Goal: Transaction & Acquisition: Purchase product/service

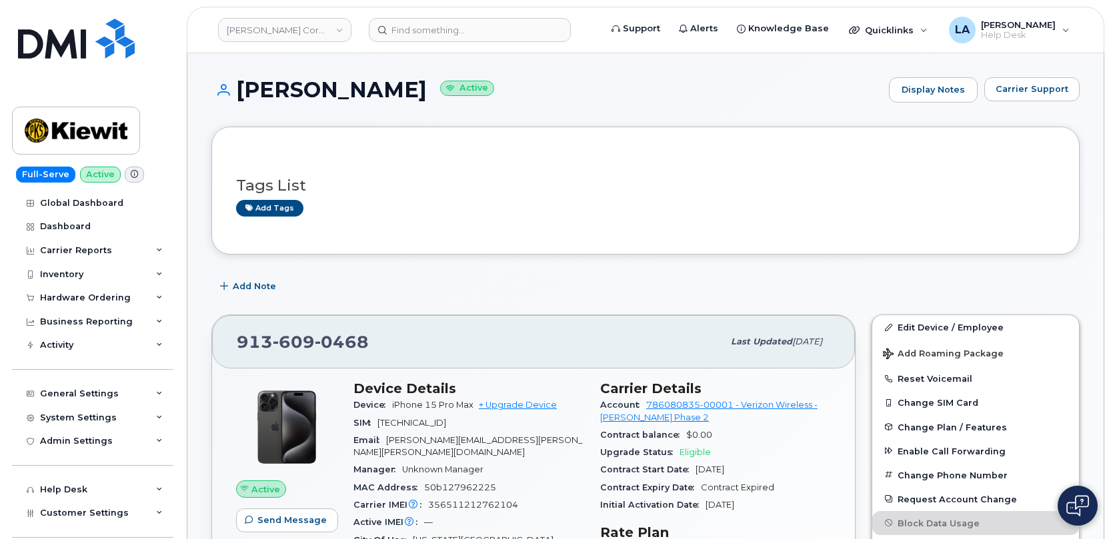
click at [449, 17] on header "Kiewit Corporation Support Alerts Knowledge Base Quicklinks Suspend / Cancel De…" at bounding box center [645, 30] width 917 height 47
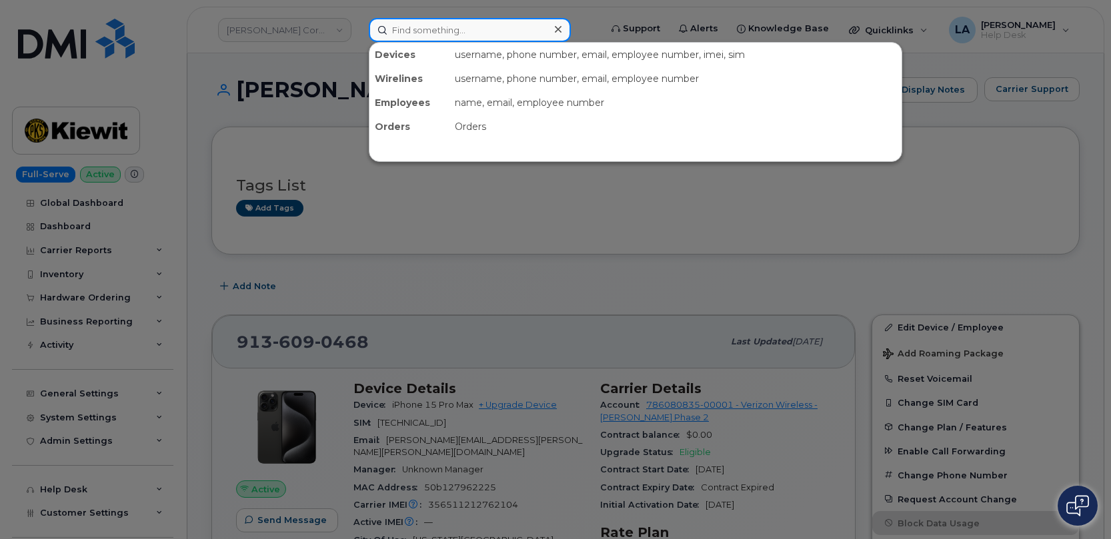
click at [455, 28] on input at bounding box center [470, 30] width 202 height 24
paste input "[PERSON_NAME]"
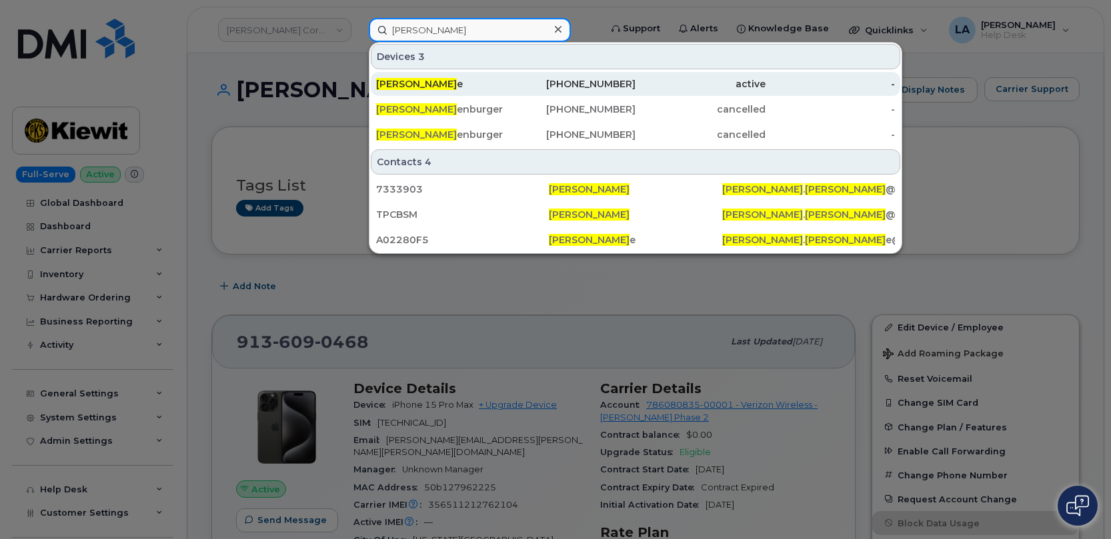
type input "[PERSON_NAME]"
click at [424, 80] on span "Melissa Roth" at bounding box center [416, 84] width 81 height 12
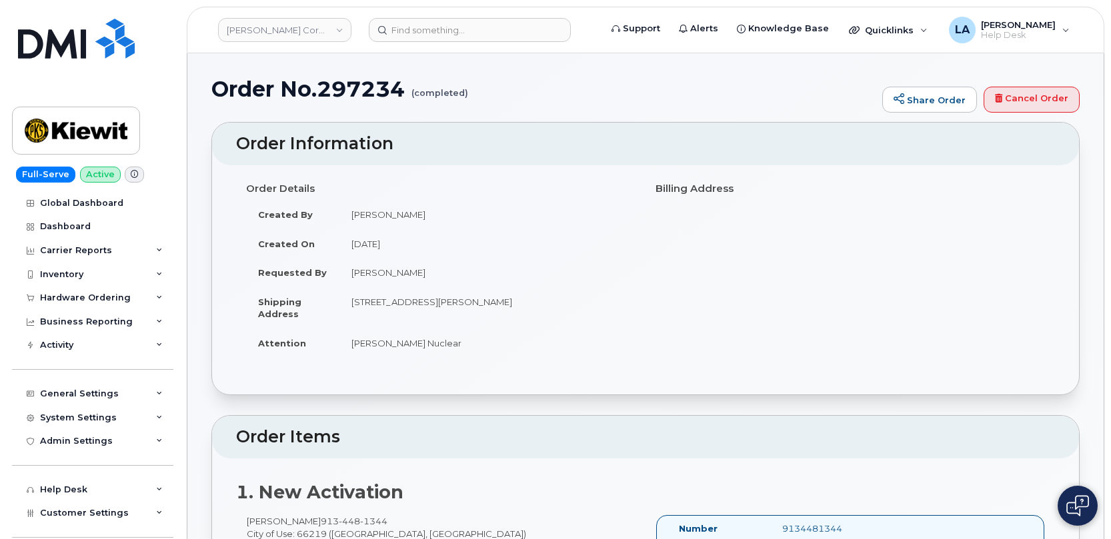
scroll to position [633, 0]
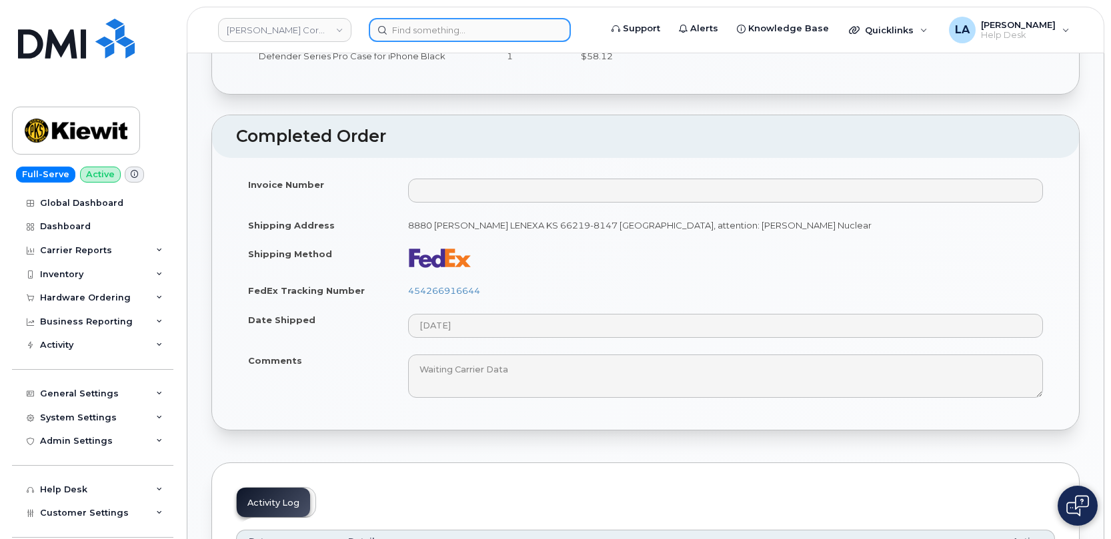
click at [429, 31] on input at bounding box center [470, 30] width 202 height 24
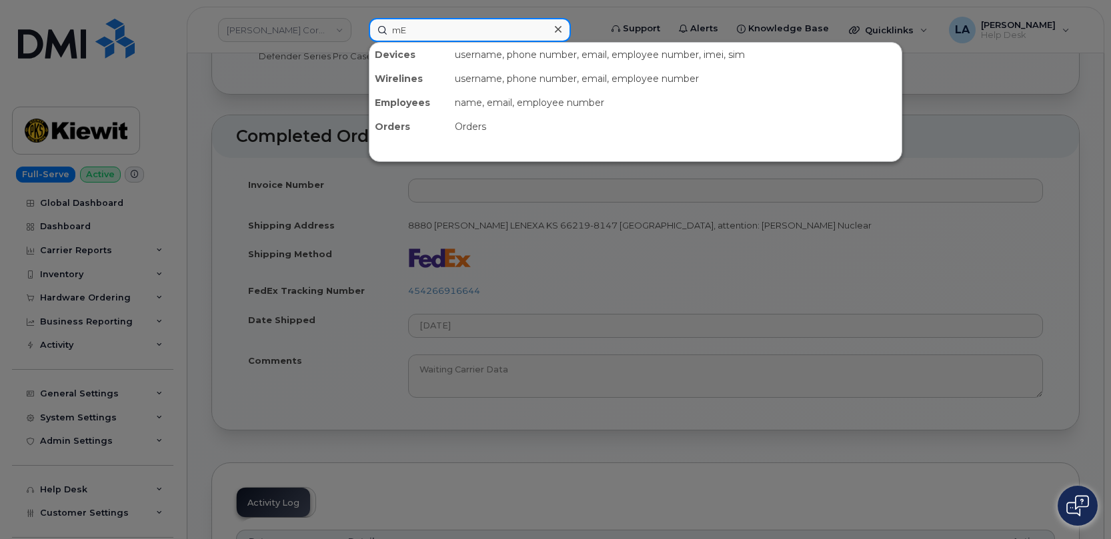
type input "m"
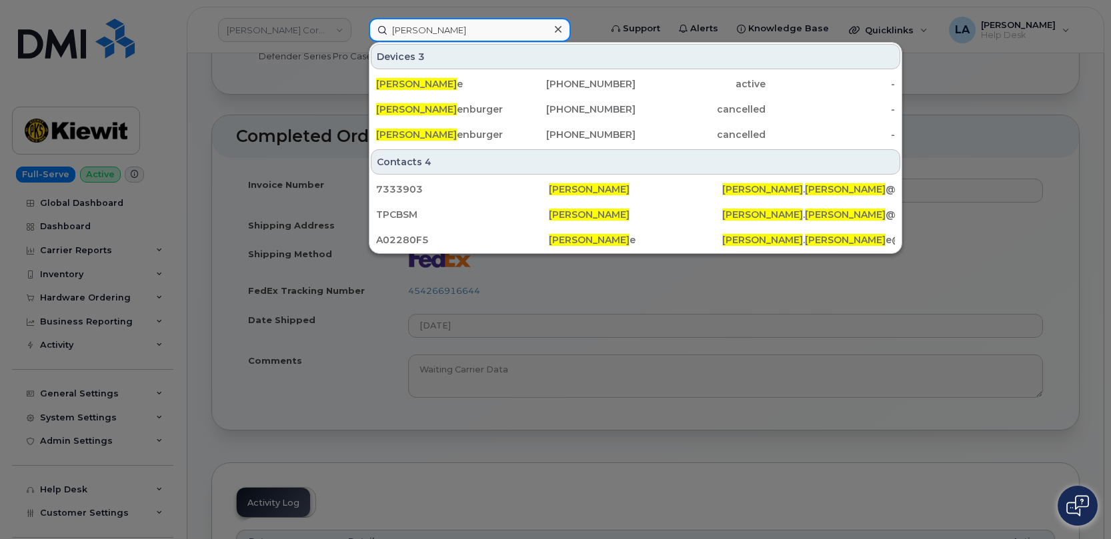
drag, startPoint x: 465, startPoint y: 23, endPoint x: 351, endPoint y: 23, distance: 114.0
click at [358, 23] on div "Melissa Roth Devices 3 Melissa Roth e 571-318-3547 active - Melissa Roth enburg…" at bounding box center [480, 30] width 244 height 24
paste input "Press and hold Shift then press Enter to edit 914-584-8660"
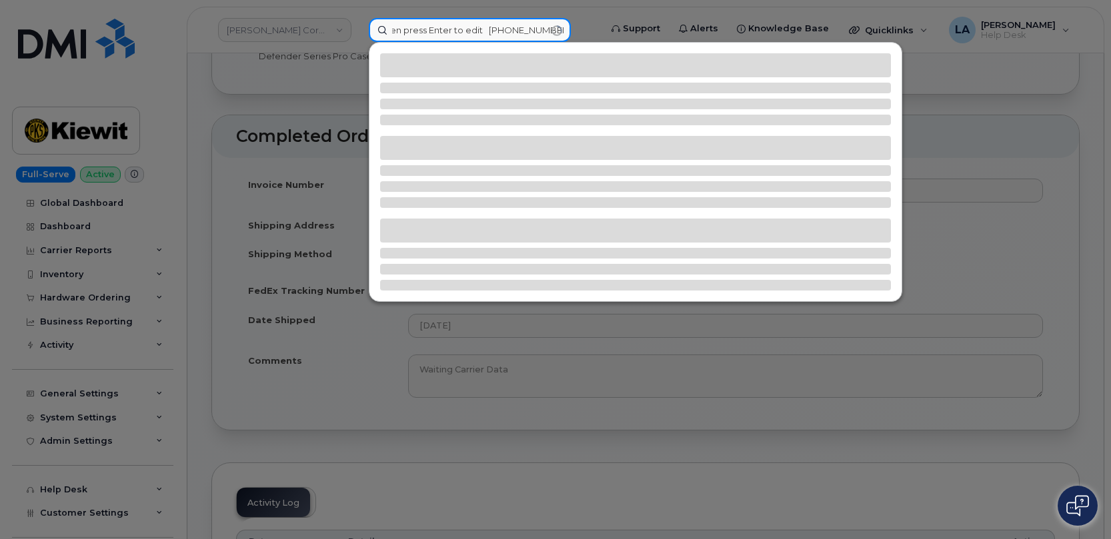
scroll to position [0, 0]
drag, startPoint x: 497, startPoint y: 37, endPoint x: 120, endPoint y: 31, distance: 377.4
click at [358, 31] on div "Press and hold Shift then press Enter to edit 914-584-8660" at bounding box center [480, 30] width 244 height 24
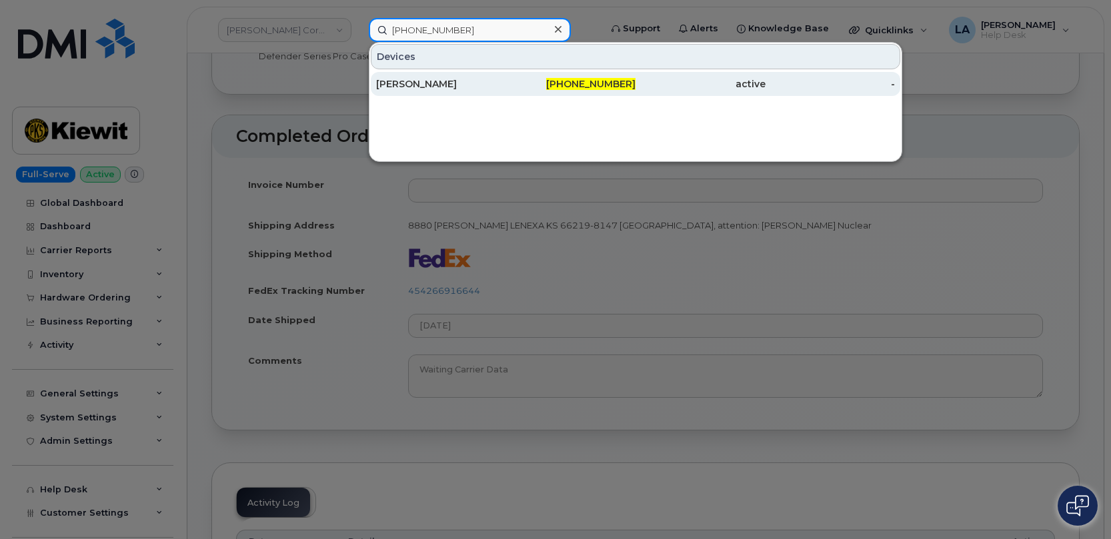
type input "914-584-8660"
click at [389, 84] on div "MELISSA ROSENBLATT" at bounding box center [441, 83] width 130 height 13
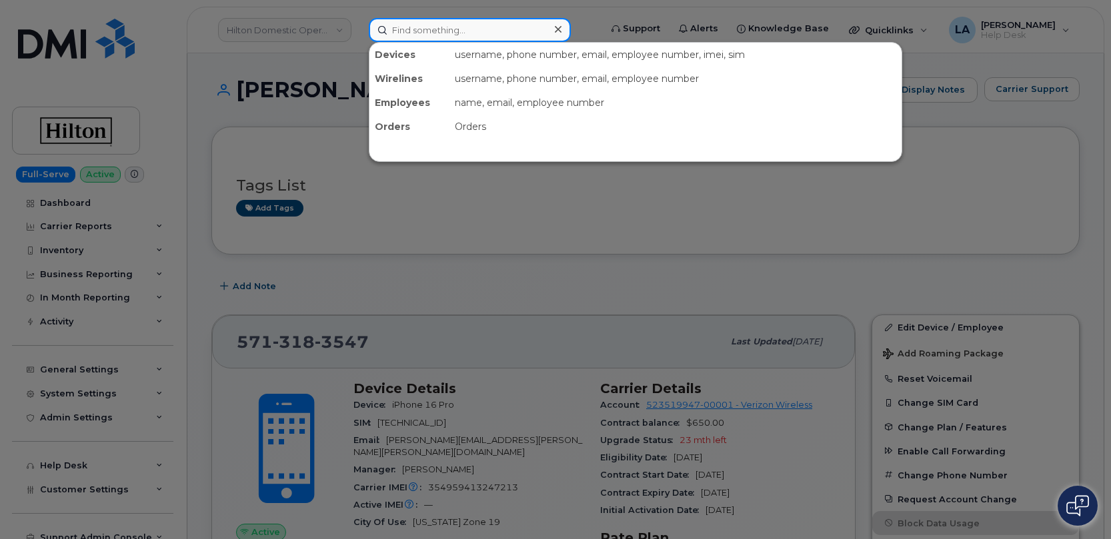
click at [415, 33] on input at bounding box center [470, 30] width 202 height 24
paste input "297585"
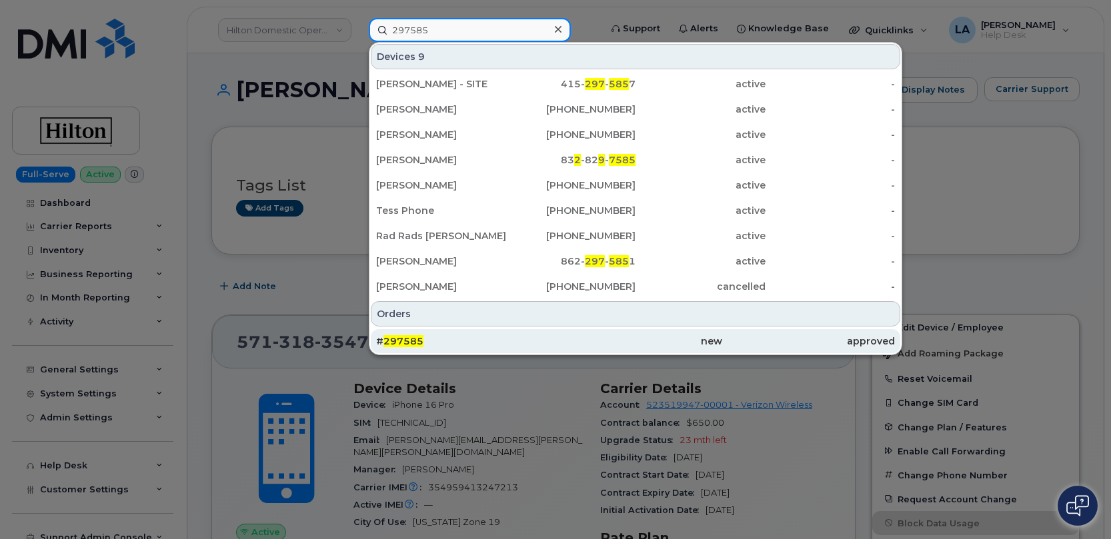
type input "297585"
click at [399, 341] on span "297585" at bounding box center [403, 341] width 40 height 12
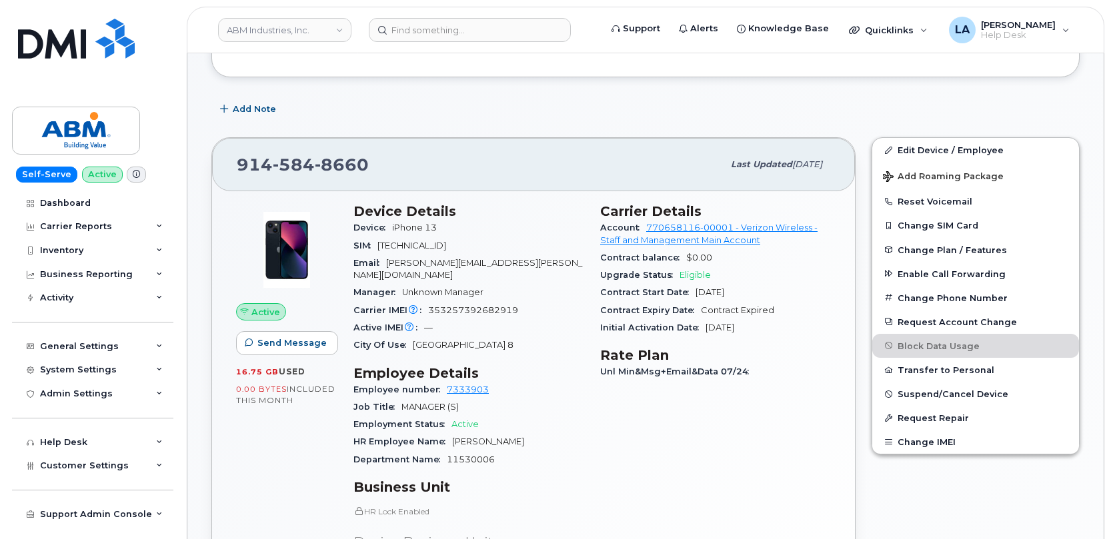
scroll to position [157, 0]
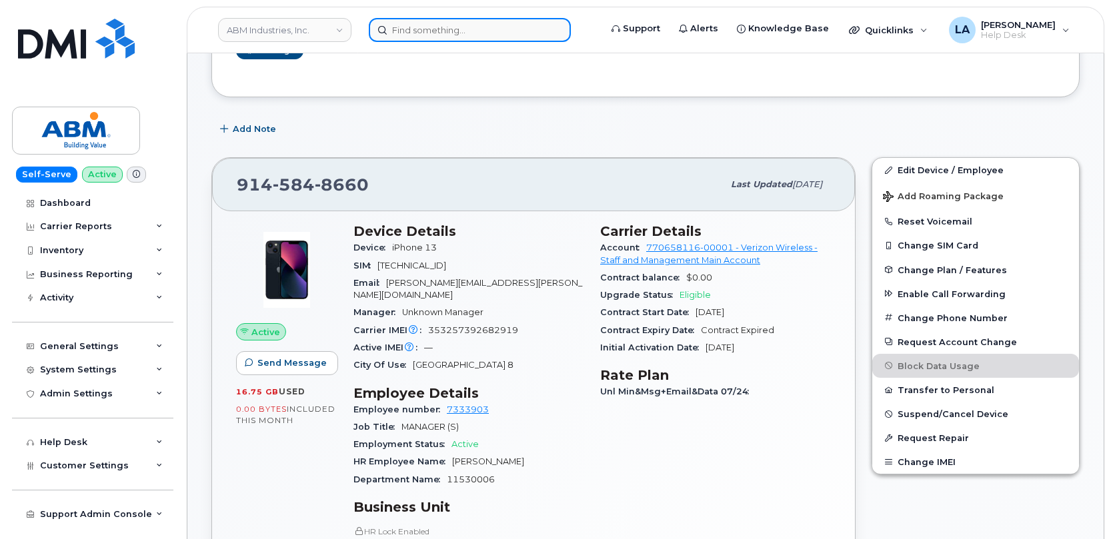
click at [407, 39] on input at bounding box center [470, 30] width 202 height 24
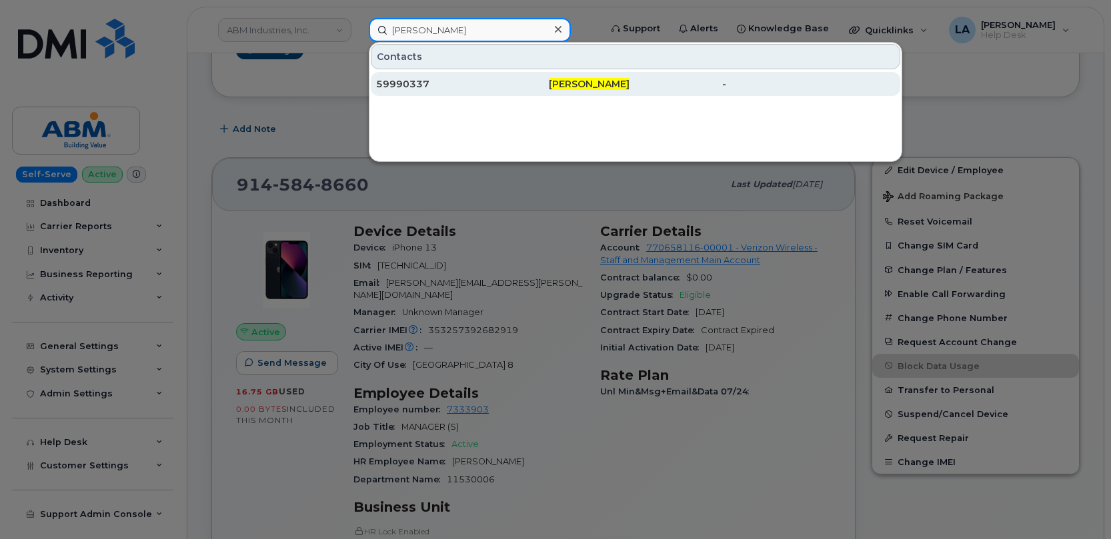
type input "[PERSON_NAME]"
click at [417, 88] on div "59990337" at bounding box center [462, 83] width 173 height 13
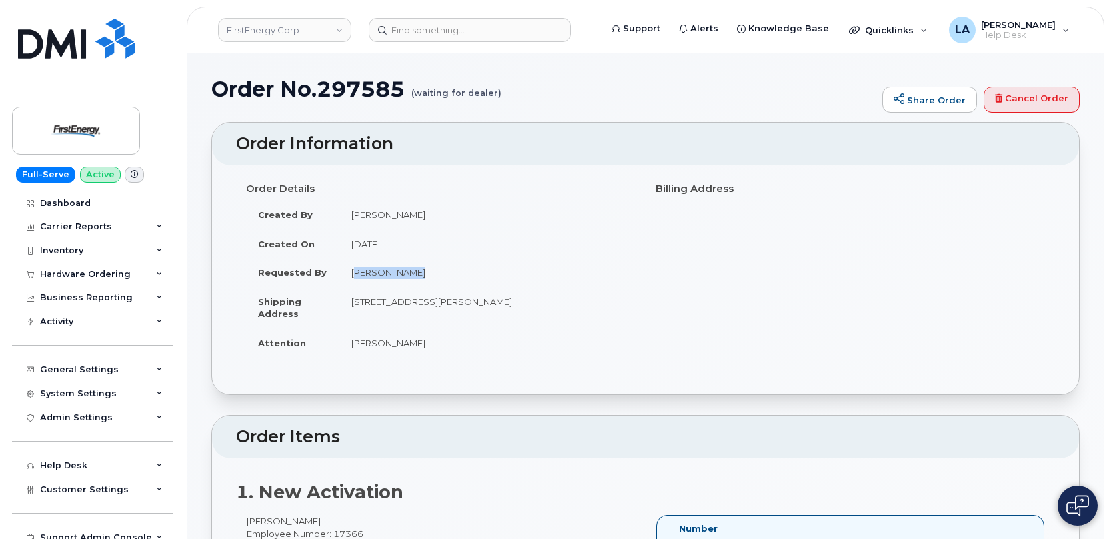
drag, startPoint x: 429, startPoint y: 269, endPoint x: 353, endPoint y: 271, distance: 76.0
click at [353, 271] on td "[PERSON_NAME]" at bounding box center [487, 272] width 296 height 29
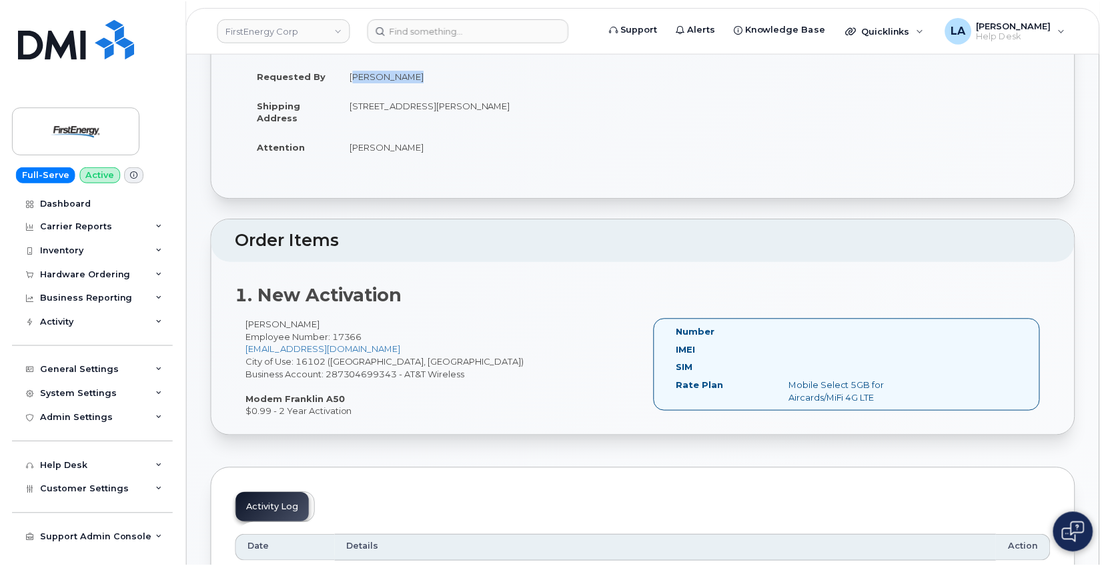
scroll to position [136, 0]
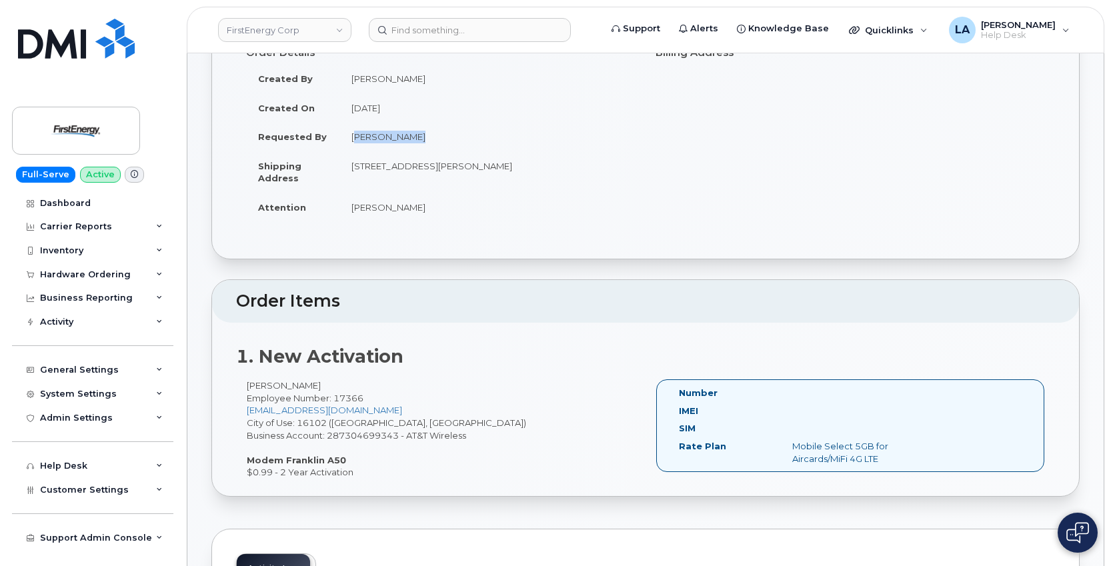
drag, startPoint x: 347, startPoint y: 161, endPoint x: 497, endPoint y: 167, distance: 150.1
click at [497, 167] on td "705 Newell Ave NEW CASTLE PA 16102-1314 UNITED STATES" at bounding box center [487, 171] width 296 height 41
copy td "705 Newell Ave NEW CASTLE PA"
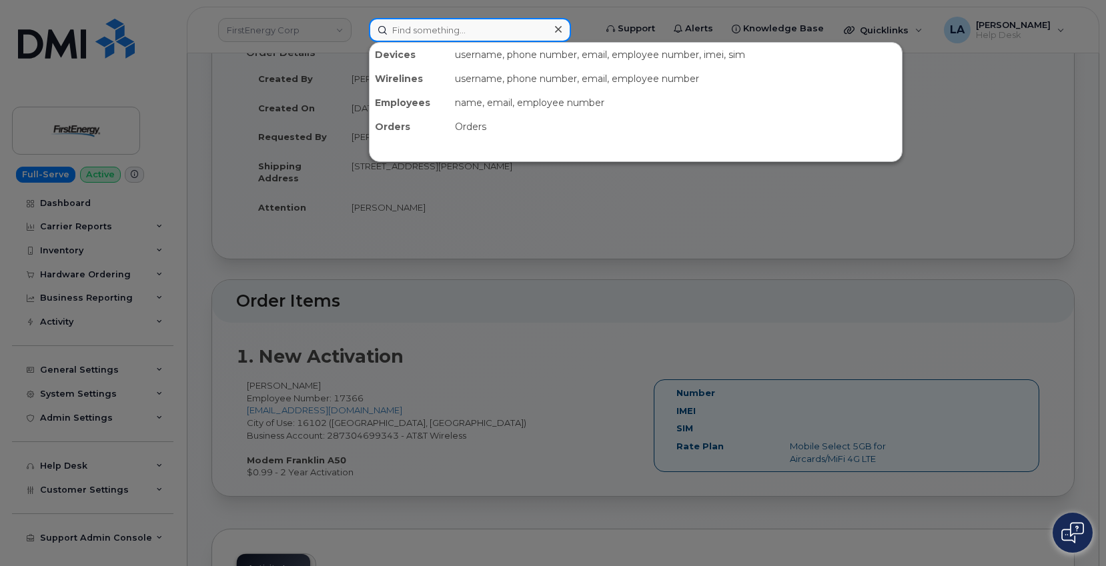
click at [420, 29] on input at bounding box center [470, 30] width 202 height 24
paste input "361 484 0584"
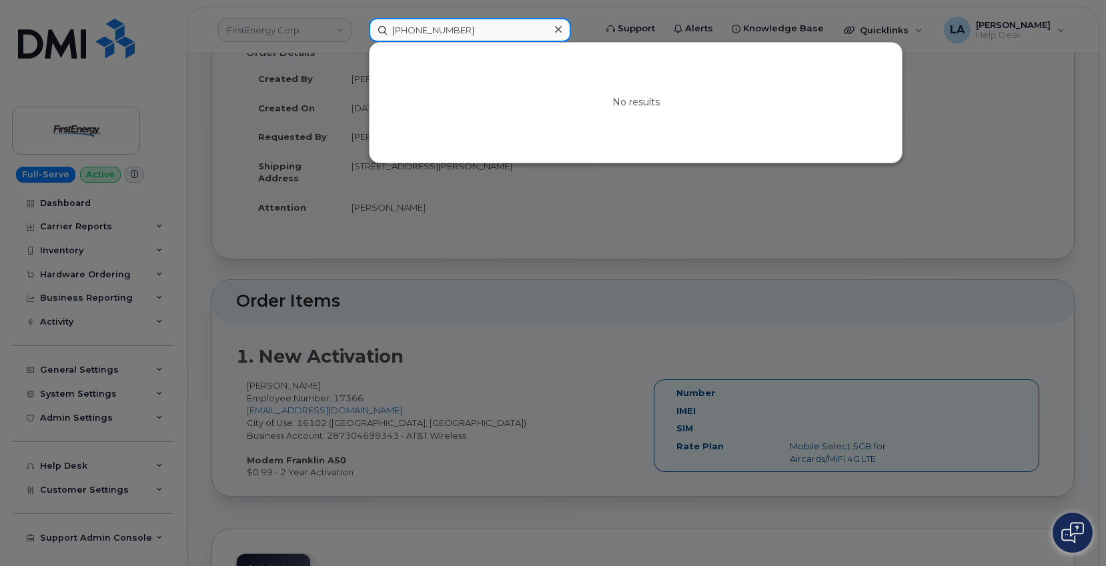
drag, startPoint x: 471, startPoint y: 36, endPoint x: 305, endPoint y: 31, distance: 166.1
click at [358, 31] on div "361 484 0584 No results" at bounding box center [477, 30] width 239 height 24
paste input "298256"
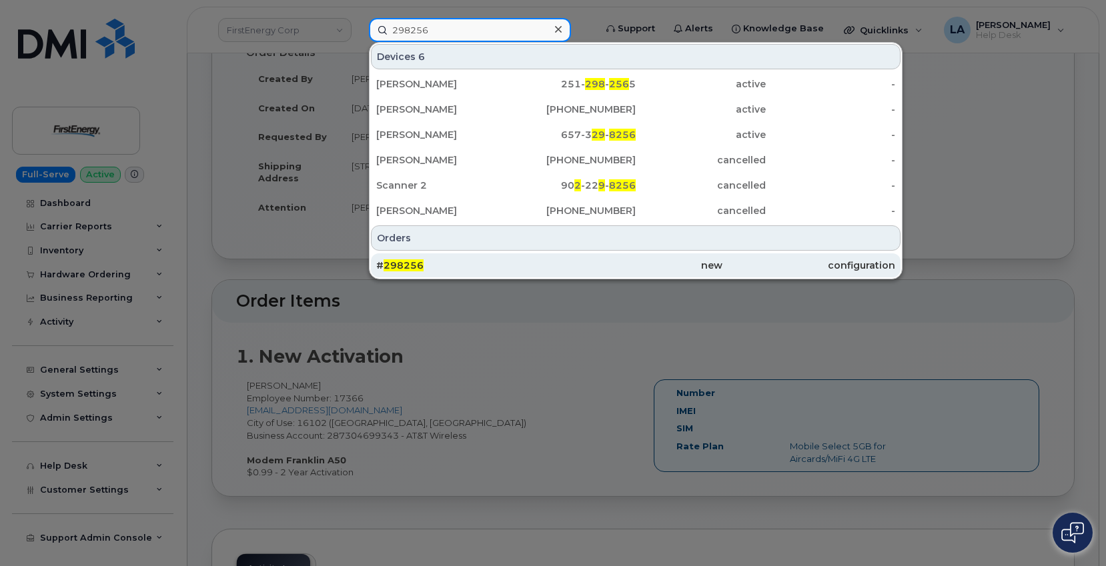
type input "298256"
click at [391, 263] on span "298256" at bounding box center [403, 265] width 40 height 12
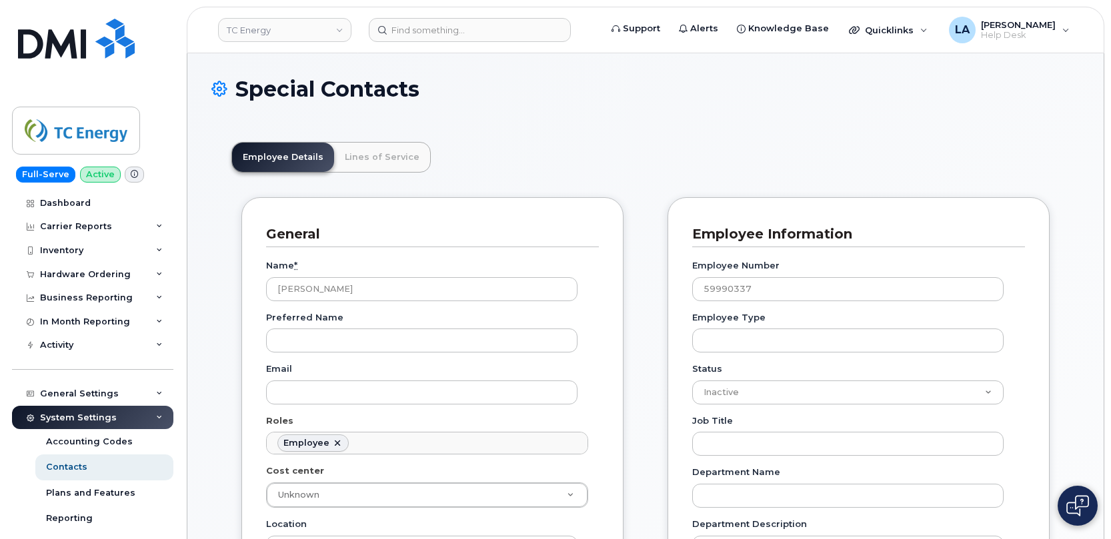
scroll to position [39, 0]
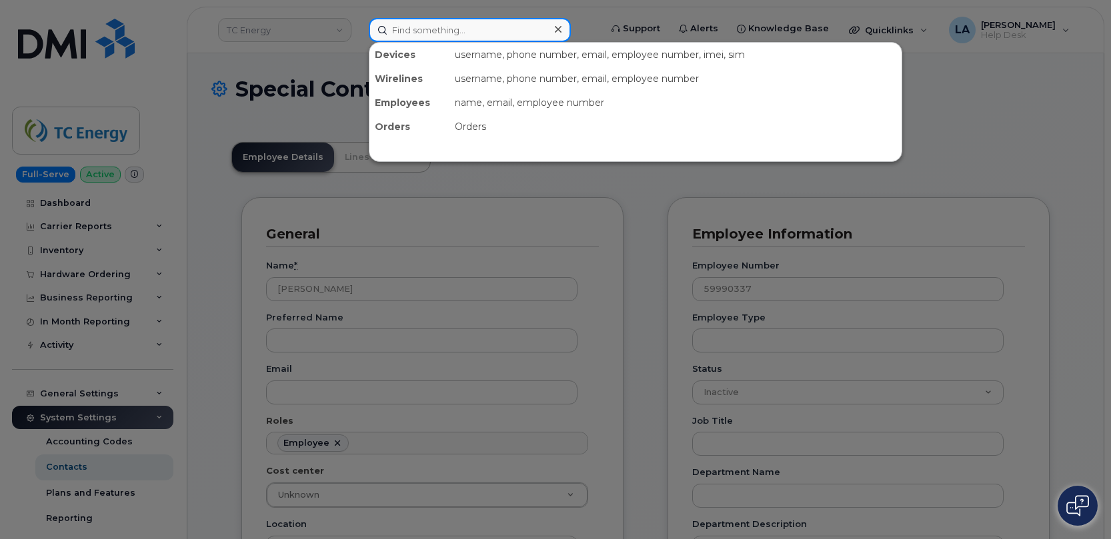
click at [448, 33] on input at bounding box center [470, 30] width 202 height 24
paste input "[PERSON_NAME]"
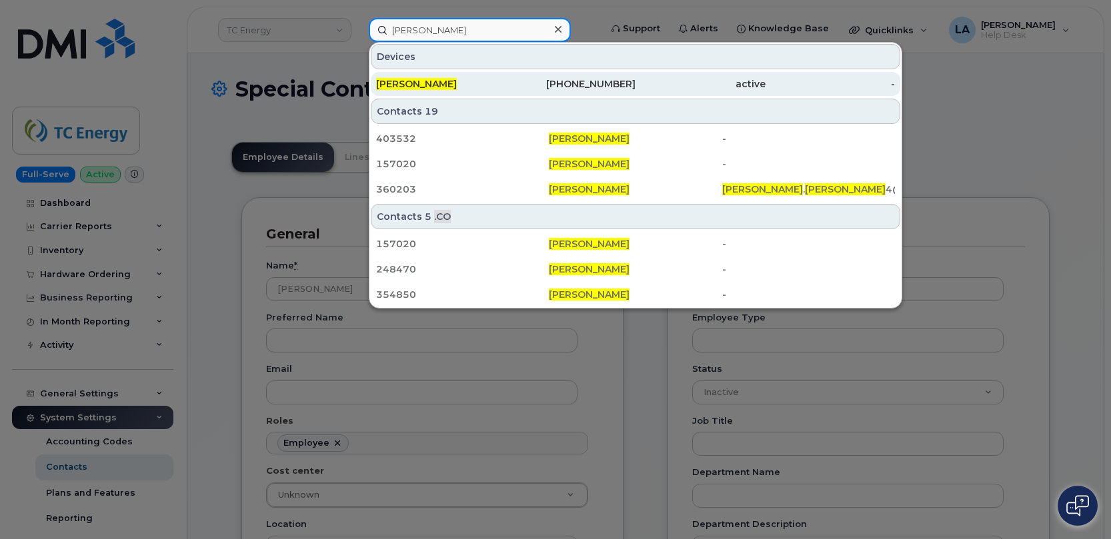
type input "[PERSON_NAME]"
click at [417, 85] on span "[PERSON_NAME]" at bounding box center [416, 84] width 81 height 12
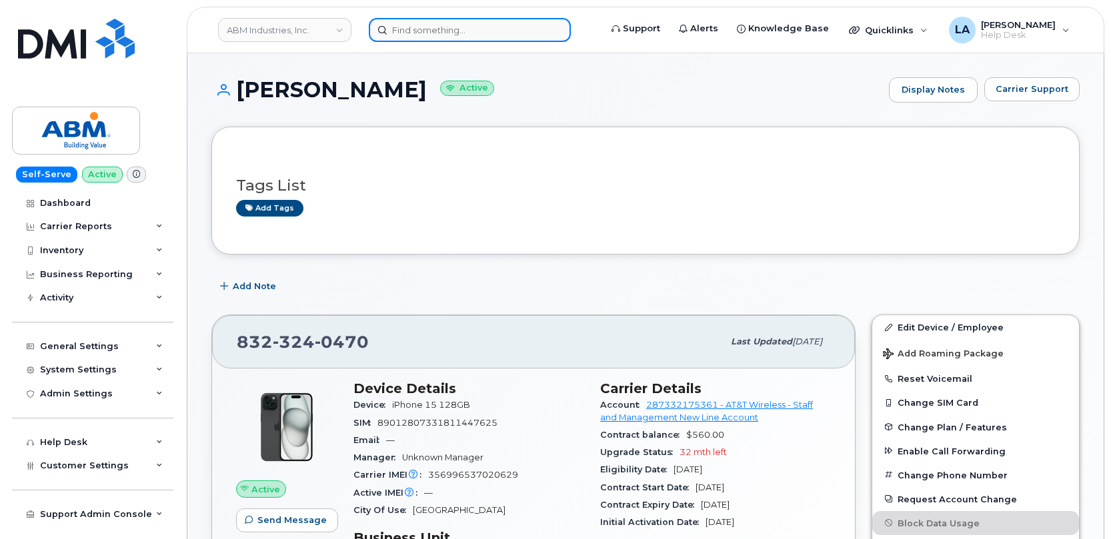
click at [455, 27] on input at bounding box center [470, 30] width 202 height 24
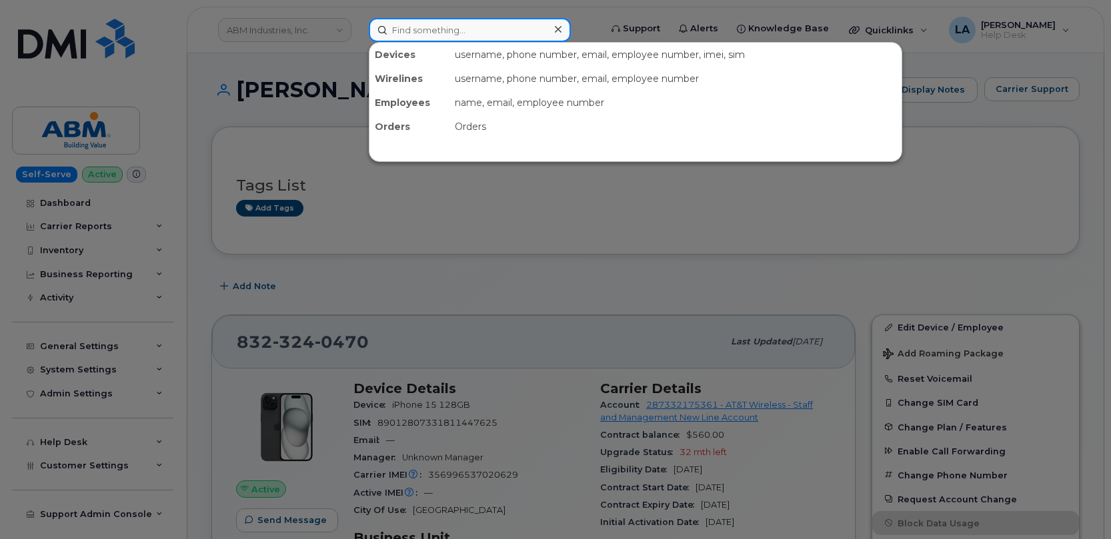
paste input "[EMAIL_ADDRESS][DOMAIN_NAME]"
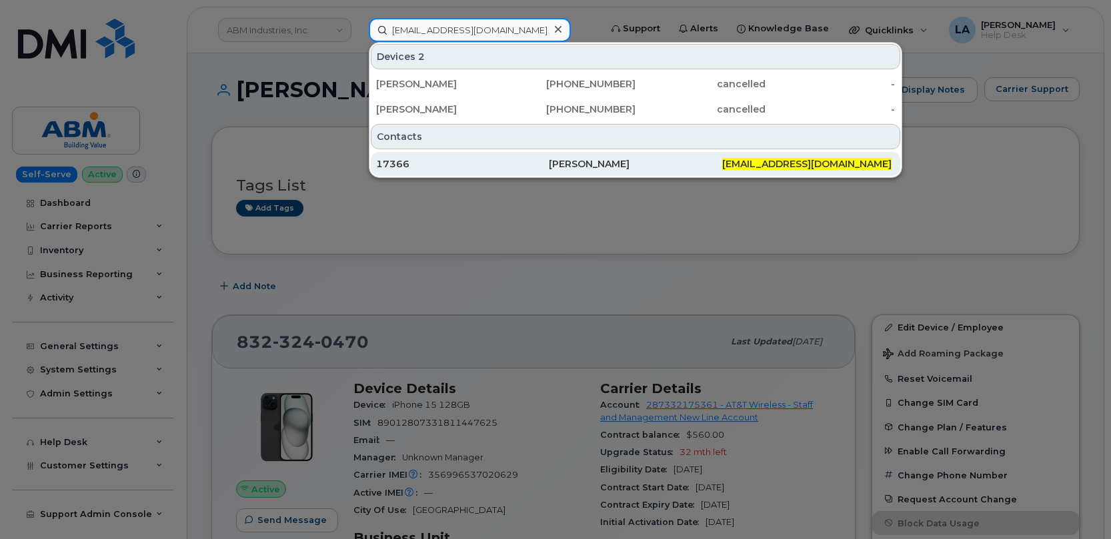
type input "[EMAIL_ADDRESS][DOMAIN_NAME]"
click at [407, 165] on div "17366" at bounding box center [462, 163] width 173 height 13
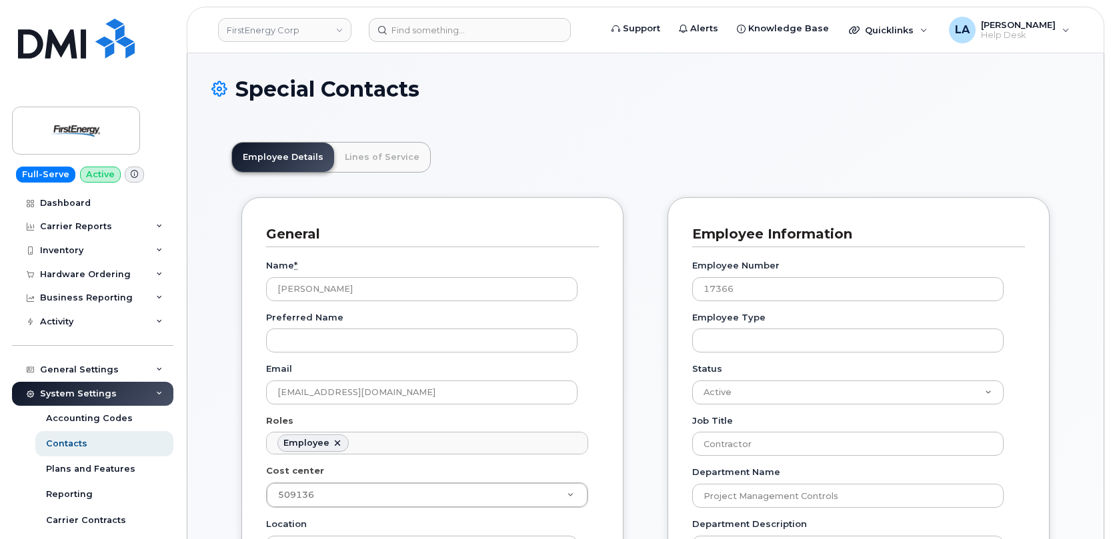
scroll to position [39, 0]
click at [347, 155] on link "Lines of Service" at bounding box center [382, 157] width 96 height 29
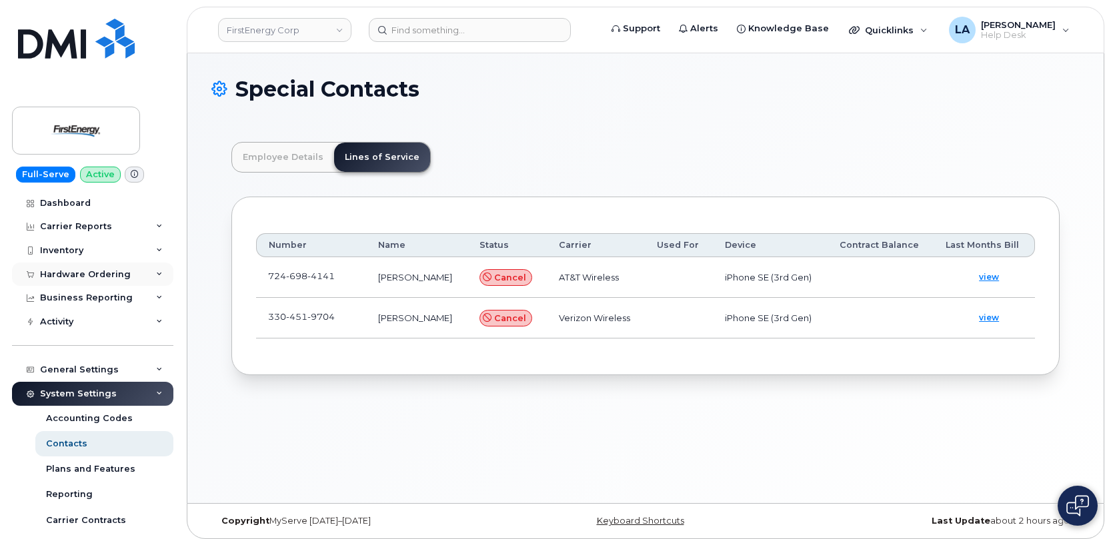
click at [155, 279] on div "Hardware Ordering" at bounding box center [92, 275] width 161 height 24
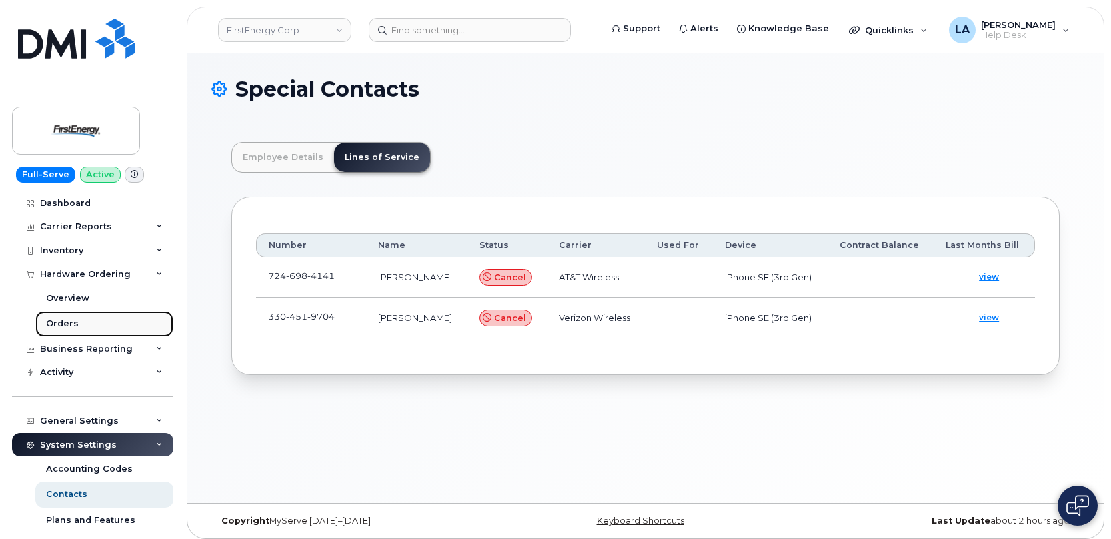
click at [61, 324] on div "Orders" at bounding box center [62, 324] width 33 height 12
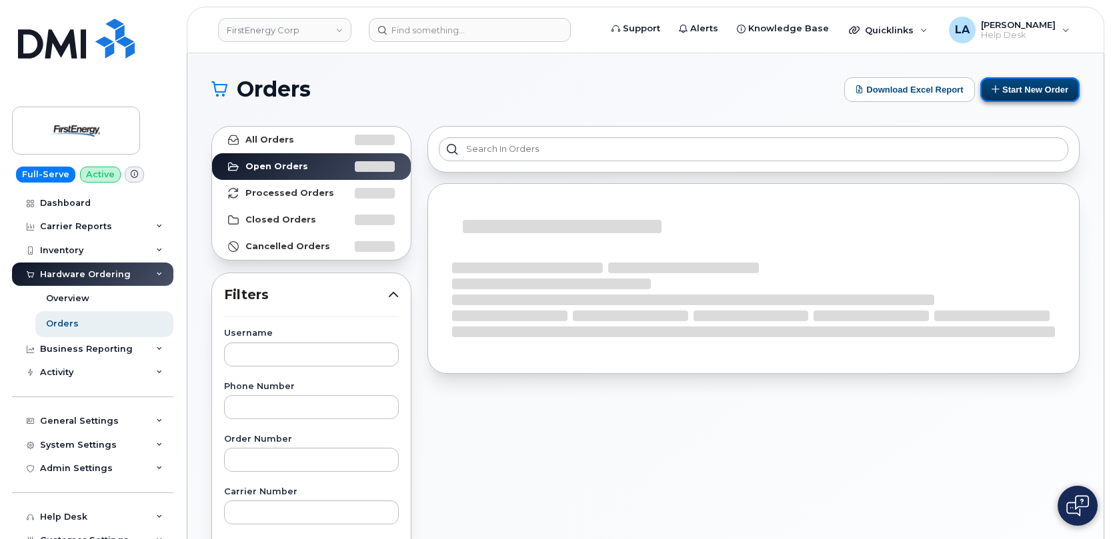
click at [1033, 89] on button "Start New Order" at bounding box center [1029, 89] width 99 height 25
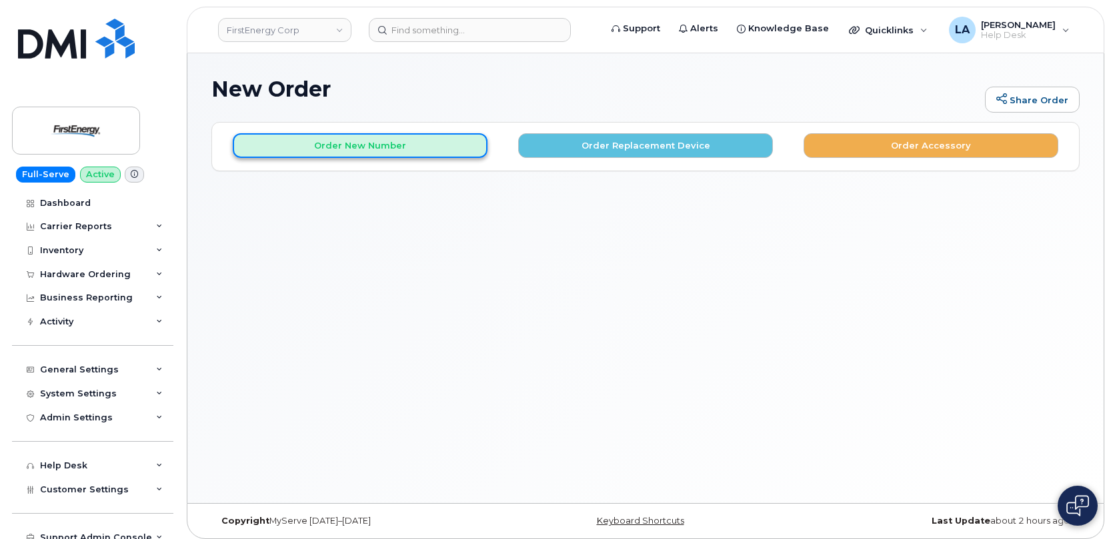
click at [419, 151] on button "Order New Number" at bounding box center [360, 145] width 255 height 25
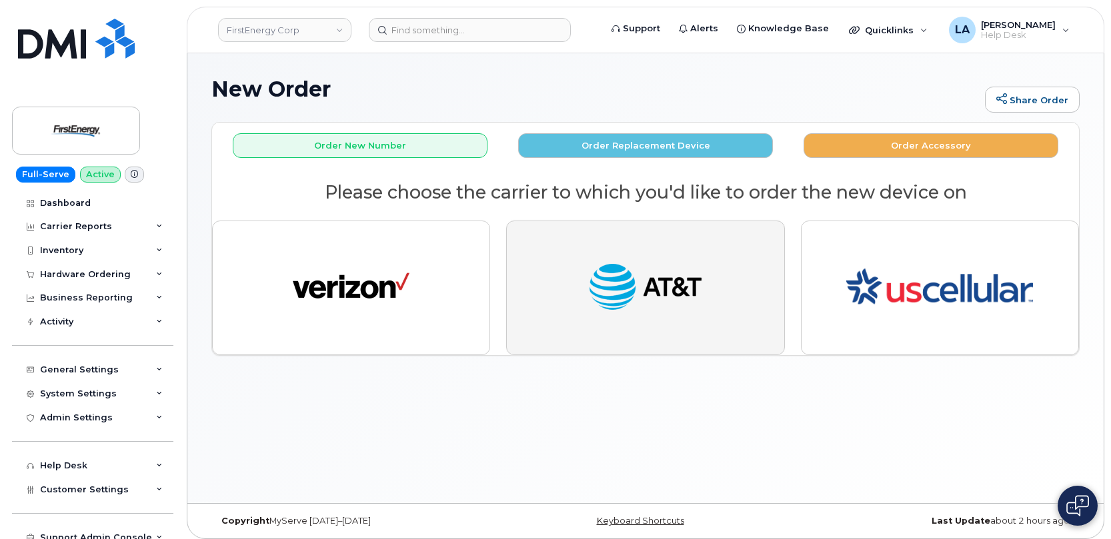
click at [595, 283] on img "button" at bounding box center [645, 288] width 117 height 60
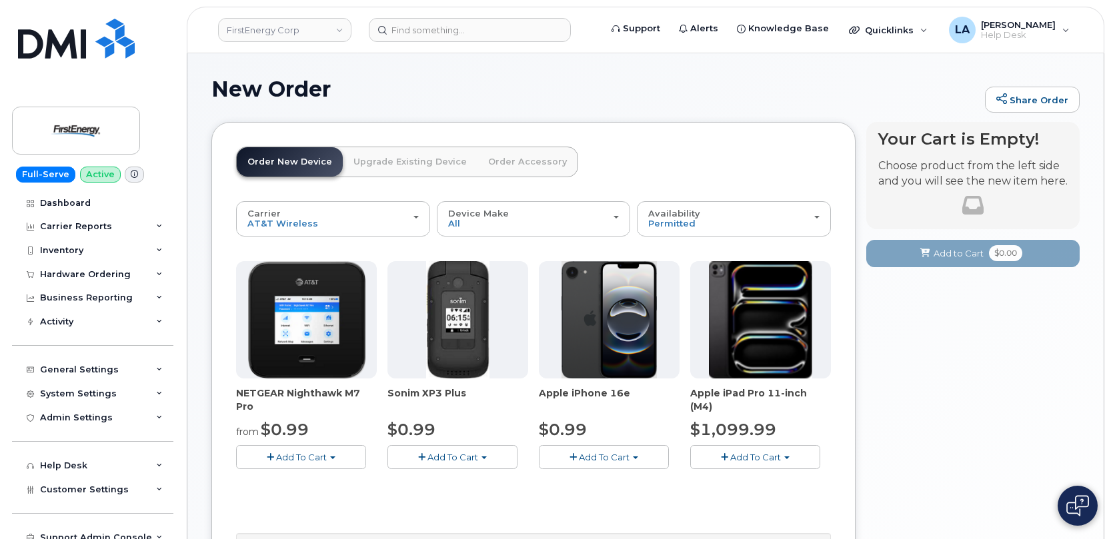
click at [595, 458] on span "Add To Cart" at bounding box center [604, 457] width 51 height 11
click at [593, 487] on link "$0.99 - 2 Year Activation" at bounding box center [608, 482] width 133 height 17
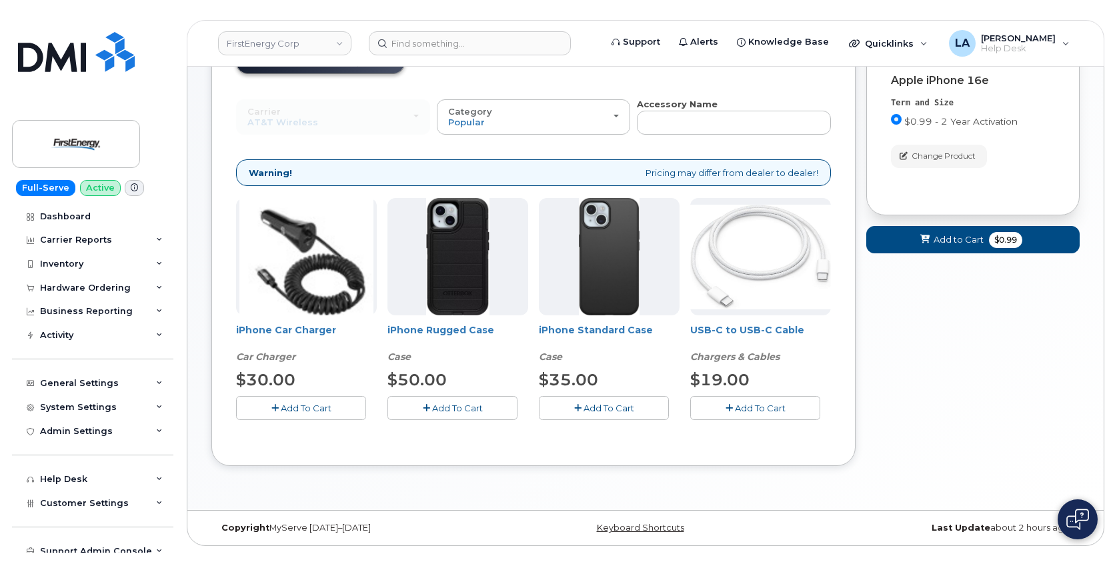
scroll to position [90, 0]
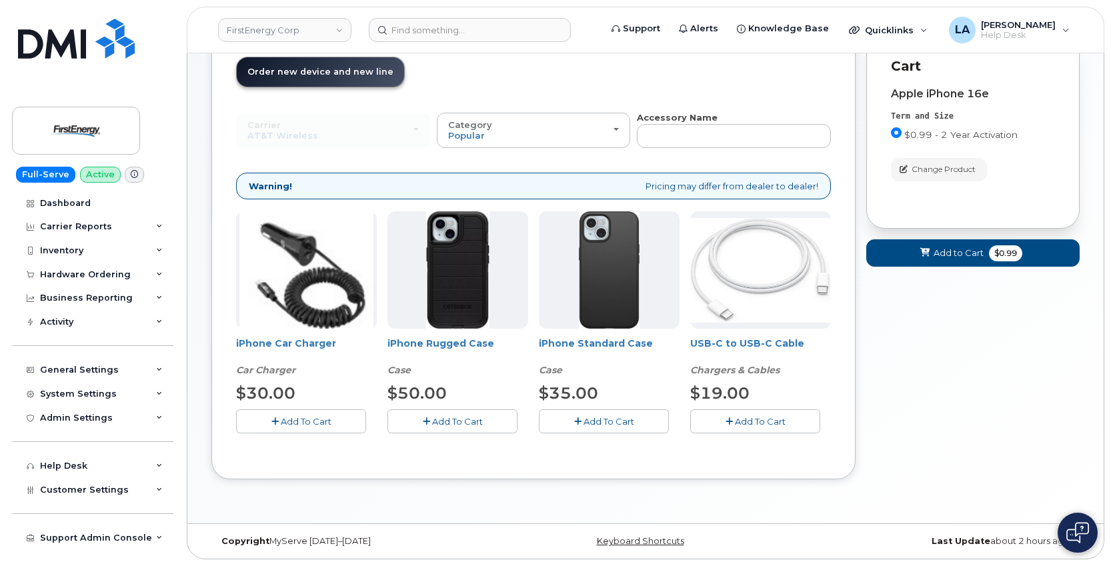
click at [452, 419] on span "Add To Cart" at bounding box center [457, 421] width 51 height 11
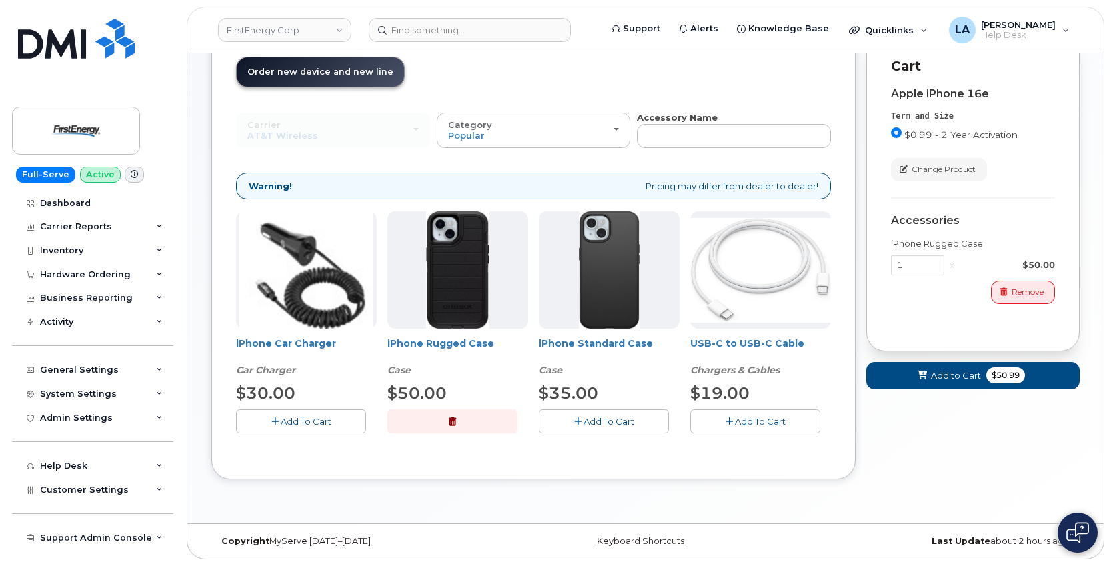
drag, startPoint x: 280, startPoint y: 426, endPoint x: 657, endPoint y: 409, distance: 377.8
click at [281, 426] on span "Add To Cart" at bounding box center [306, 421] width 51 height 11
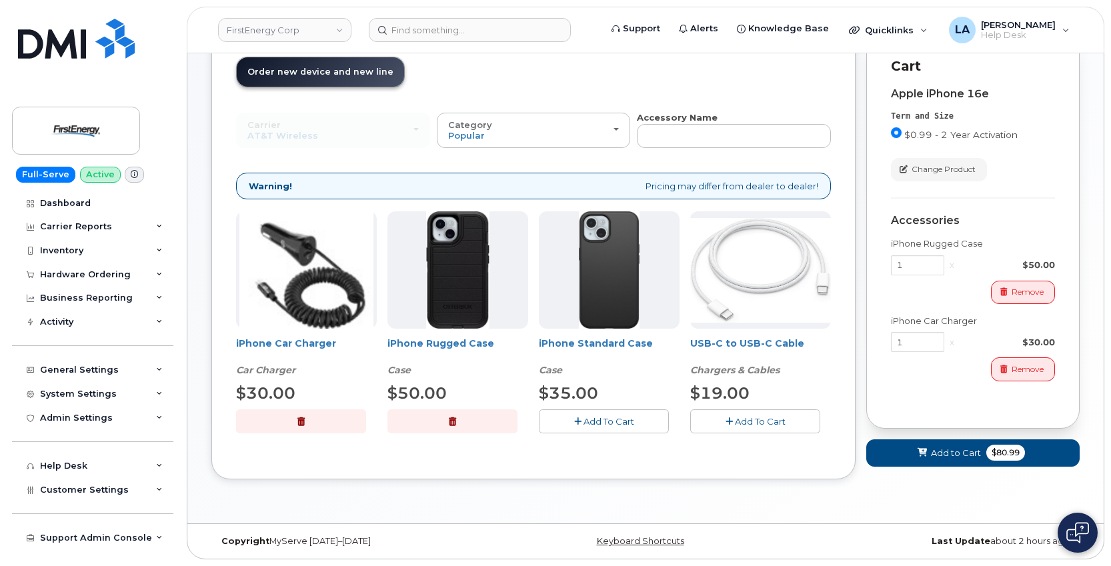
click at [733, 420] on button "Add To Cart" at bounding box center [755, 420] width 130 height 23
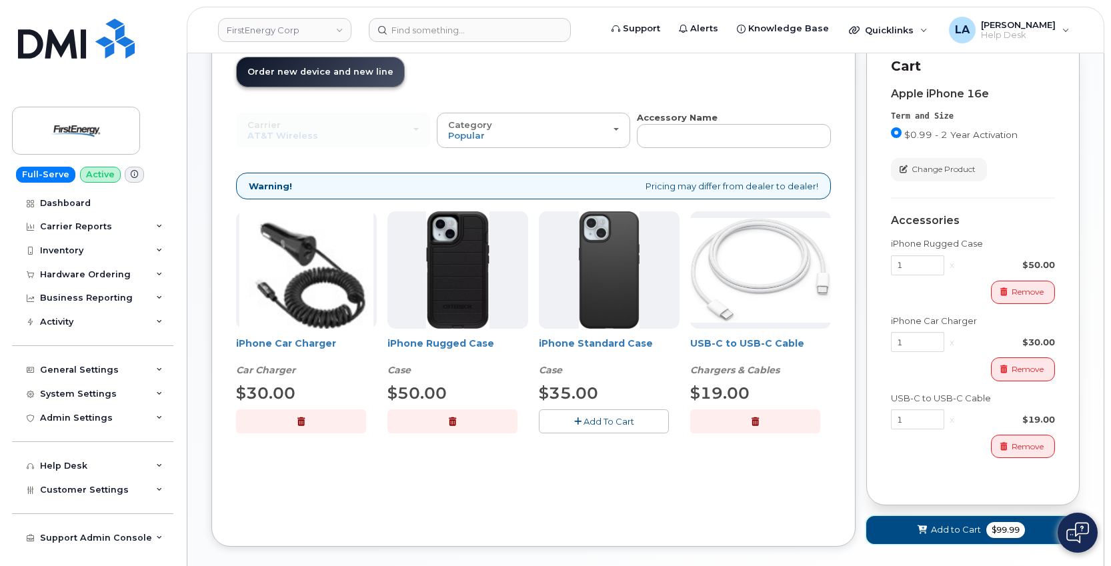
click at [936, 532] on span "Add to Cart" at bounding box center [956, 529] width 50 height 13
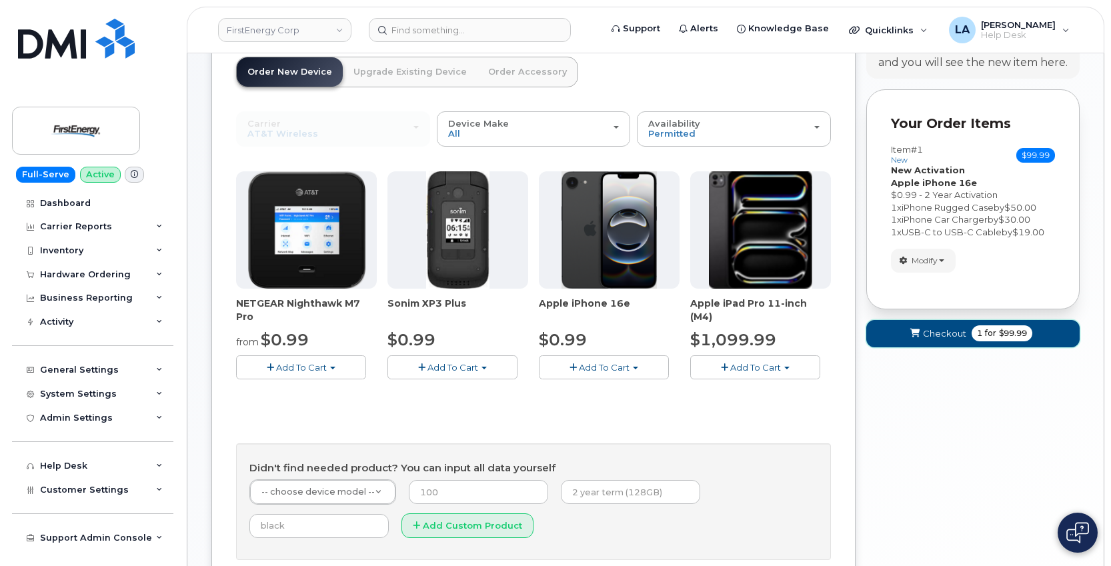
click at [917, 334] on icon "submit" at bounding box center [914, 333] width 9 height 9
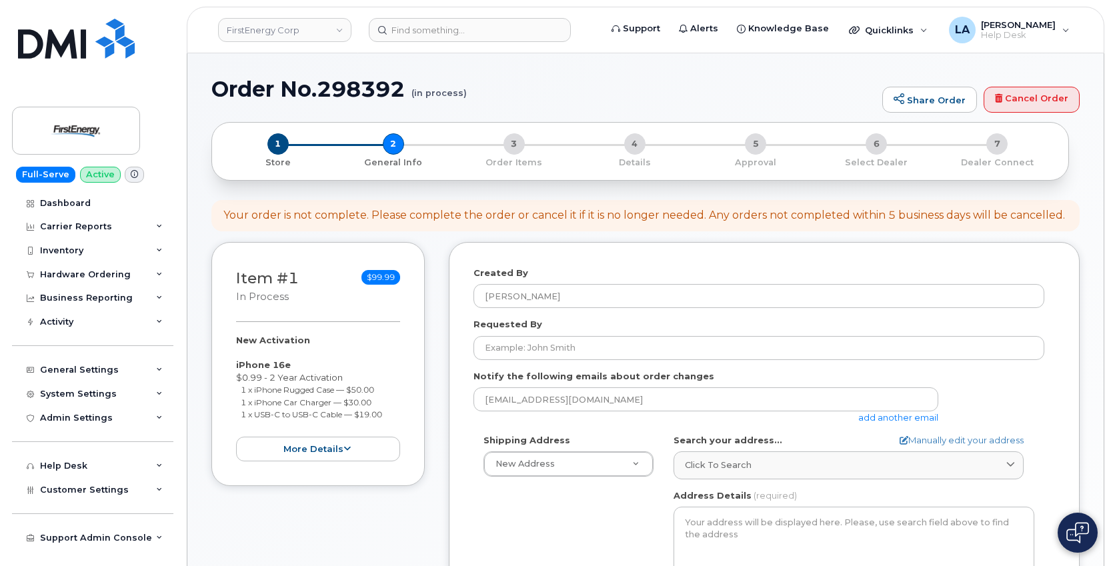
select select
click at [905, 421] on link "add another email" at bounding box center [898, 417] width 80 height 11
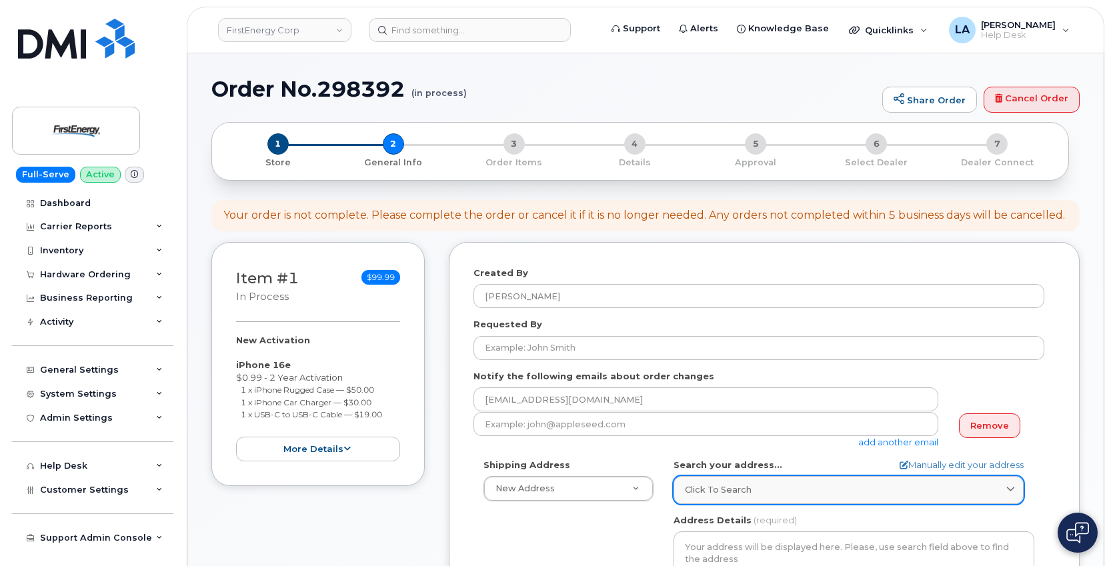
click at [764, 495] on div "Click to search" at bounding box center [848, 489] width 327 height 13
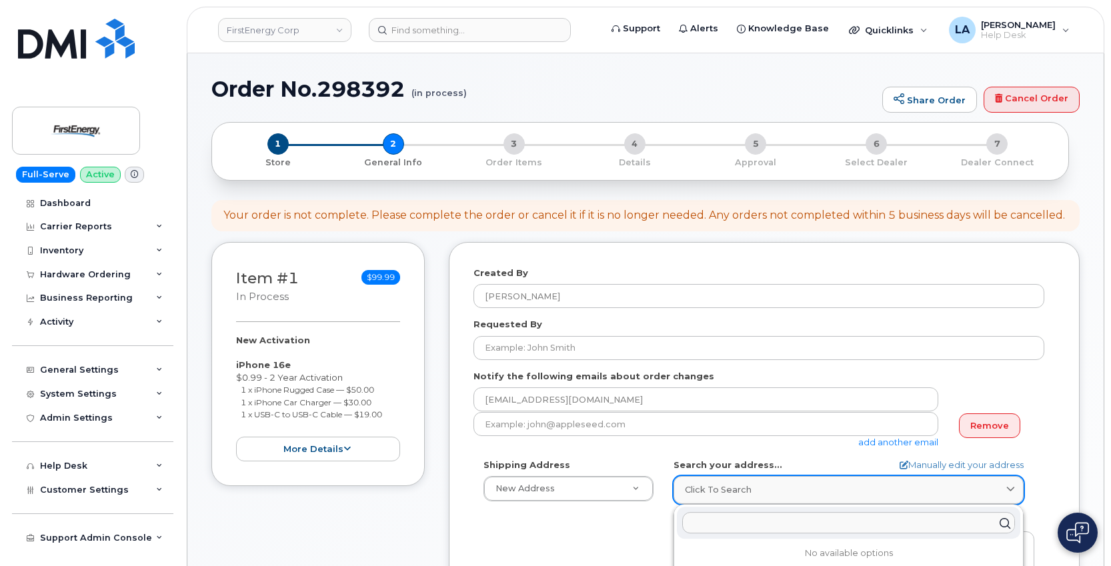
paste input "705 Newell Ave NEW CASTLE PA"
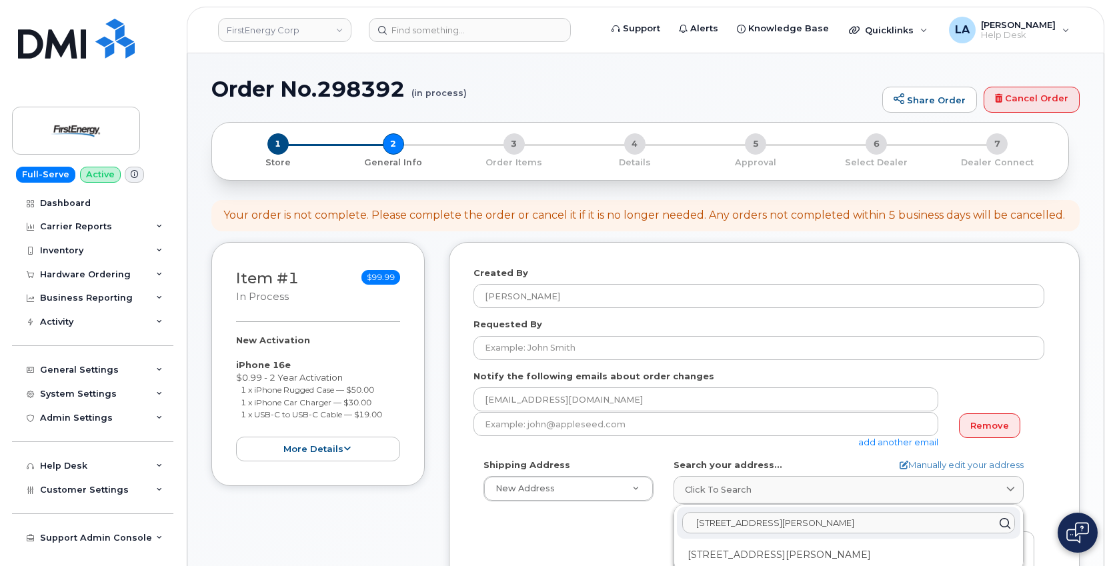
type input "705 Newell Ave NEW CASTLE PA"
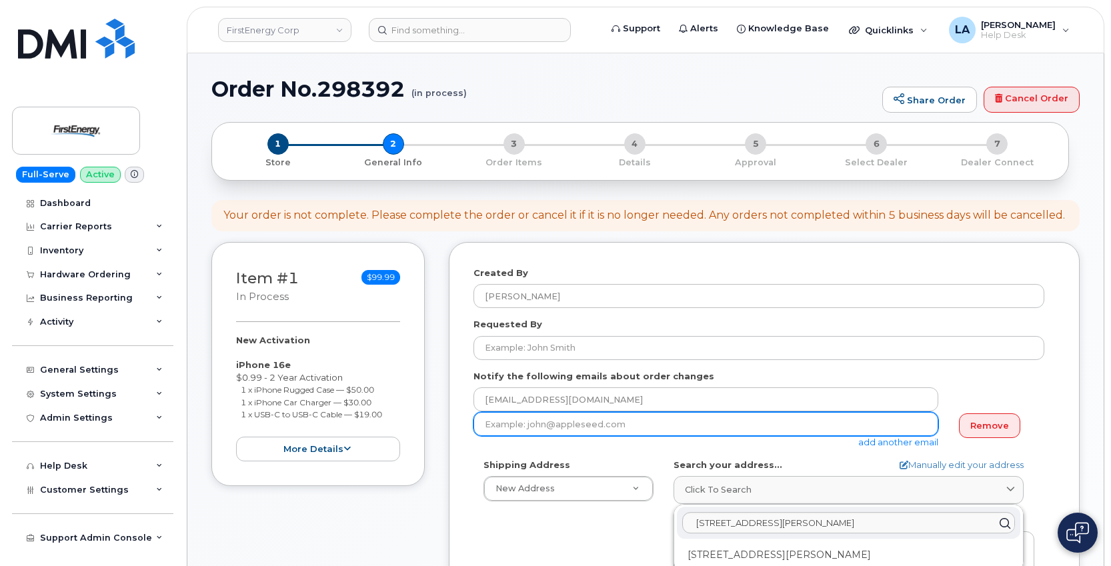
click at [595, 425] on input "email" at bounding box center [705, 424] width 465 height 24
paste input "romeod@firstenergycorp.com"
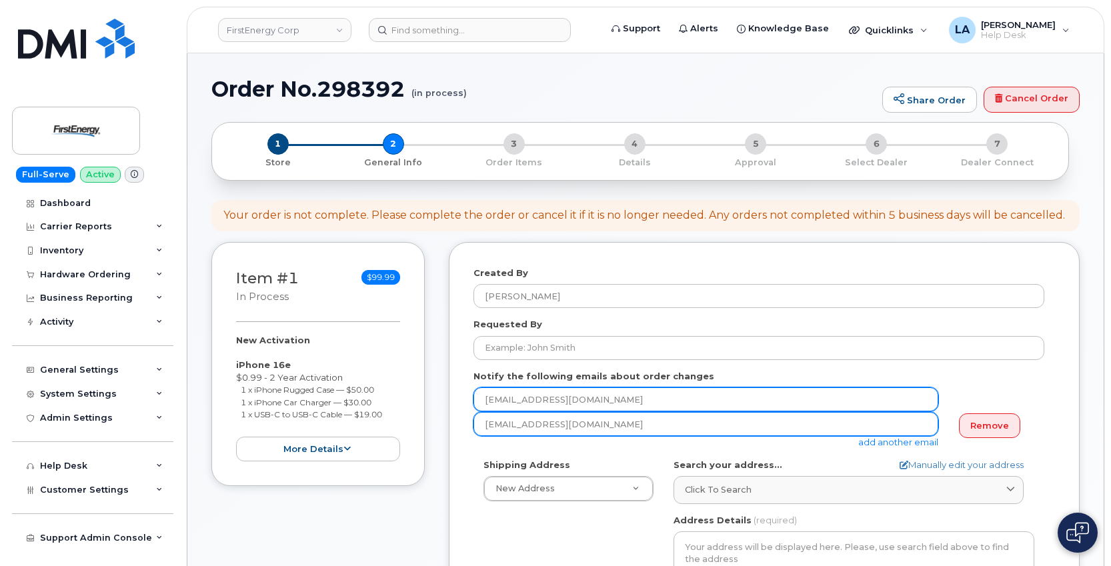
type input "romeod@firstenergycorp.com"
drag, startPoint x: 567, startPoint y: 398, endPoint x: 446, endPoint y: 395, distance: 120.7
click at [447, 395] on div "Item #1 in process $99.99 New Activation iPhone 16e $0.99 - 2 Year Activation 1…" at bounding box center [645, 543] width 868 height 602
paste input "romeod@firstenergycorp"
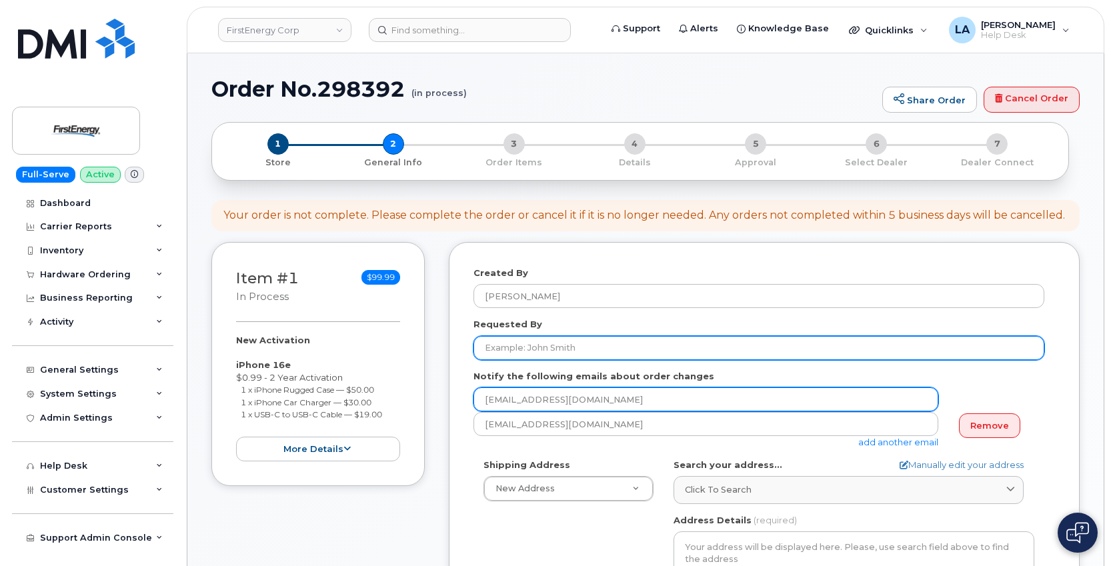
type input "romeod@firstenergycorp.com"
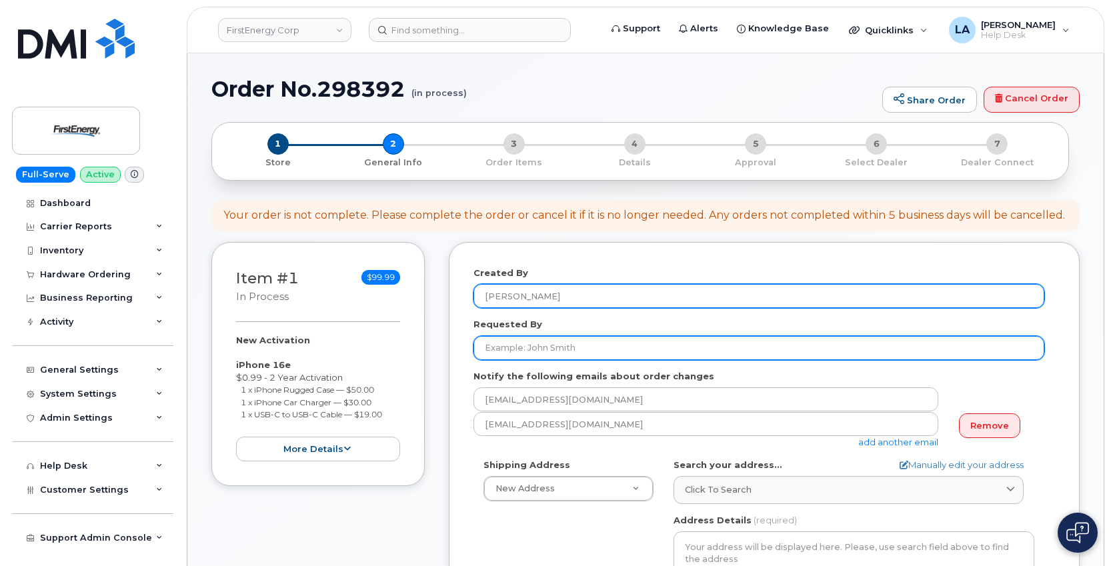
drag, startPoint x: 547, startPoint y: 357, endPoint x: 561, endPoint y: 304, distance: 55.1
click at [548, 357] on input "Requested By" at bounding box center [758, 348] width 571 height 24
type input "d"
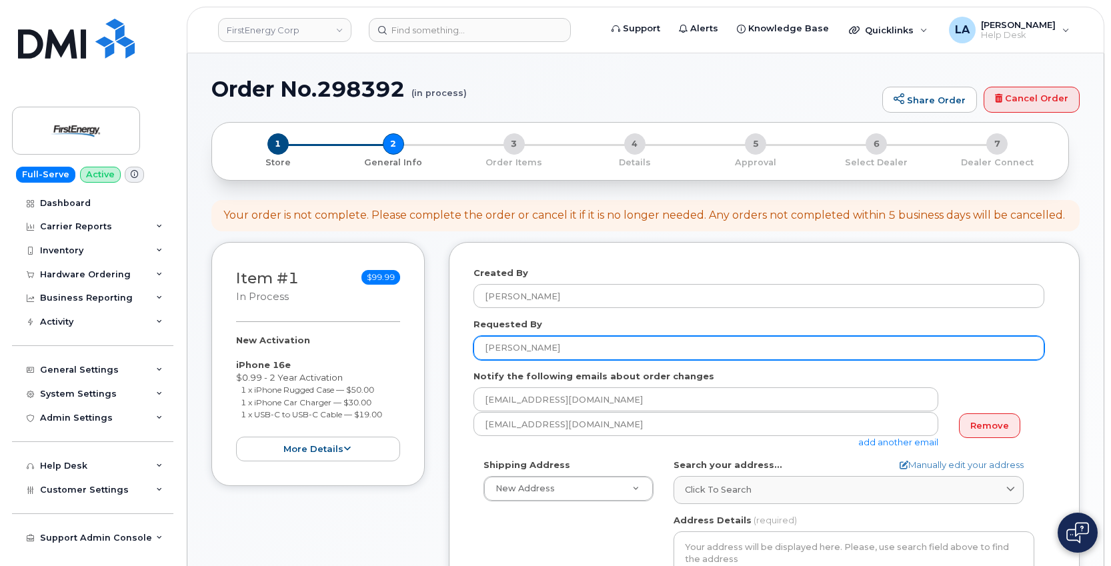
type input "David F Romeo"
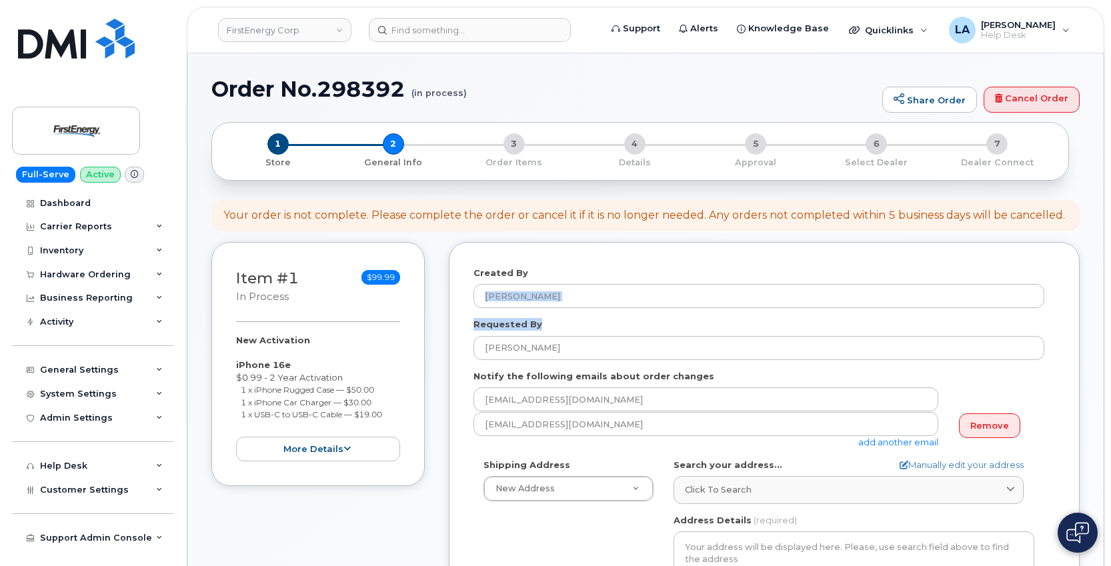
drag, startPoint x: 1110, startPoint y: 241, endPoint x: 1139, endPoint y: 354, distance: 117.1
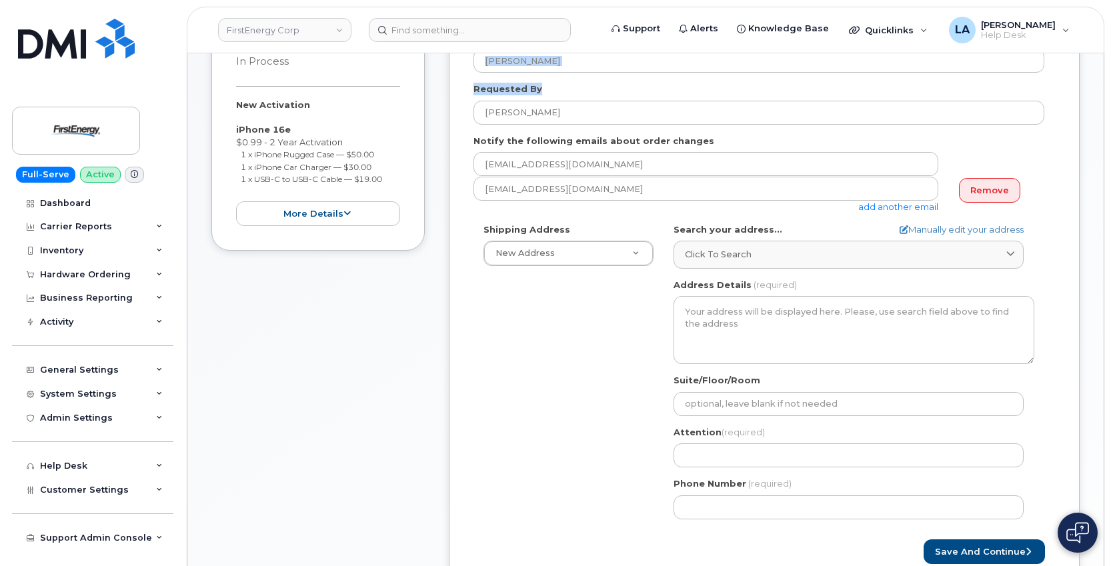
scroll to position [263, 0]
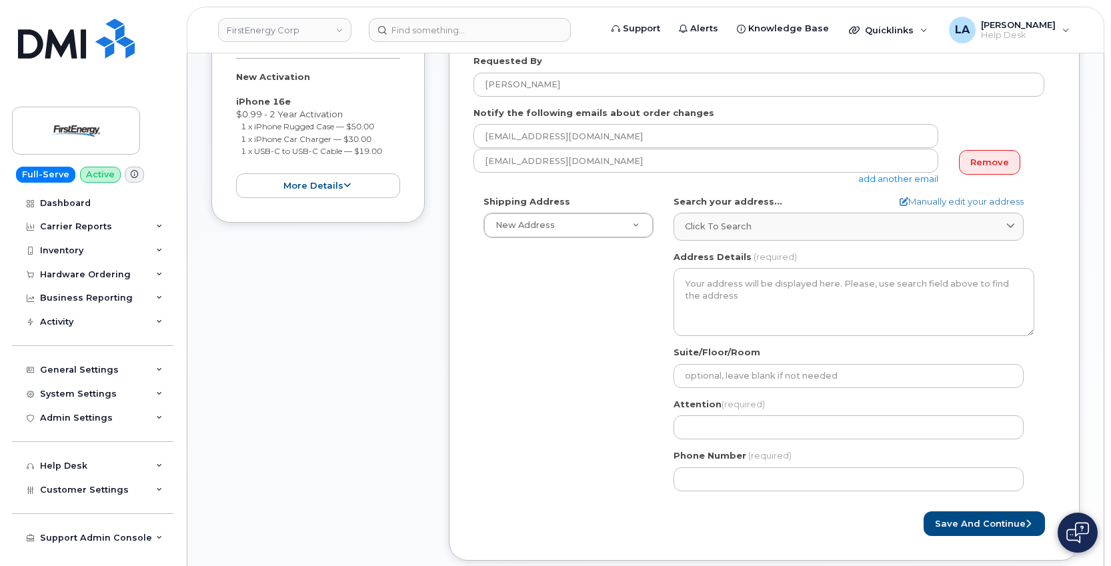
click at [762, 209] on div "Search your address... Manually edit your address Click to search 705 Newell Av…" at bounding box center [853, 217] width 361 height 45
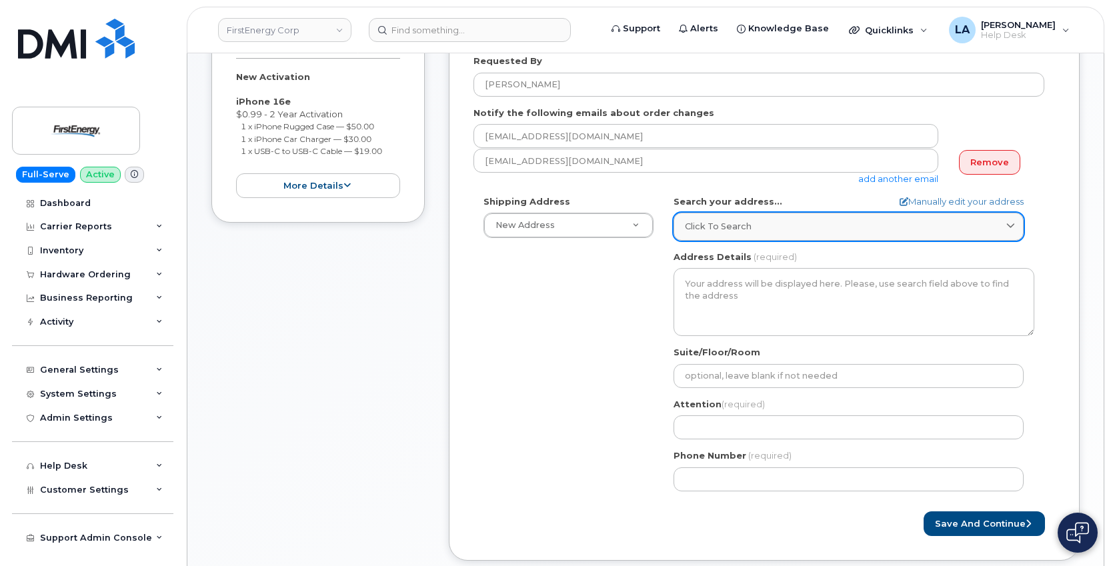
click at [763, 229] on div "Click to search" at bounding box center [848, 226] width 327 height 13
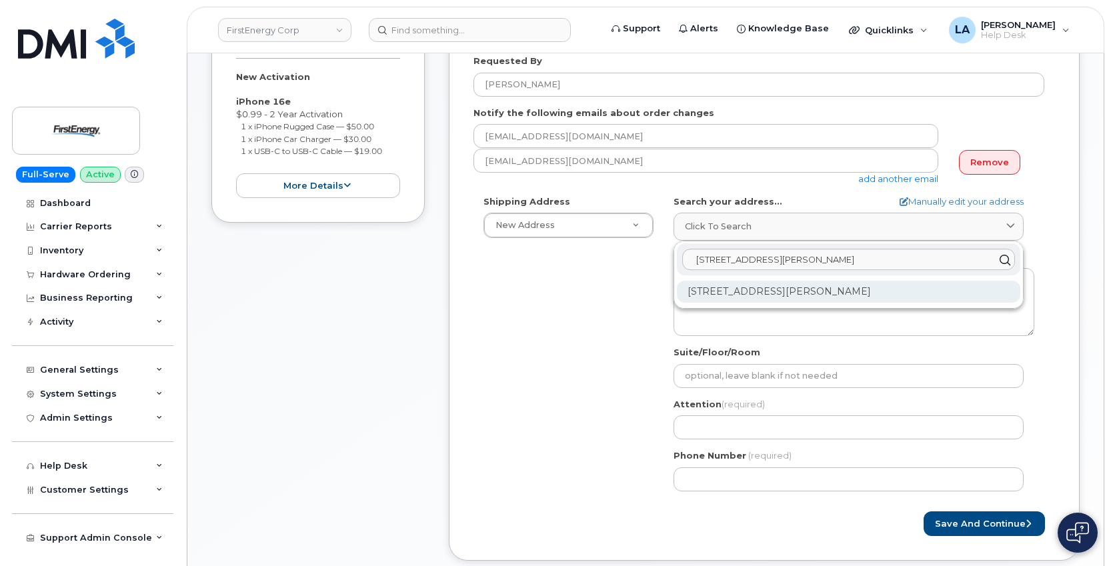
click at [770, 289] on div "705 Newell Ave New Castle PA 16102-1314" at bounding box center [848, 292] width 343 height 22
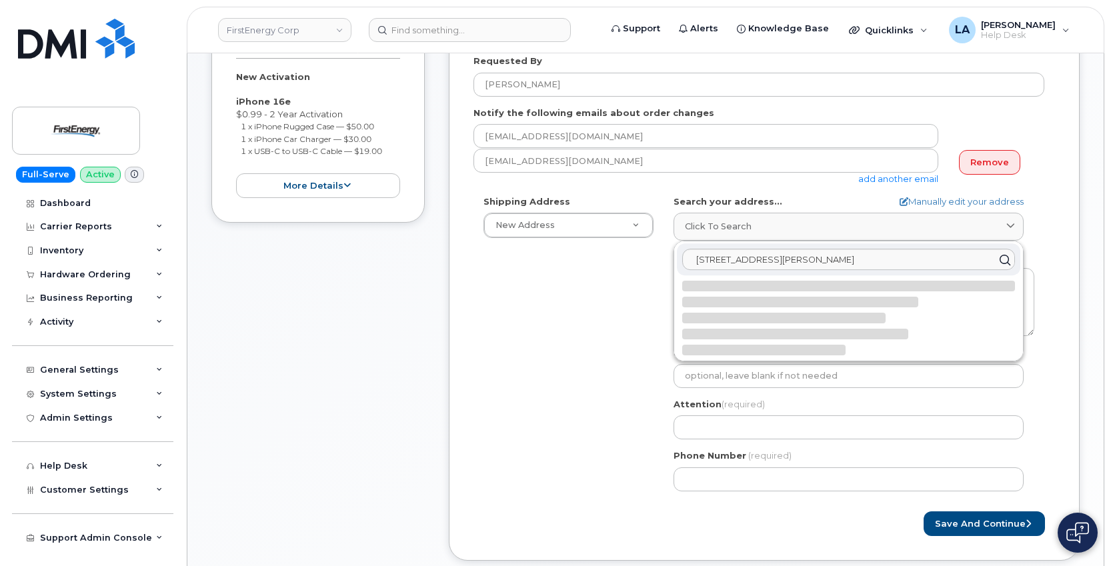
select select
type textarea "705 Newell Ave NEW CASTLE PA 16102-1314 UNITED STATES"
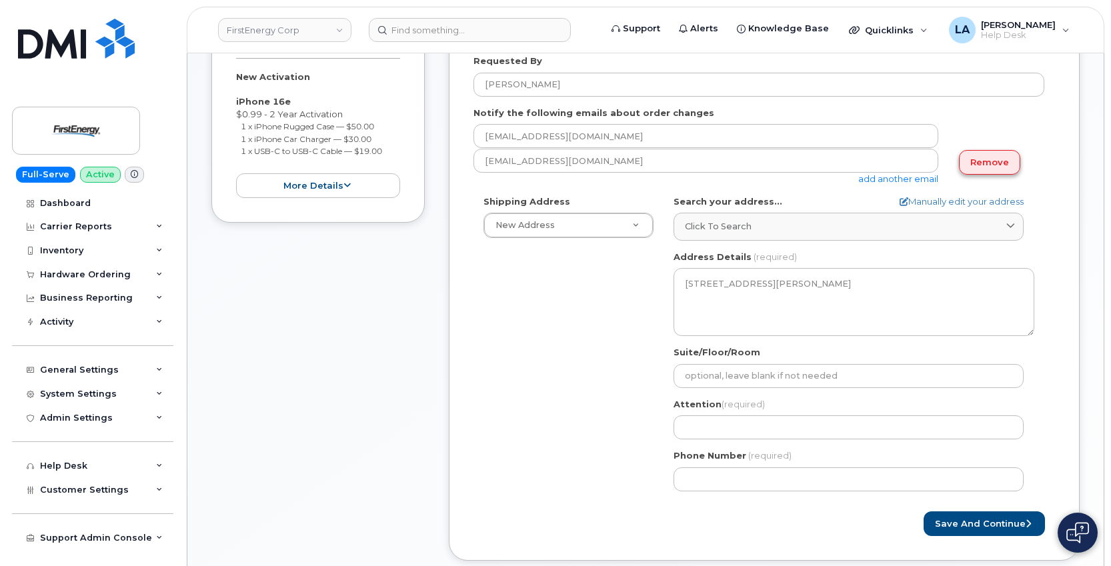
click at [983, 165] on link "Remove" at bounding box center [989, 162] width 61 height 25
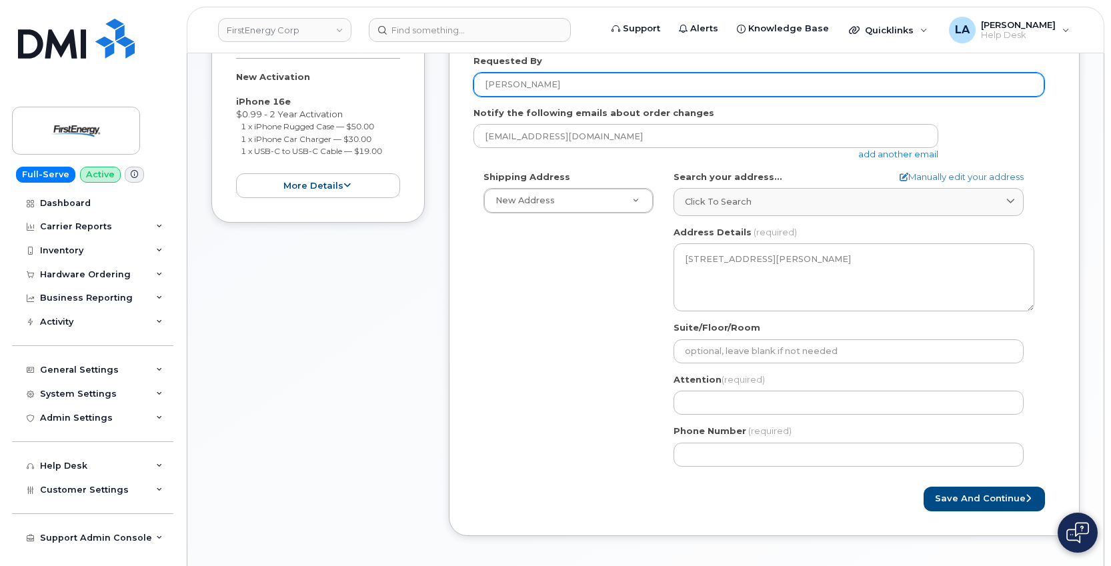
drag, startPoint x: 584, startPoint y: 91, endPoint x: 453, endPoint y: 88, distance: 130.7
click at [455, 88] on div "Created By Lanette Aparicio Requested By David F Romeo Notify the following ema…" at bounding box center [764, 257] width 631 height 557
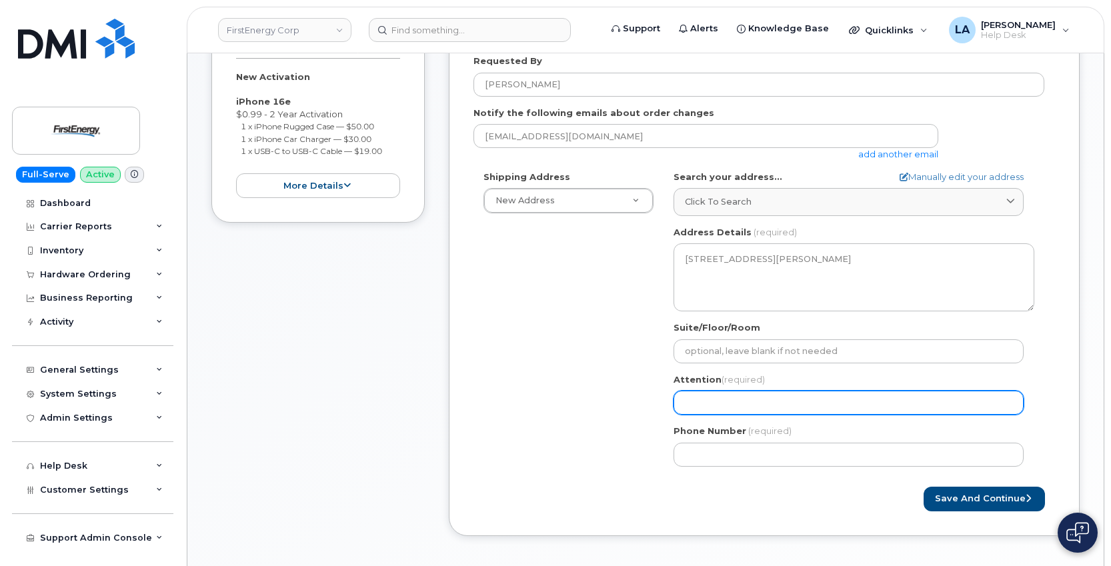
click at [726, 395] on input "Attention (required)" at bounding box center [848, 403] width 350 height 24
paste input "David F Romeo"
select select
type input "David F Romeo"
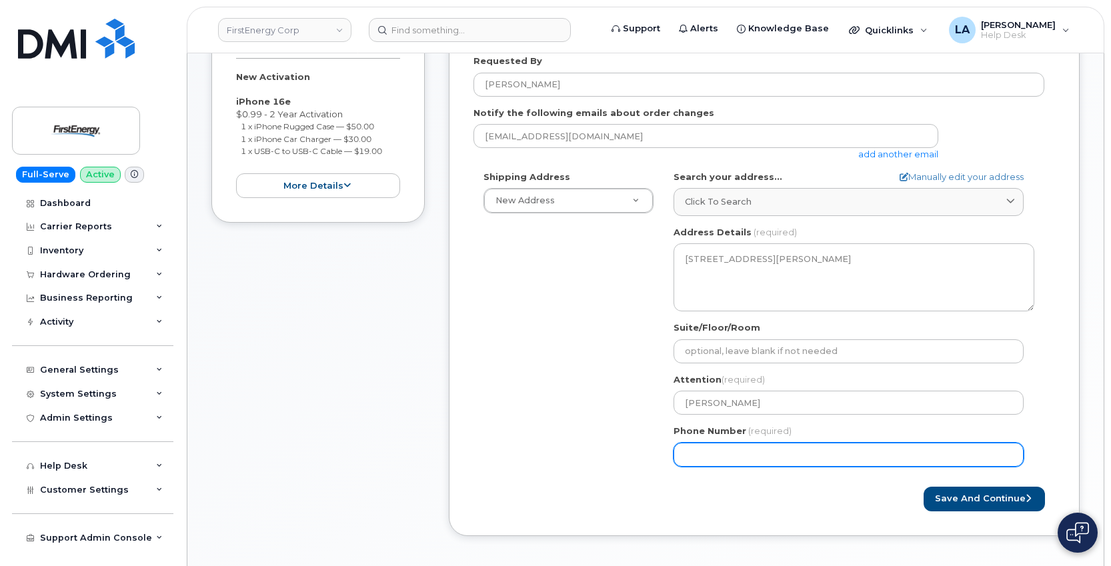
click at [738, 451] on input "Phone Number" at bounding box center [848, 455] width 350 height 24
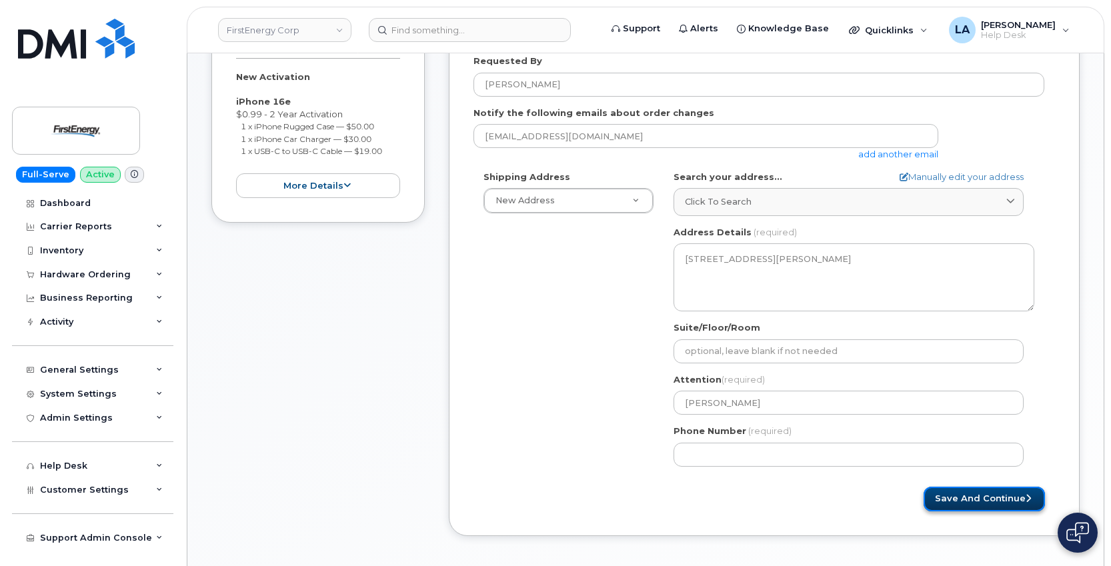
click at [987, 489] on button "Save and Continue" at bounding box center [983, 499] width 121 height 25
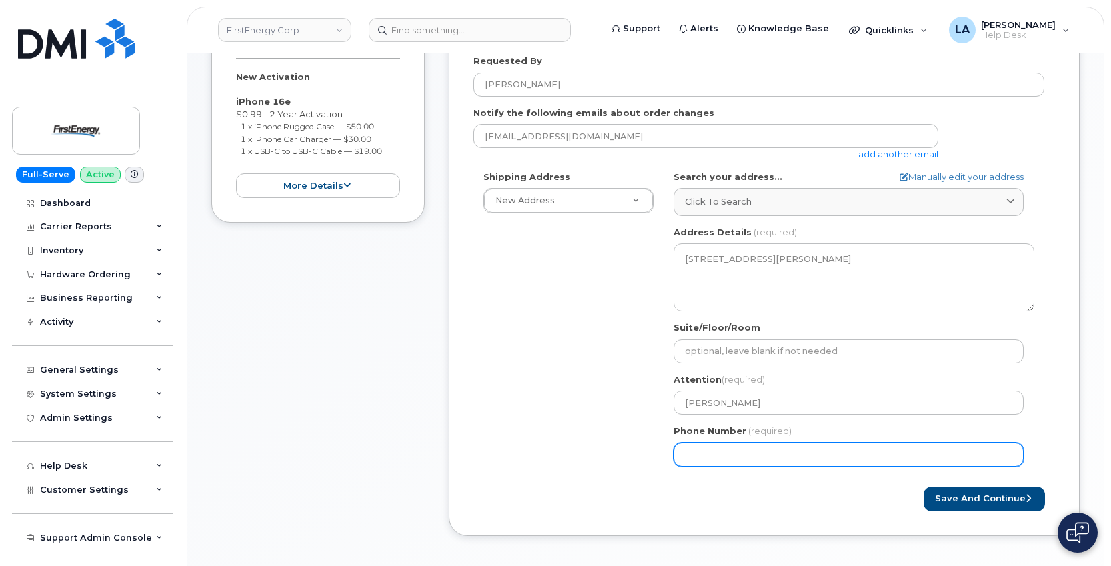
drag, startPoint x: 734, startPoint y: 456, endPoint x: 741, endPoint y: 459, distance: 8.1
click at [734, 456] on input "Phone Number" at bounding box center [848, 455] width 350 height 24
select select
type input "7249231515"
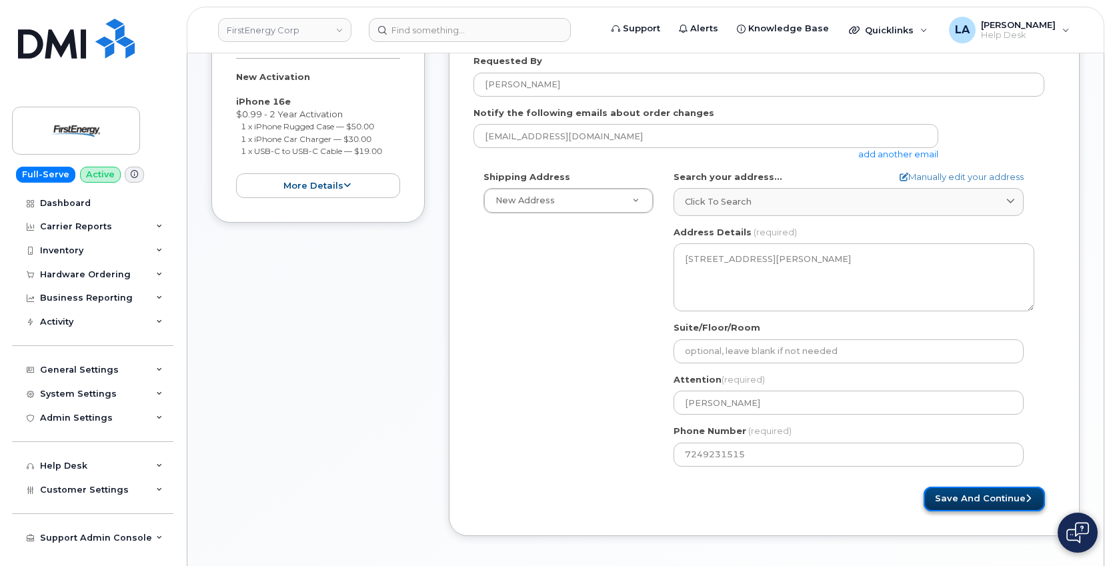
click at [999, 503] on button "Save and Continue" at bounding box center [983, 499] width 121 height 25
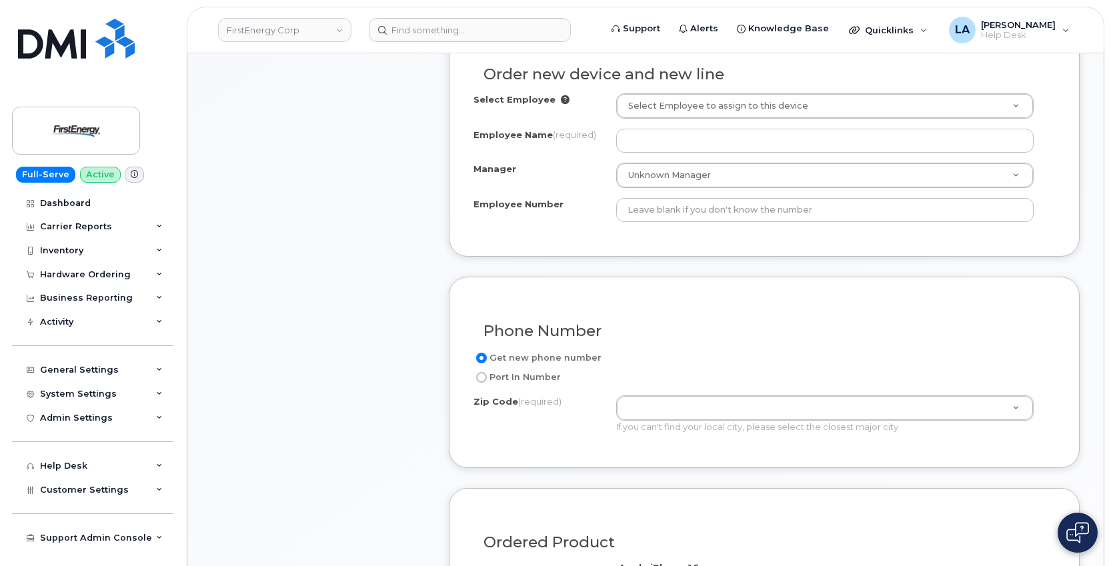
scroll to position [411, 0]
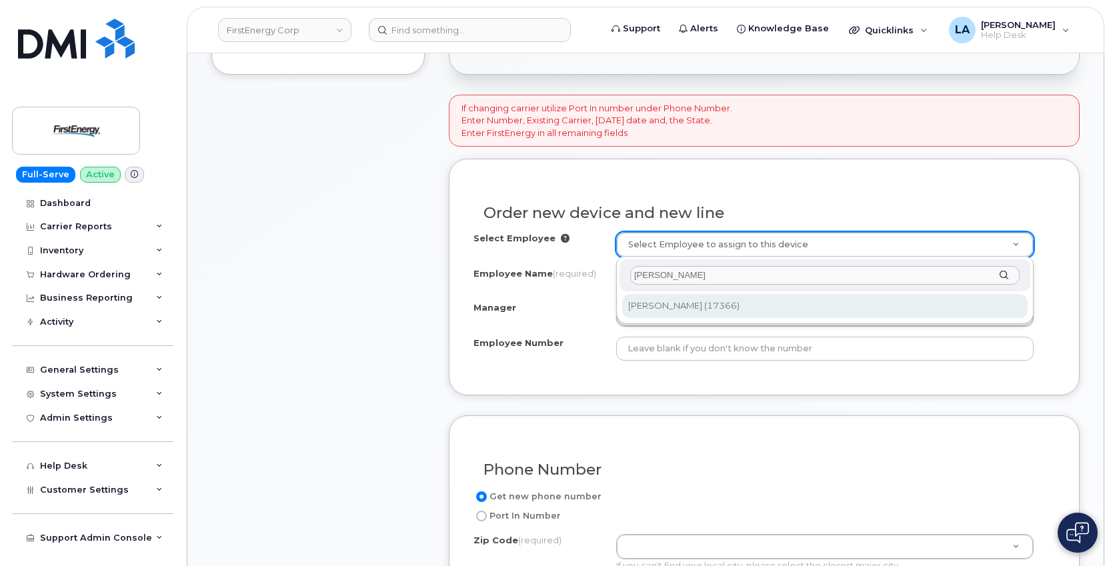
type input "[PERSON_NAME]"
type input "2069479"
type input "[PERSON_NAME]"
type input "17366"
select select "2074036"
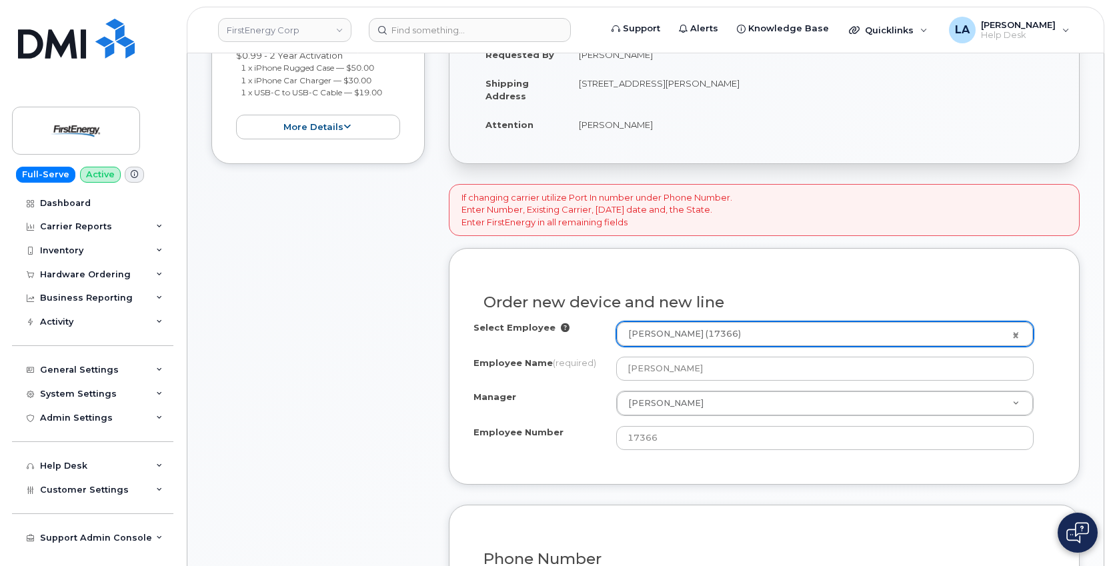
scroll to position [287, 0]
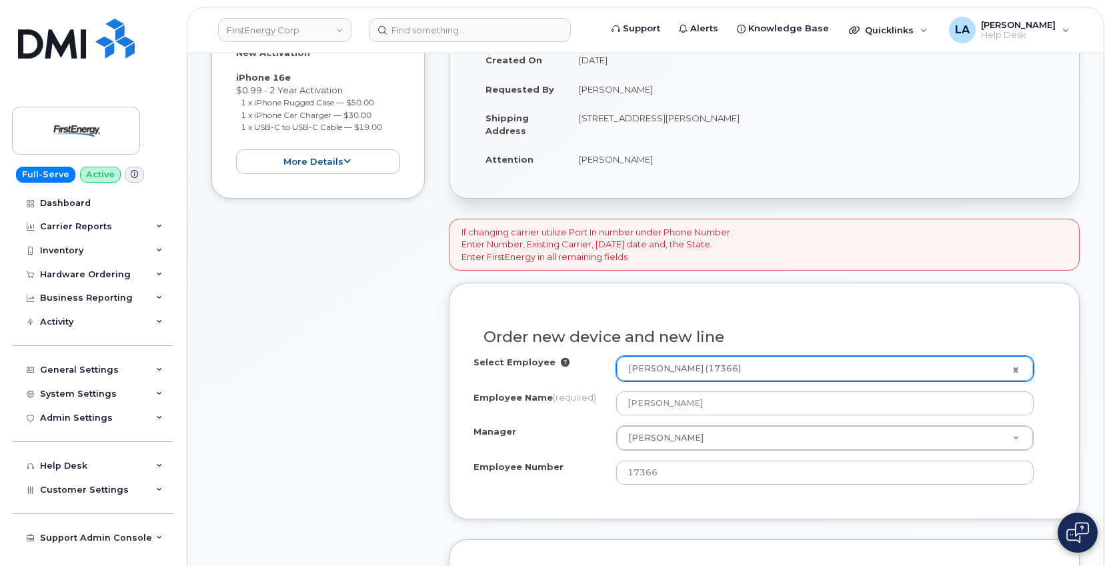
click at [739, 115] on td "[STREET_ADDRESS][PERSON_NAME]" at bounding box center [811, 123] width 488 height 41
copy td "16102"
click at [1022, 239] on div "If changing carrier utilize Port In number under Phone Number. Enter Number, Ex…" at bounding box center [764, 245] width 631 height 52
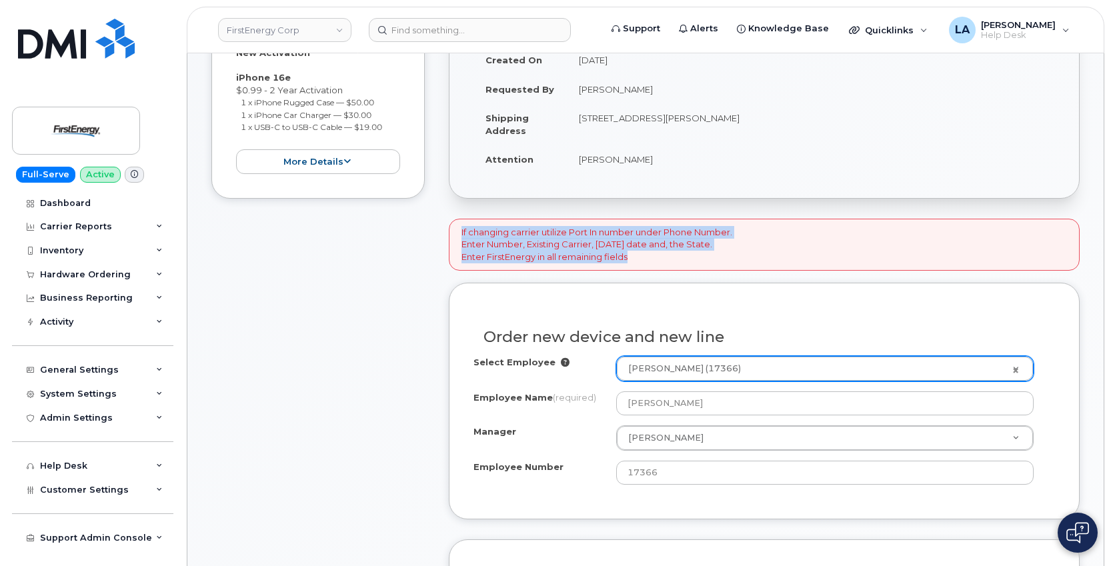
drag, startPoint x: 1108, startPoint y: 217, endPoint x: 1110, endPoint y: 225, distance: 8.1
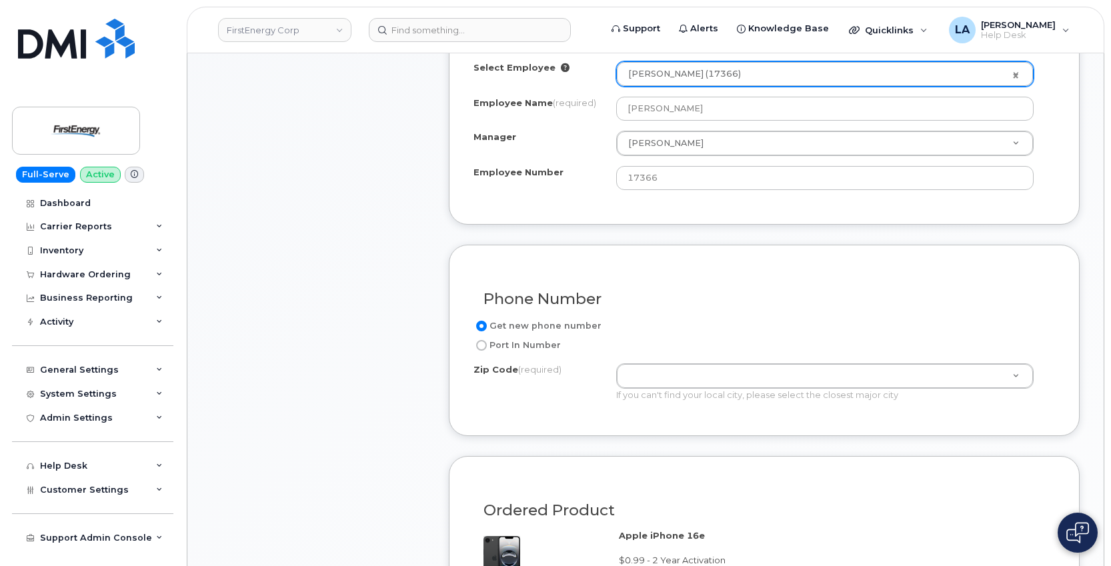
scroll to position [614, 0]
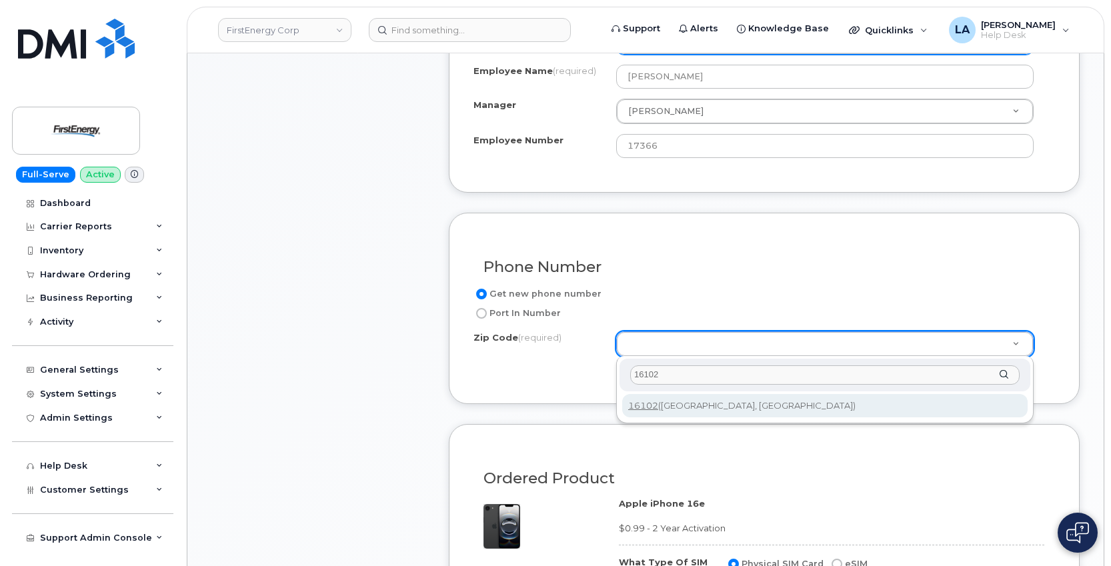
type input "16102"
type input "16102 ([GEOGRAPHIC_DATA], [GEOGRAPHIC_DATA])"
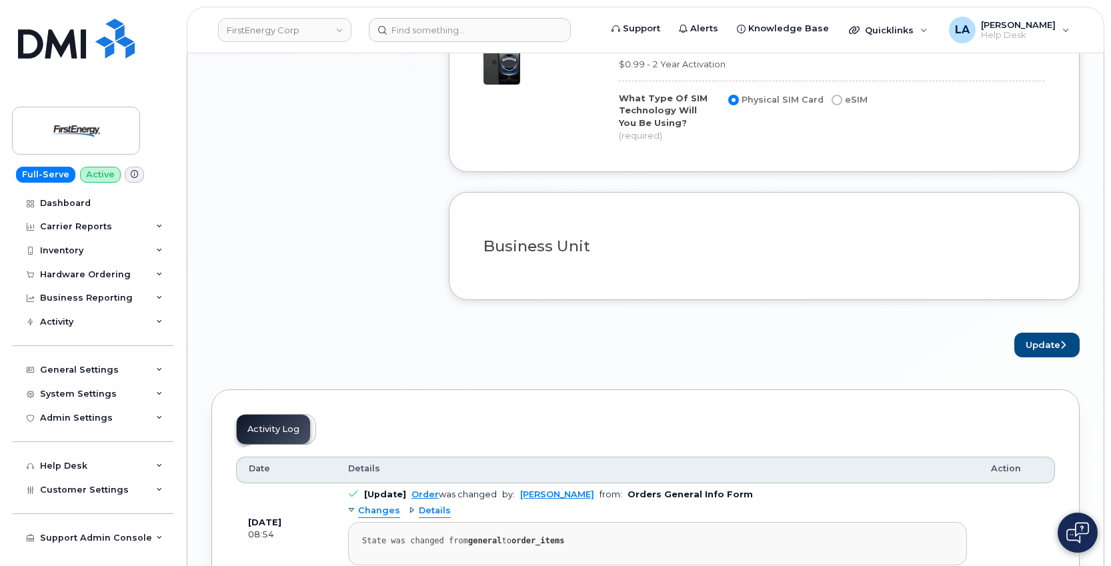
scroll to position [1080, 0]
click at [1051, 331] on button "Update" at bounding box center [1046, 343] width 65 height 25
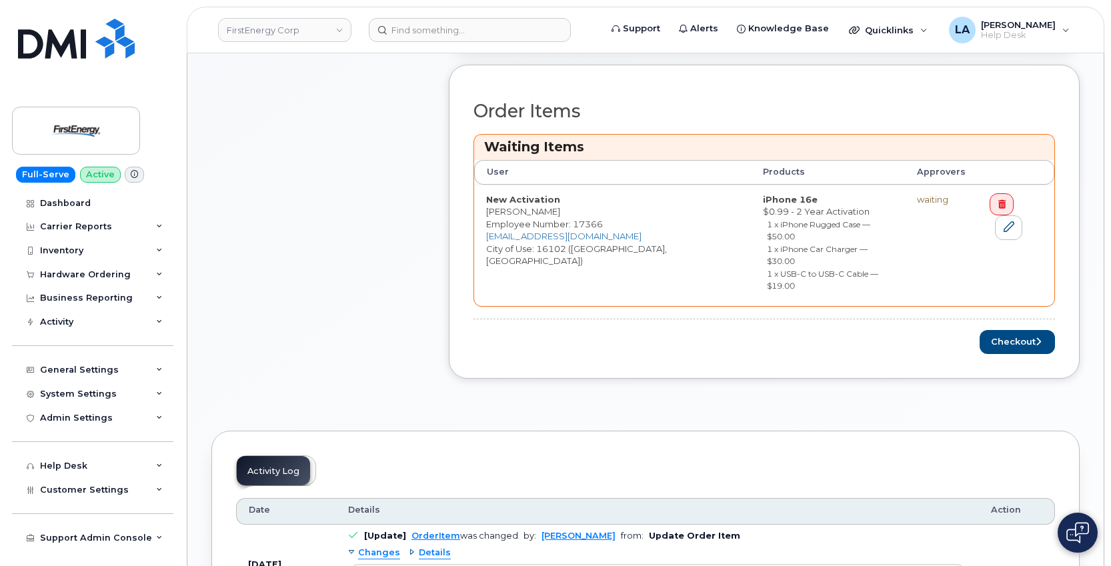
scroll to position [516, 0]
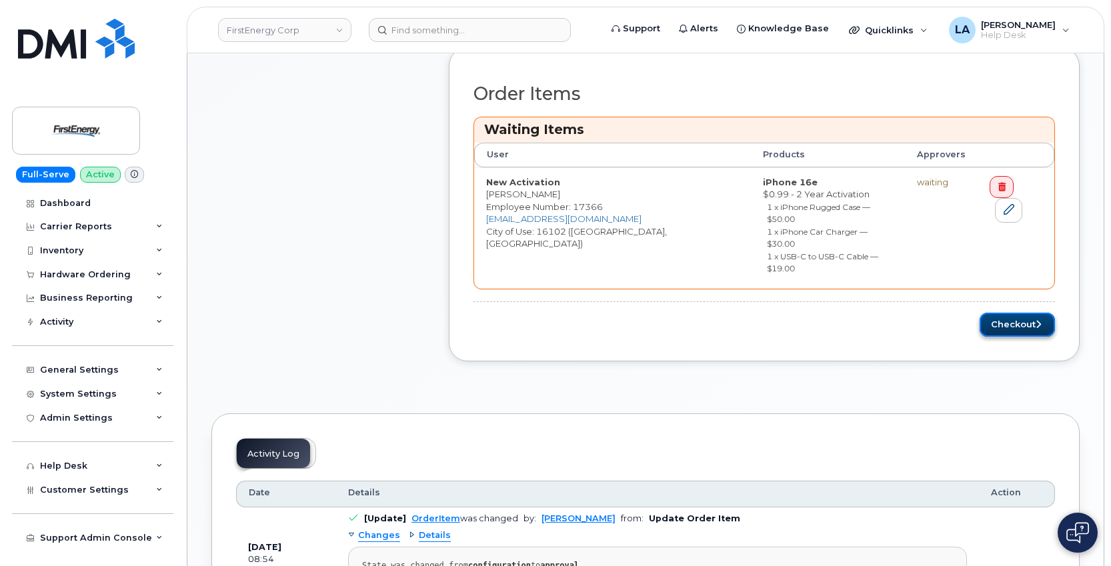
click at [1027, 313] on button "Checkout" at bounding box center [1016, 325] width 75 height 25
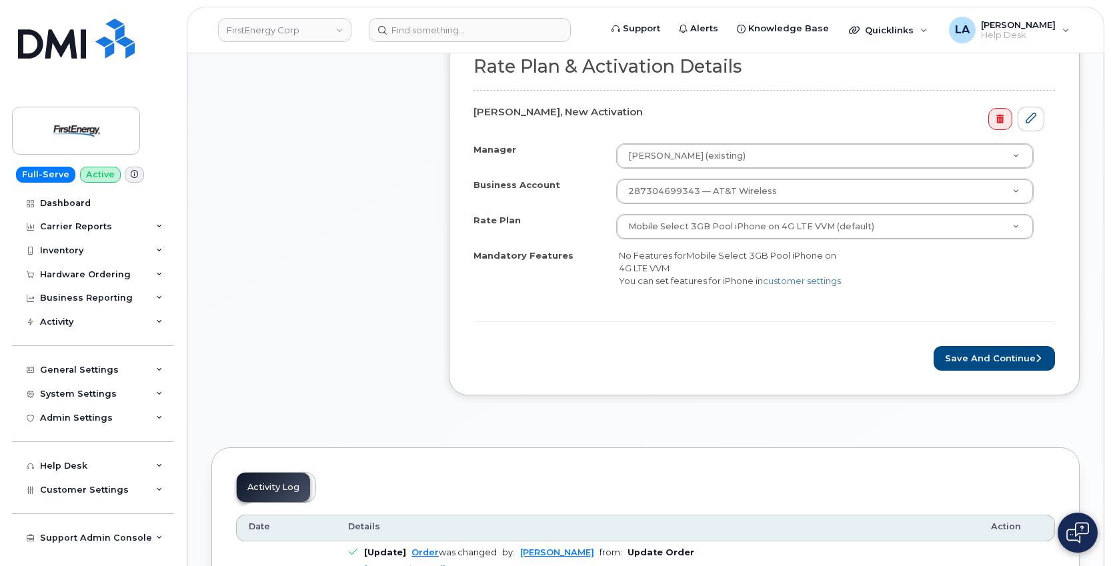
scroll to position [511, 0]
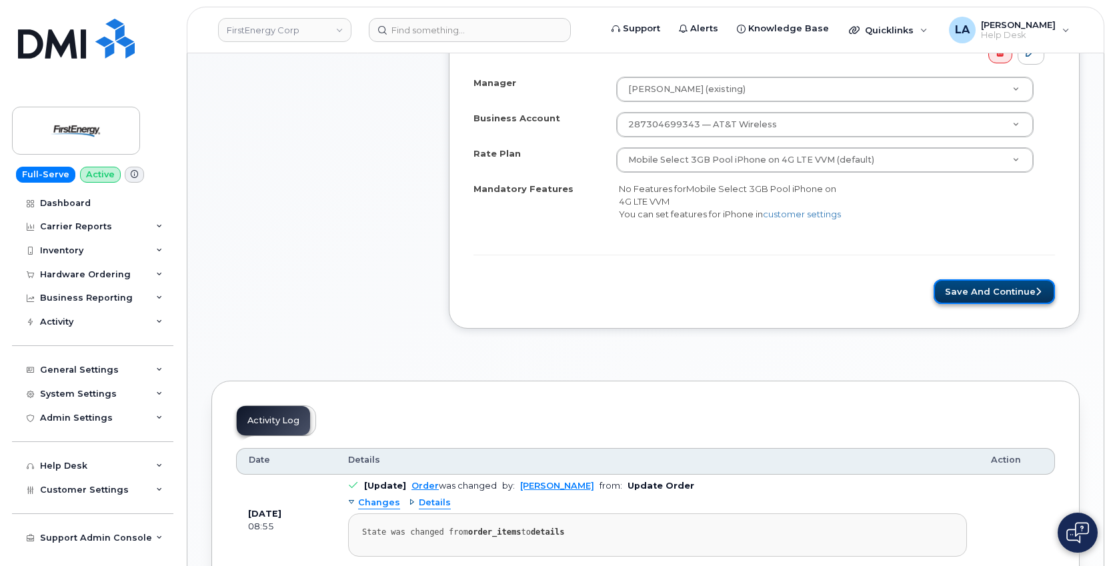
click at [1001, 291] on button "Save and Continue" at bounding box center [993, 291] width 121 height 25
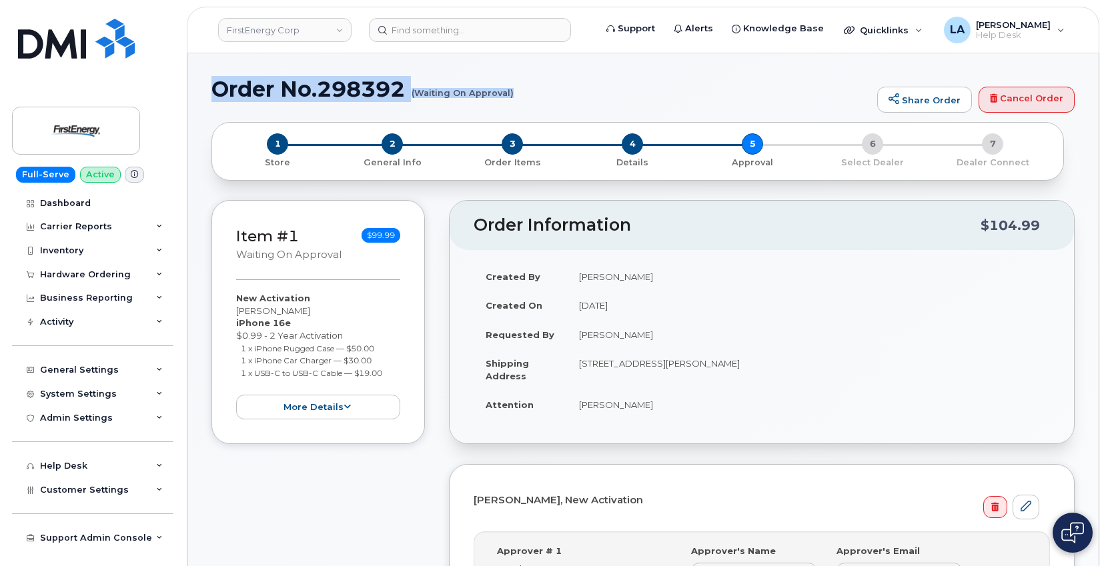
drag, startPoint x: 215, startPoint y: 87, endPoint x: 528, endPoint y: 102, distance: 313.1
click at [528, 102] on div "Order No.298392 (Waiting On Approval) Share Order Cancel Order" at bounding box center [642, 99] width 863 height 45
copy h1 "Order No.298392 (Waiting On Approval)"
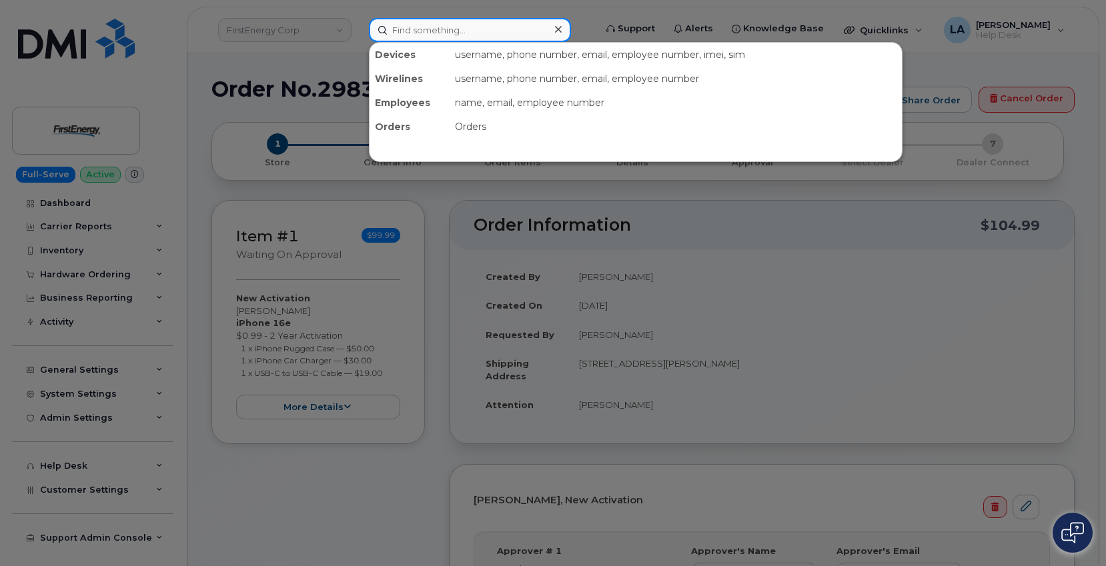
click at [437, 31] on input at bounding box center [470, 30] width 202 height 24
click at [77, 269] on div at bounding box center [553, 283] width 1106 height 566
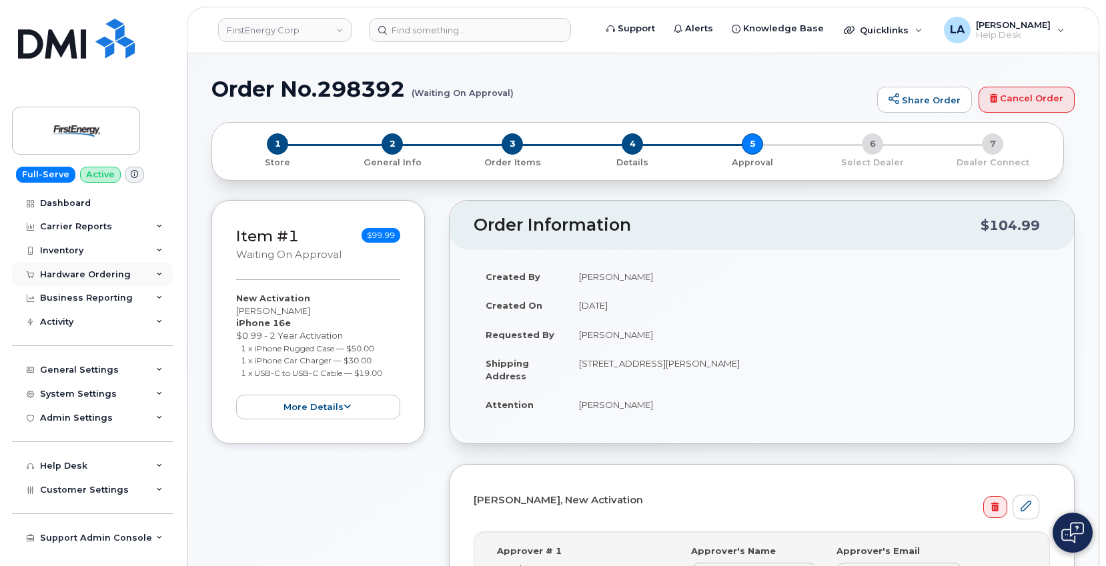
click at [97, 273] on div "Hardware Ordering" at bounding box center [85, 274] width 91 height 11
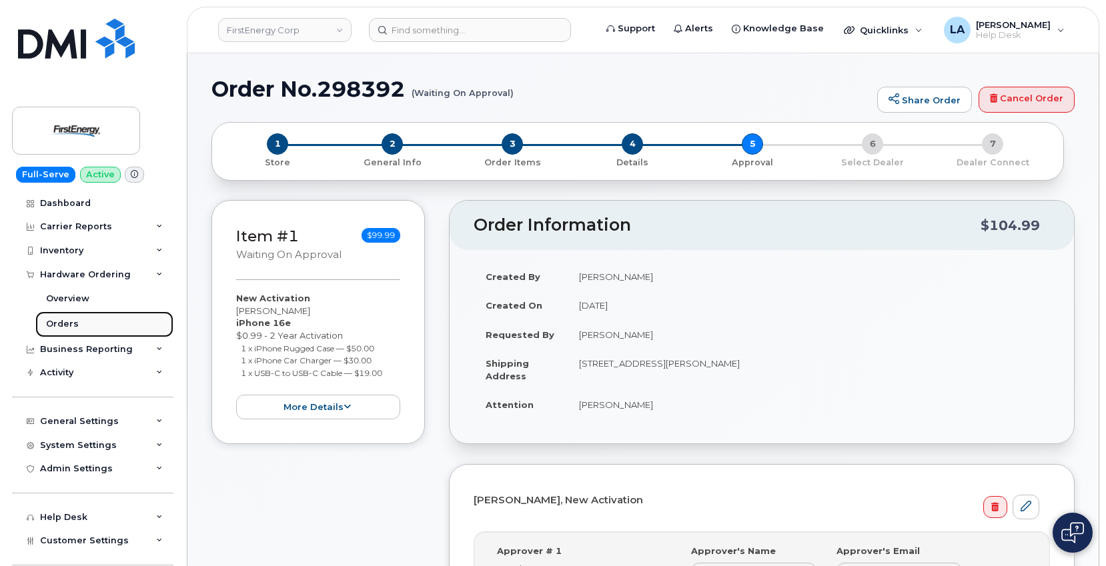
click at [51, 327] on div "Orders" at bounding box center [62, 324] width 33 height 12
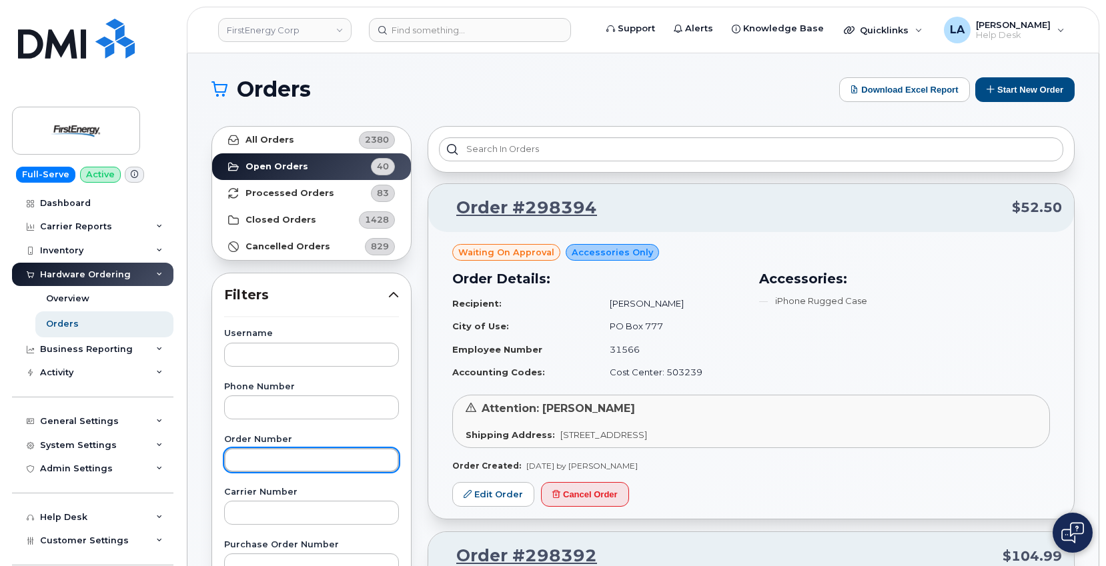
click at [274, 455] on input "text" at bounding box center [311, 460] width 175 height 24
paste input "298256"
type input "298256"
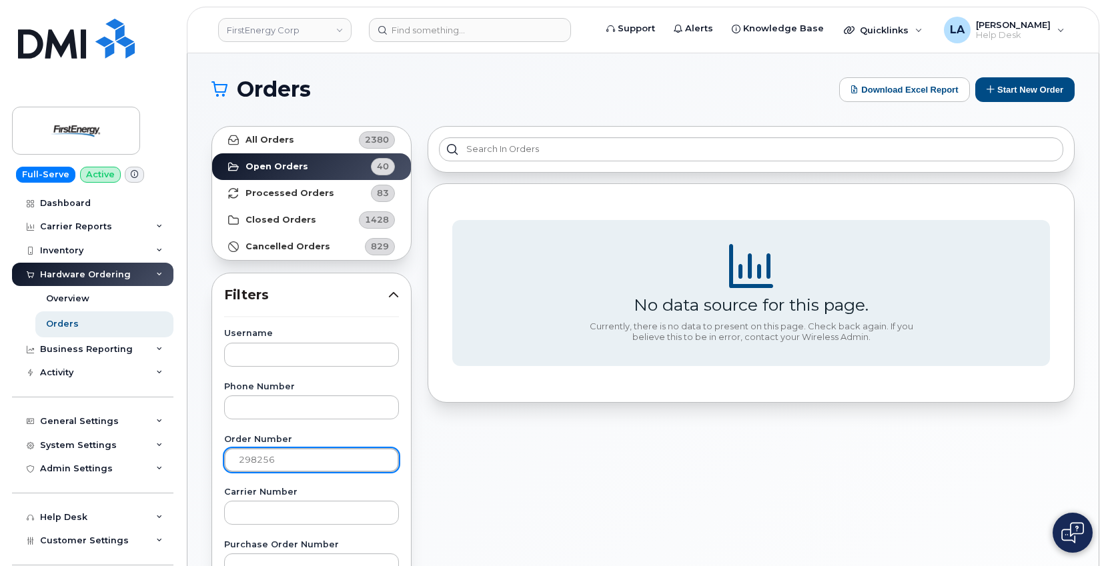
click at [239, 453] on input "298256" at bounding box center [311, 460] width 175 height 24
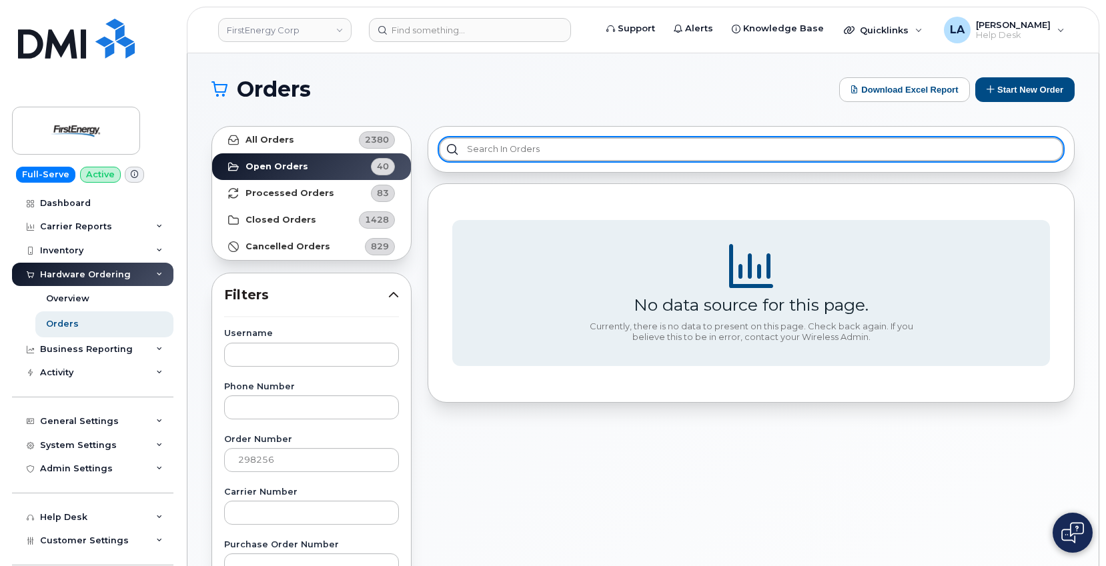
click at [549, 148] on input "text" at bounding box center [751, 149] width 624 height 24
paste input "298256"
type input "298256"
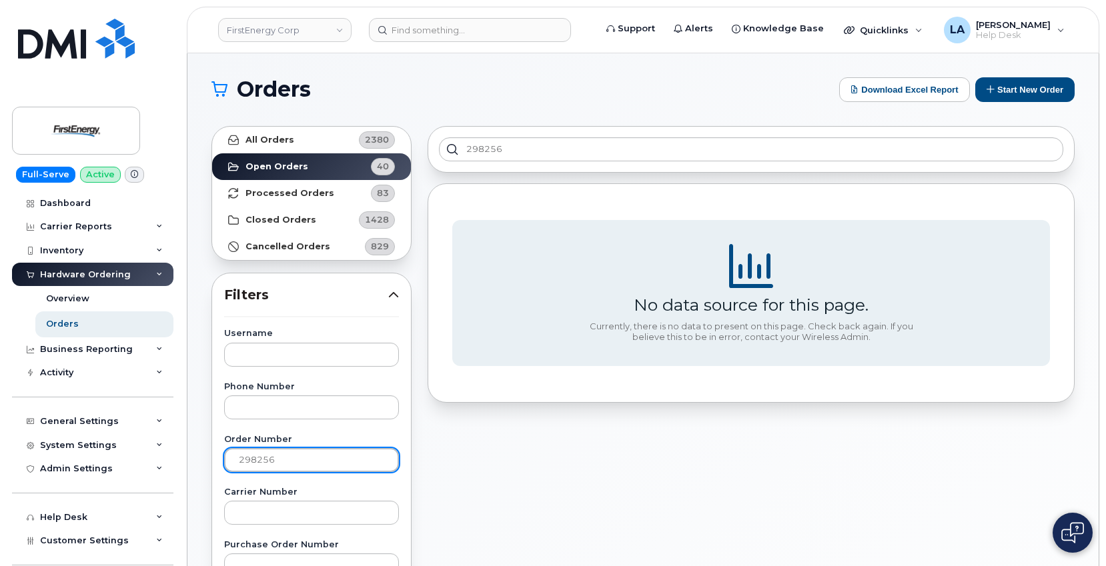
click at [291, 451] on input "298256" at bounding box center [311, 460] width 175 height 24
click at [245, 456] on input "298256" at bounding box center [311, 460] width 175 height 24
drag, startPoint x: 241, startPoint y: 456, endPoint x: 469, endPoint y: 423, distance: 230.4
click at [245, 458] on input "298256" at bounding box center [311, 460] width 175 height 24
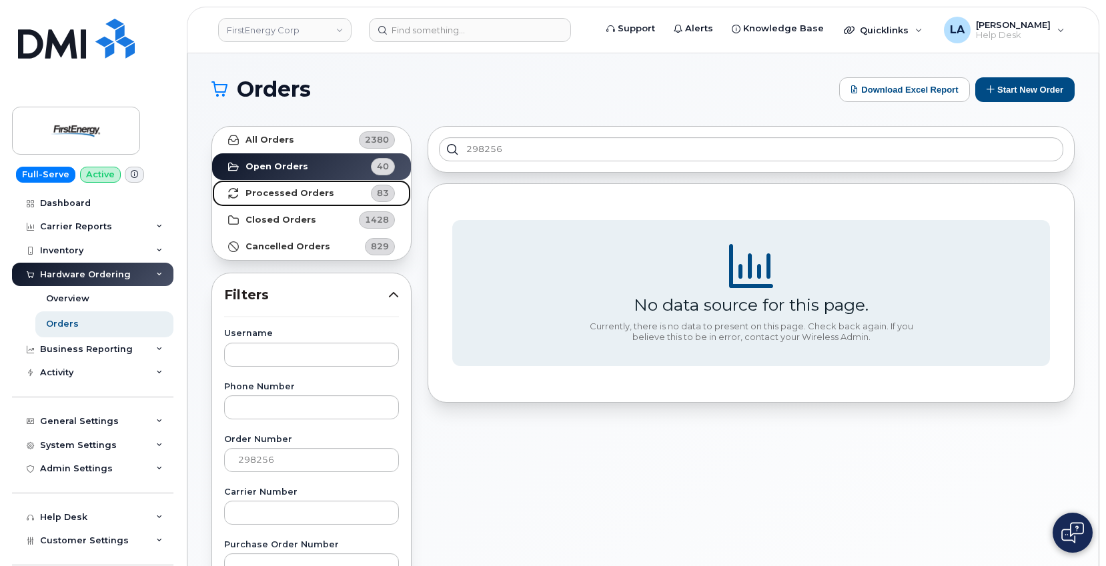
click at [285, 198] on strong "Processed Orders" at bounding box center [289, 193] width 89 height 11
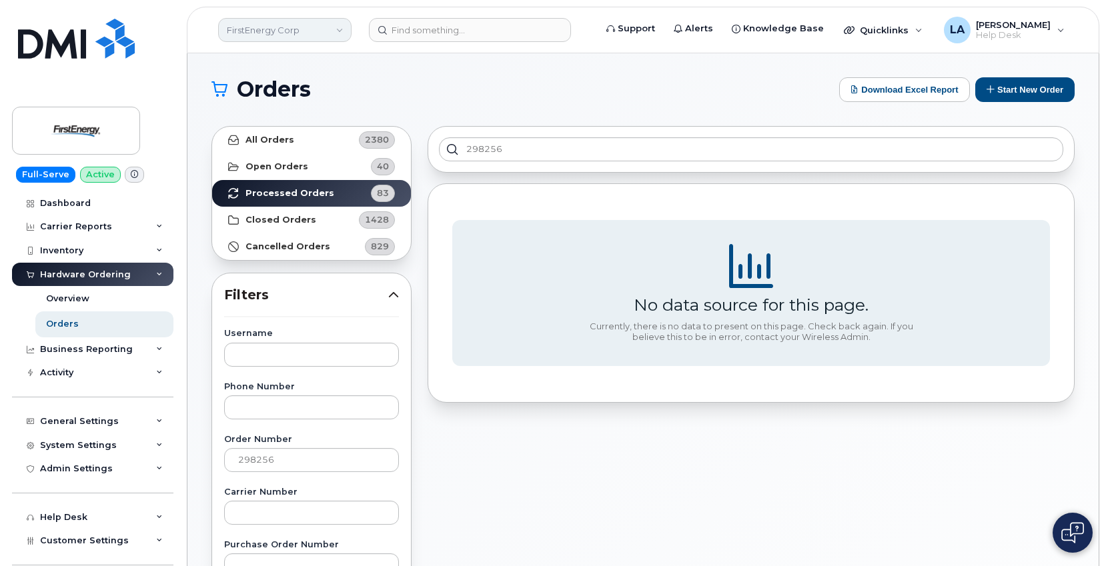
click at [279, 26] on link "FirstEnergy Corp" at bounding box center [284, 30] width 133 height 24
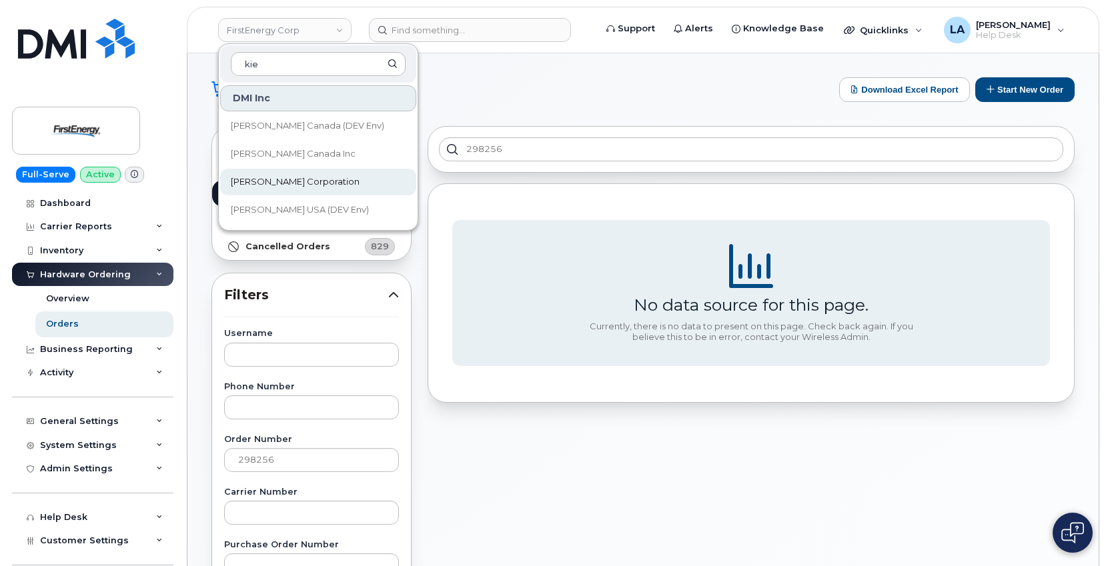
type input "kie"
click at [297, 188] on span "[PERSON_NAME] Corporation" at bounding box center [295, 181] width 129 height 13
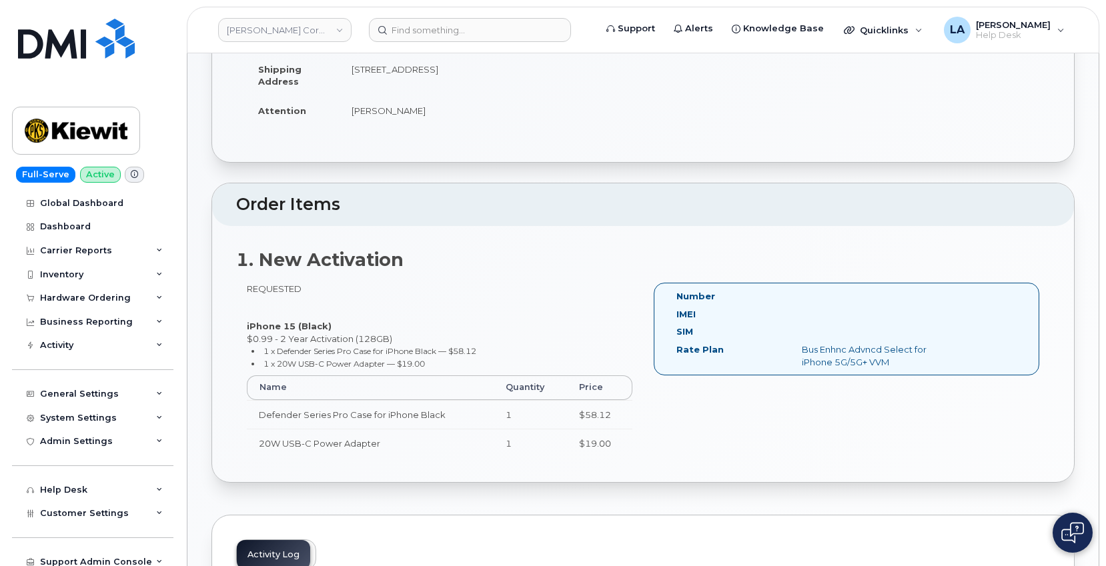
scroll to position [94, 0]
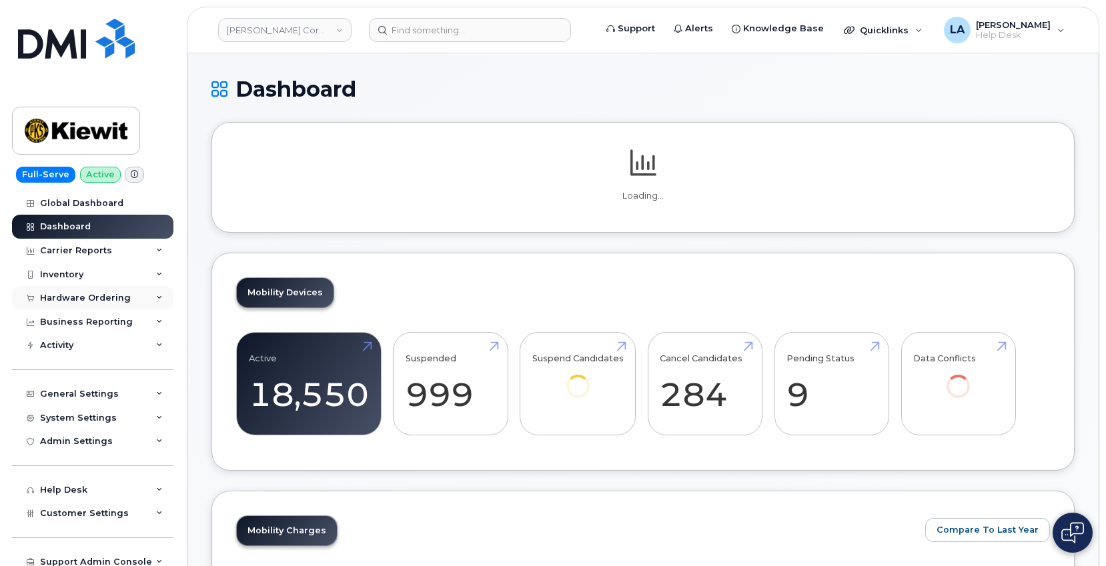
click at [76, 299] on div "Hardware Ordering" at bounding box center [85, 298] width 91 height 11
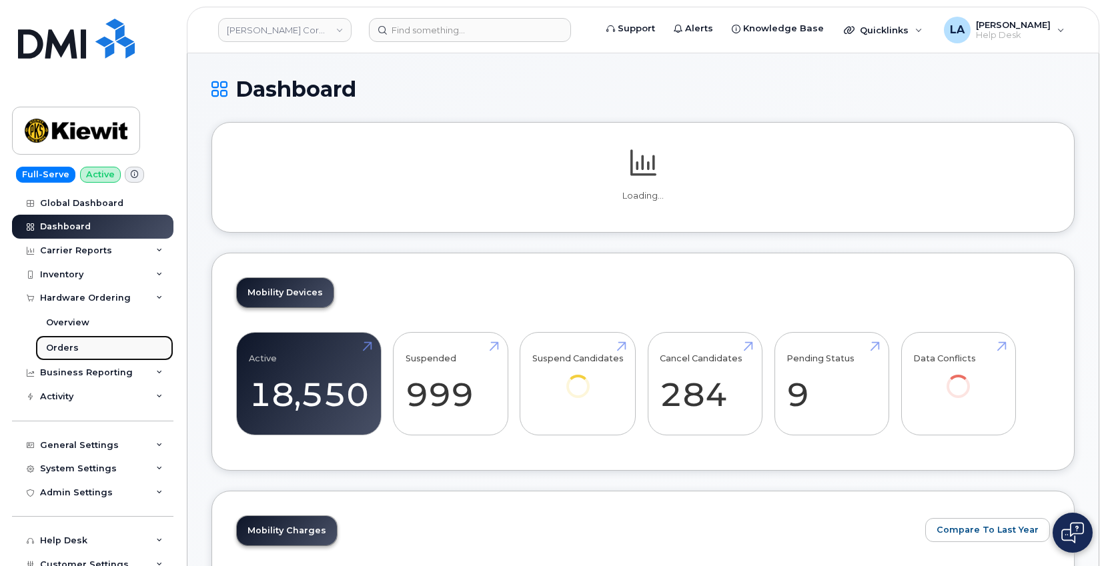
click at [71, 346] on div "Orders" at bounding box center [62, 348] width 33 height 12
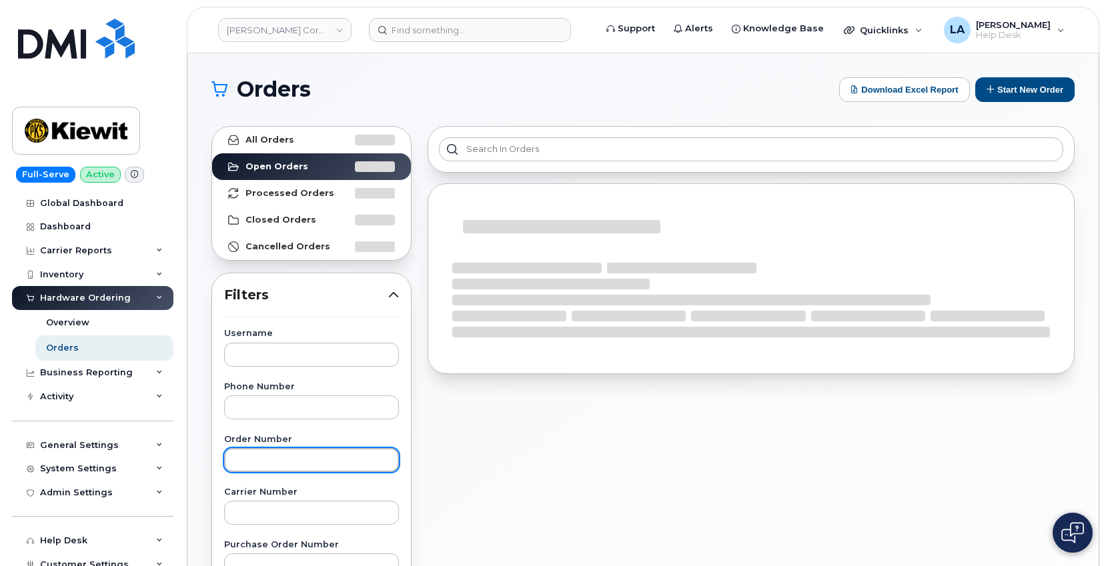
click at [277, 459] on input "text" at bounding box center [311, 460] width 175 height 24
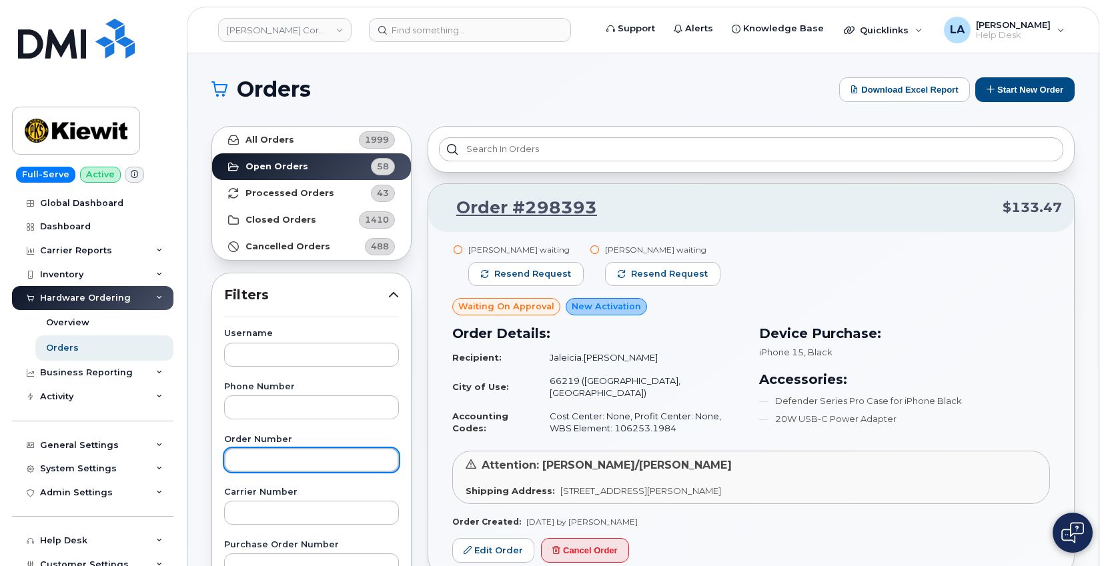
click at [277, 459] on input "text" at bounding box center [311, 460] width 175 height 24
paste input "298256"
type input "298256"
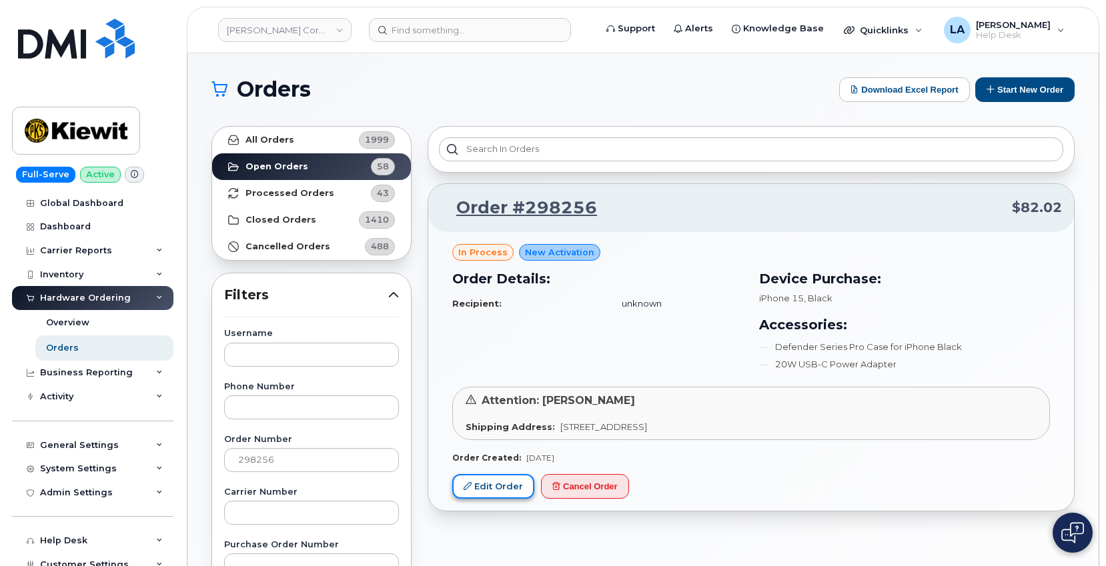
click at [483, 488] on link "Edit Order" at bounding box center [493, 486] width 82 height 25
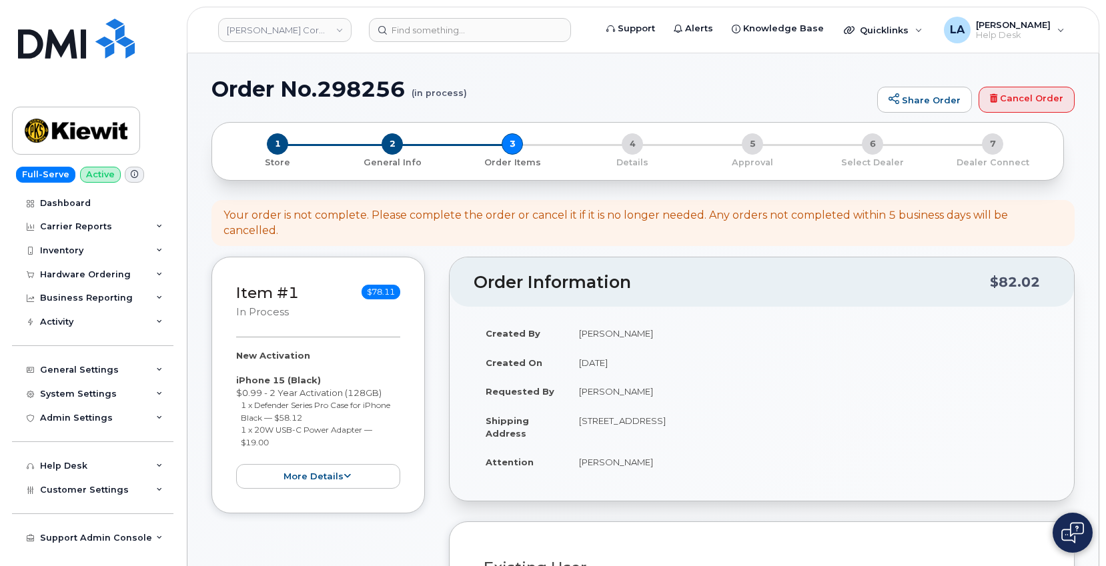
select select
drag, startPoint x: 1103, startPoint y: 76, endPoint x: 1109, endPoint y: 105, distance: 29.3
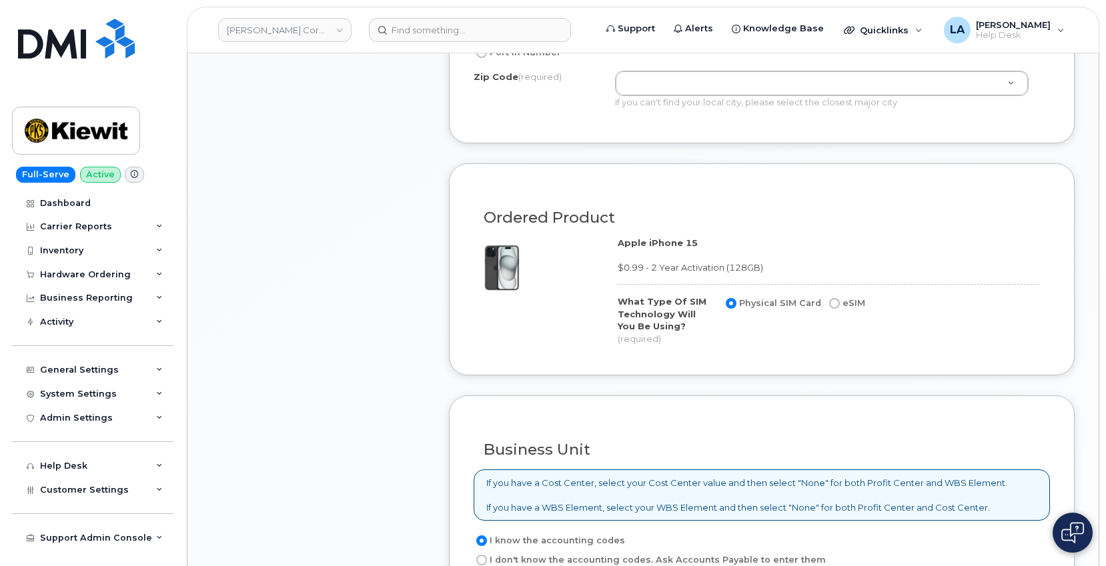
scroll to position [974, 0]
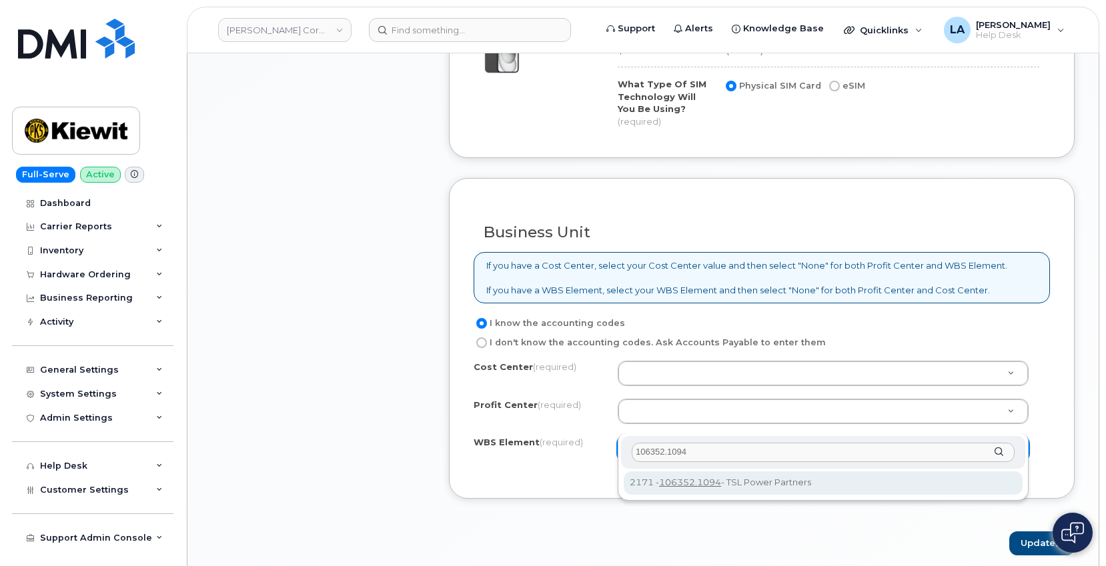
type input "106352.1094"
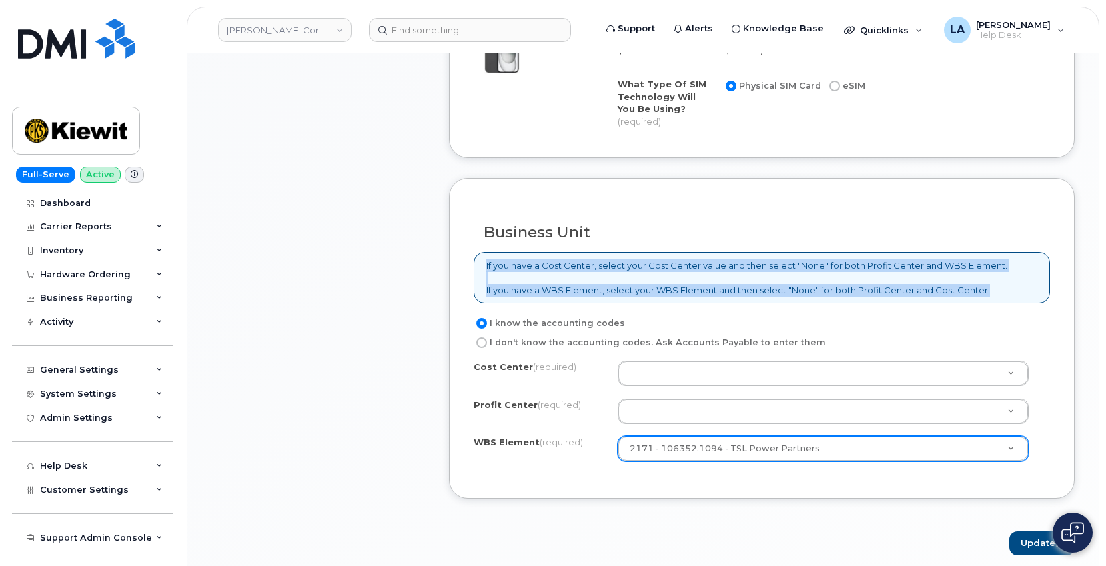
drag, startPoint x: 1104, startPoint y: 271, endPoint x: 1108, endPoint y: 241, distance: 30.4
click at [1102, 216] on body "Kiewit Corporation Support Alerts Knowledge Base Quicklinks Suspend / Cancel De…" at bounding box center [553, 124] width 1106 height 2196
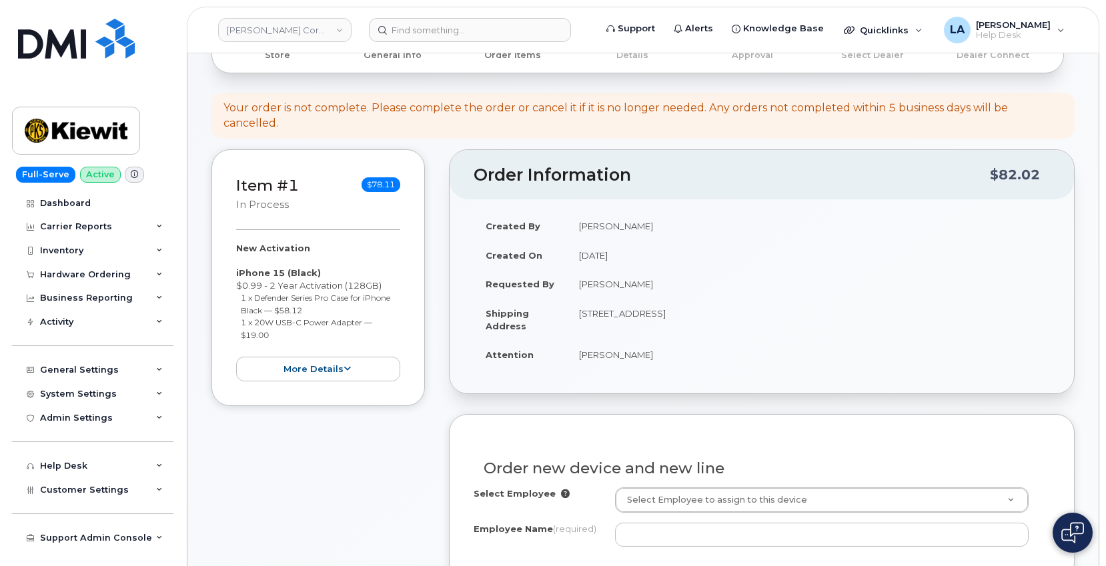
scroll to position [279, 0]
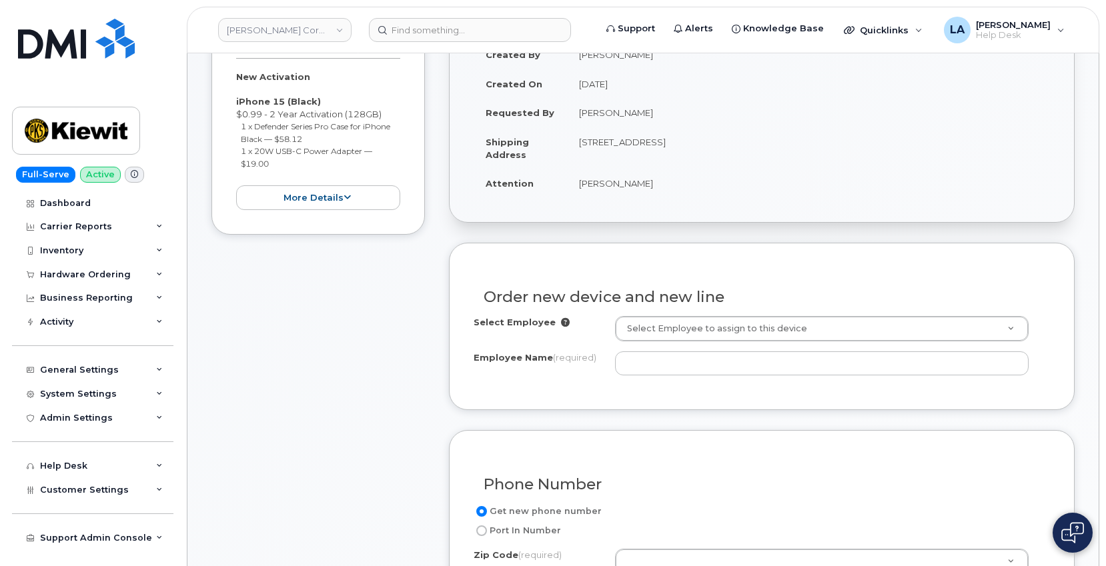
drag, startPoint x: 666, startPoint y: 169, endPoint x: 571, endPoint y: 169, distance: 94.7
click at [571, 169] on td "[PERSON_NAME]" at bounding box center [808, 183] width 483 height 29
copy td "[PERSON_NAME]"
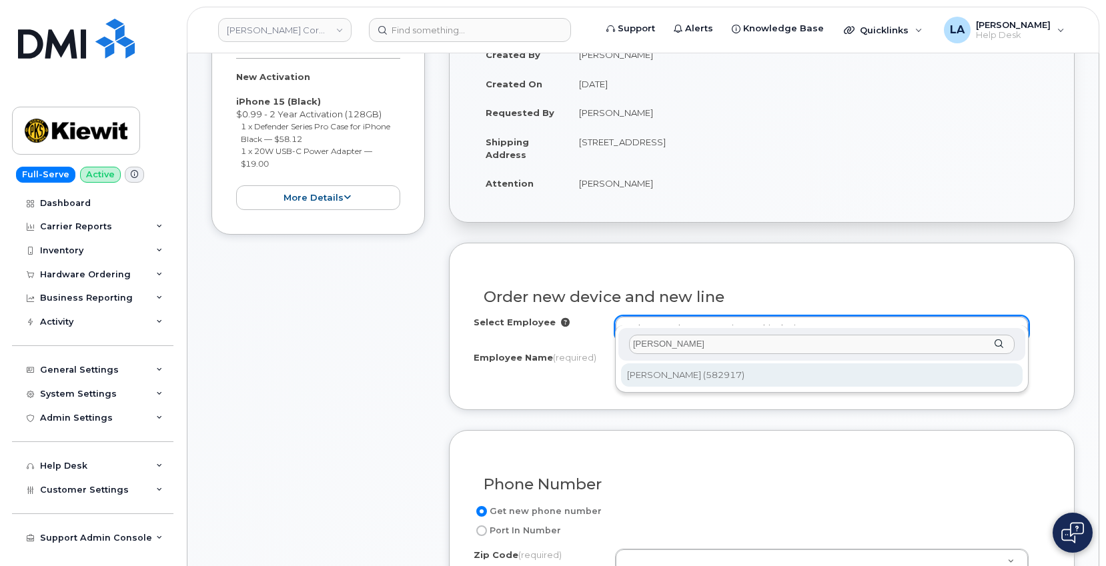
type input "[PERSON_NAME]"
type input "2990714"
type input "[PERSON_NAME]"
type input "107 West County Line Road"
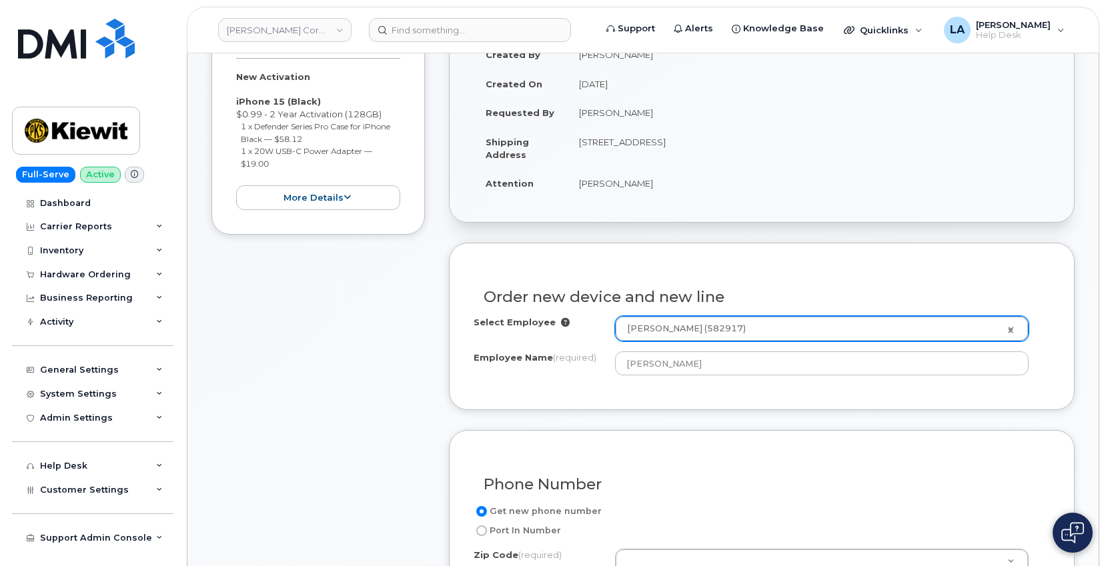
drag, startPoint x: 1104, startPoint y: 204, endPoint x: 1108, endPoint y: 239, distance: 35.6
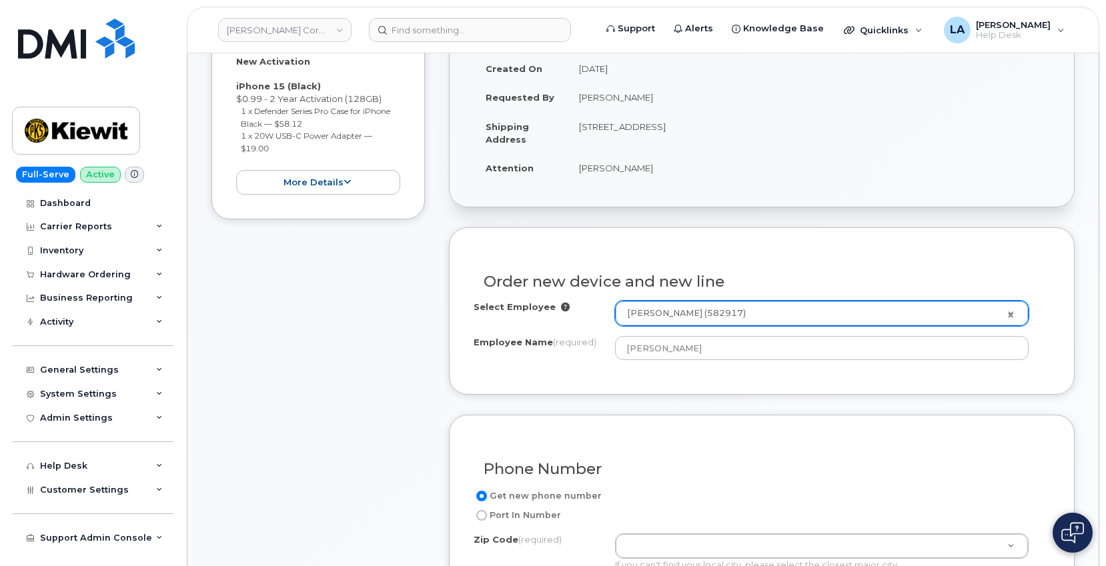
scroll to position [345, 0]
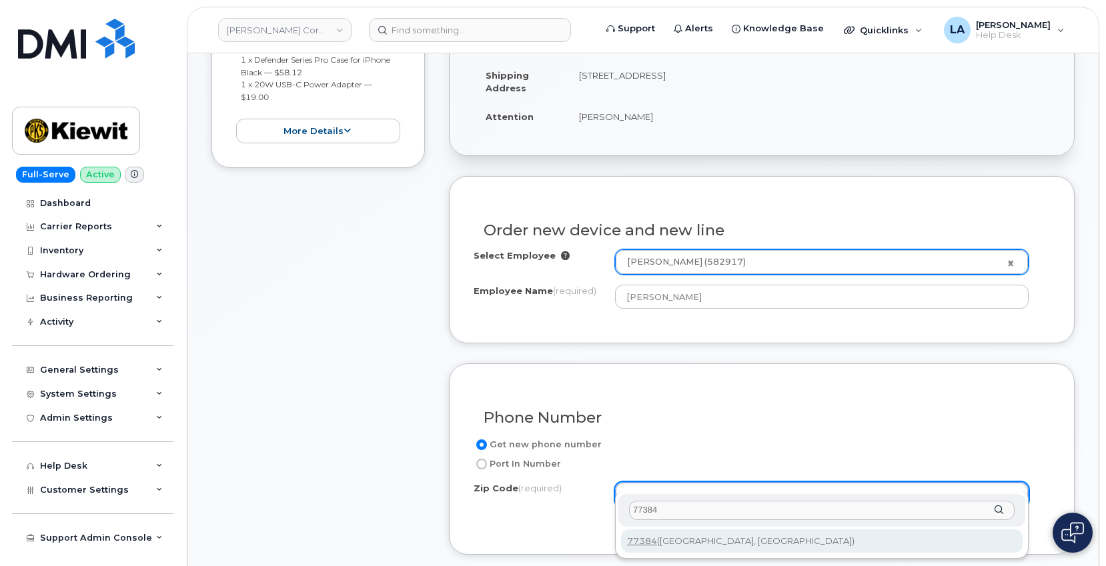
type input "77384"
type input "77384 (Conroe, TX)"
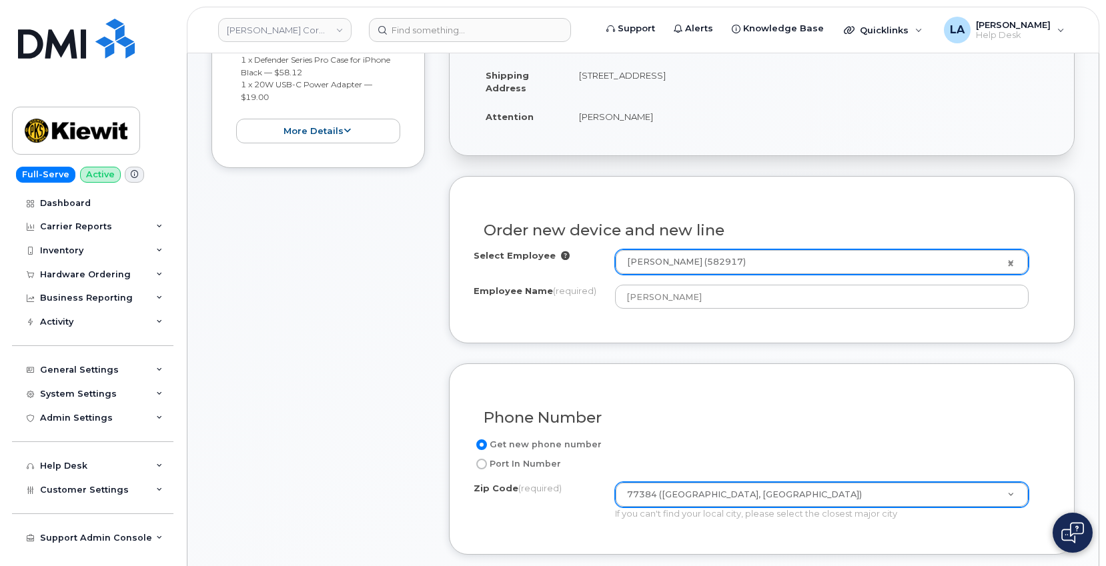
drag, startPoint x: 1104, startPoint y: 218, endPoint x: 1107, endPoint y: 259, distance: 41.4
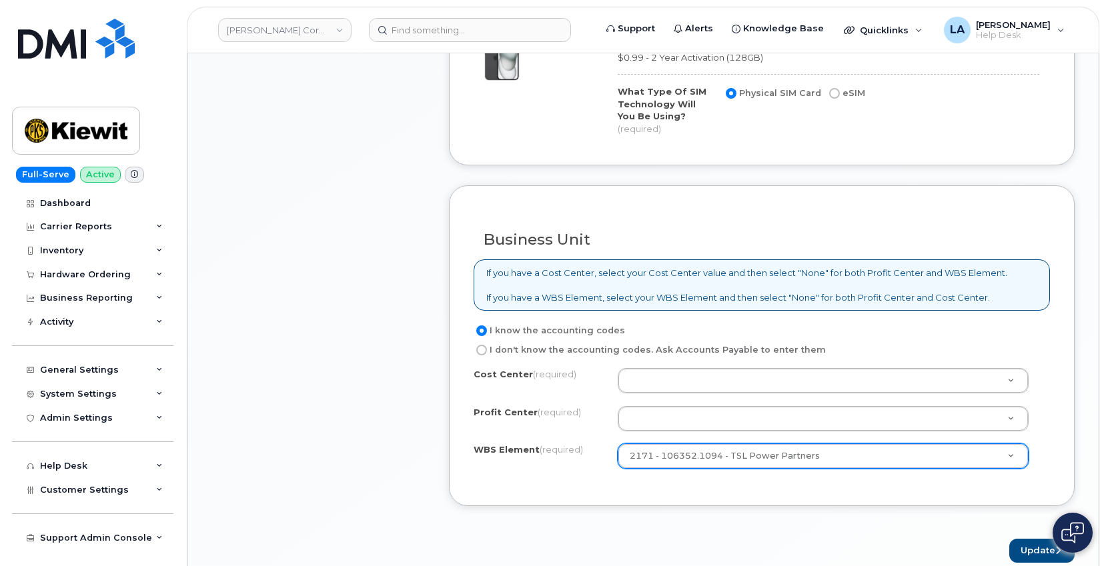
scroll to position [1017, 0]
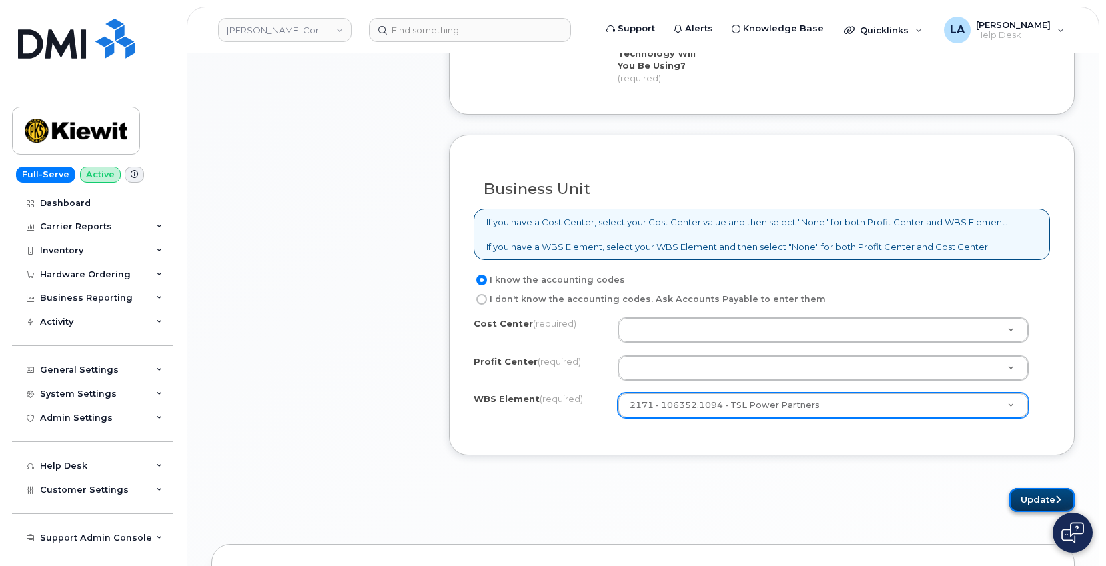
click at [1023, 488] on button "Update" at bounding box center [1041, 500] width 65 height 25
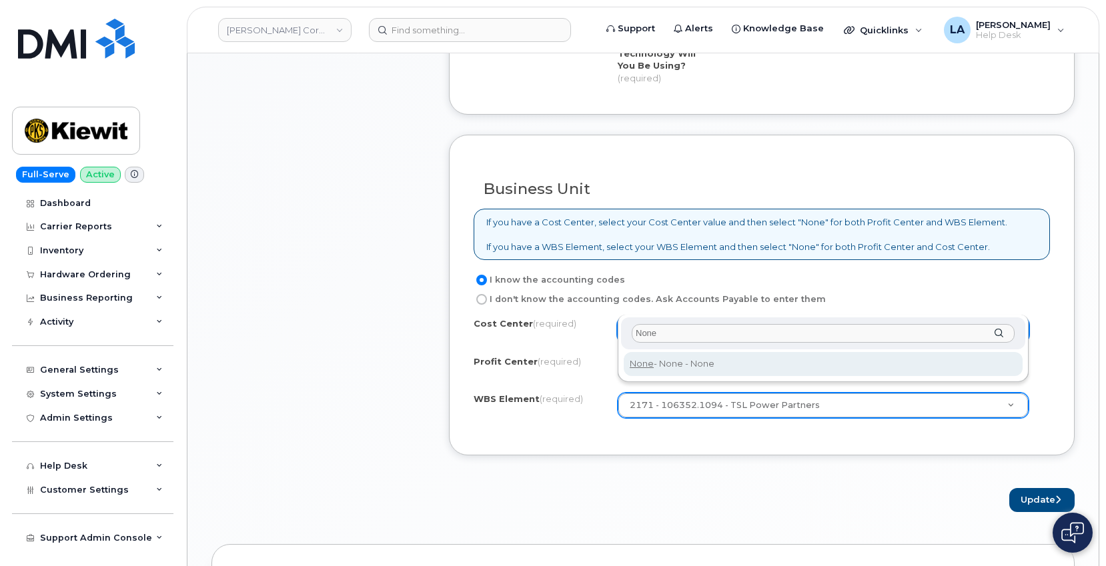
type input "None"
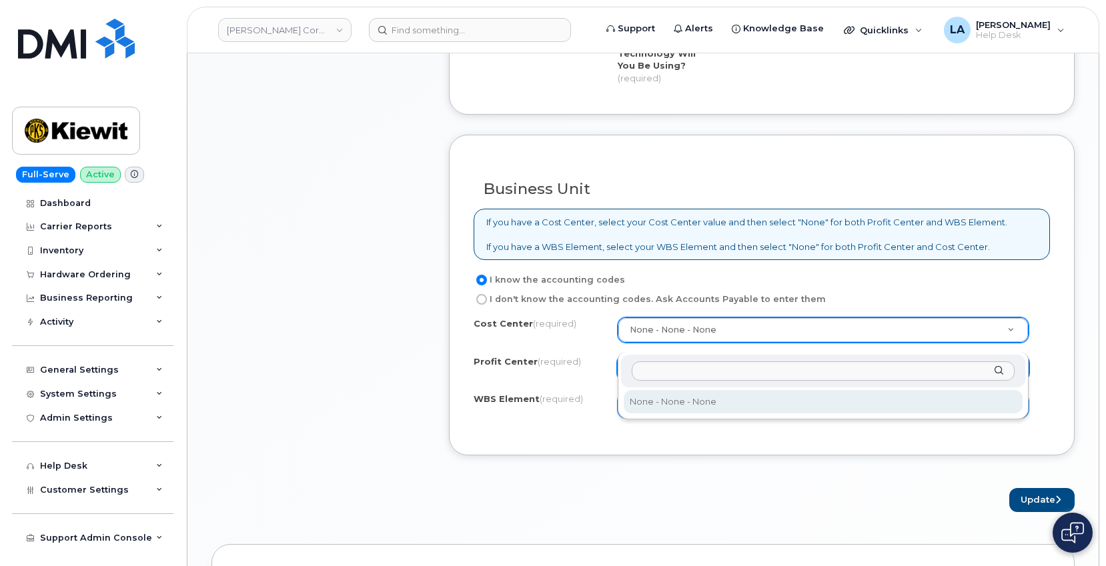
select select "None"
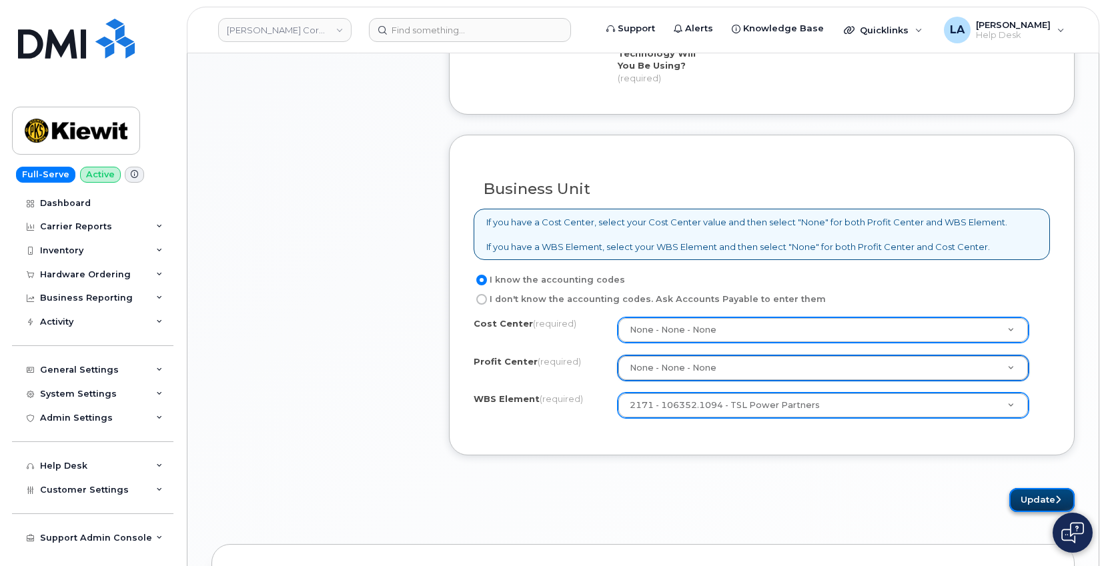
click at [1017, 488] on button "Update" at bounding box center [1041, 500] width 65 height 25
click at [1048, 488] on button "Update" at bounding box center [1041, 500] width 65 height 25
drag, startPoint x: 643, startPoint y: 517, endPoint x: 647, endPoint y: 511, distance: 7.6
click at [1023, 488] on button "Update" at bounding box center [1041, 500] width 65 height 25
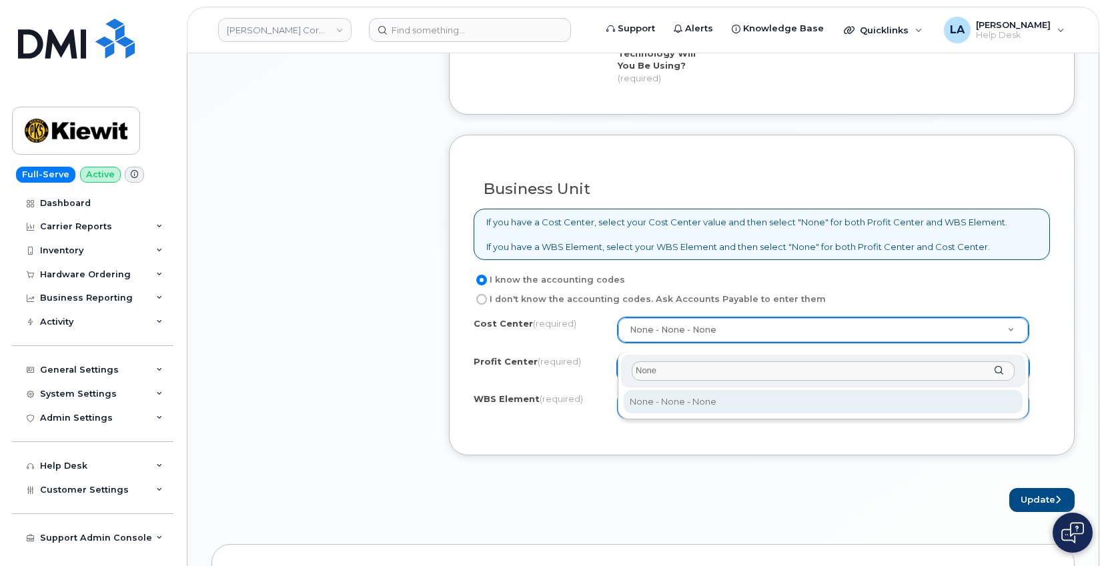
type input "None"
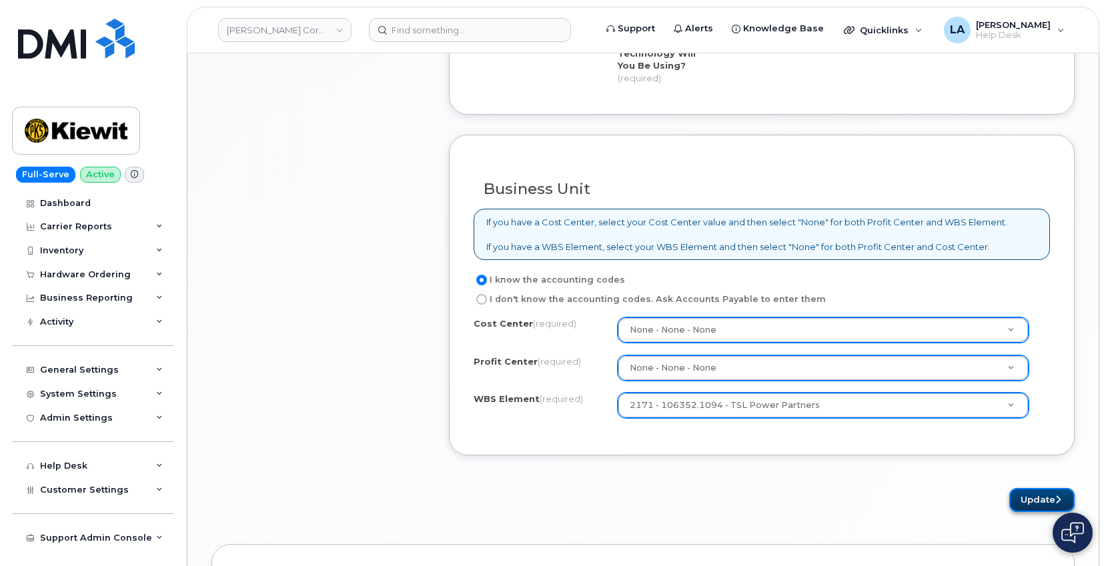
click at [1025, 488] on button "Update" at bounding box center [1041, 500] width 65 height 25
click at [1027, 488] on button "Update" at bounding box center [1041, 500] width 65 height 25
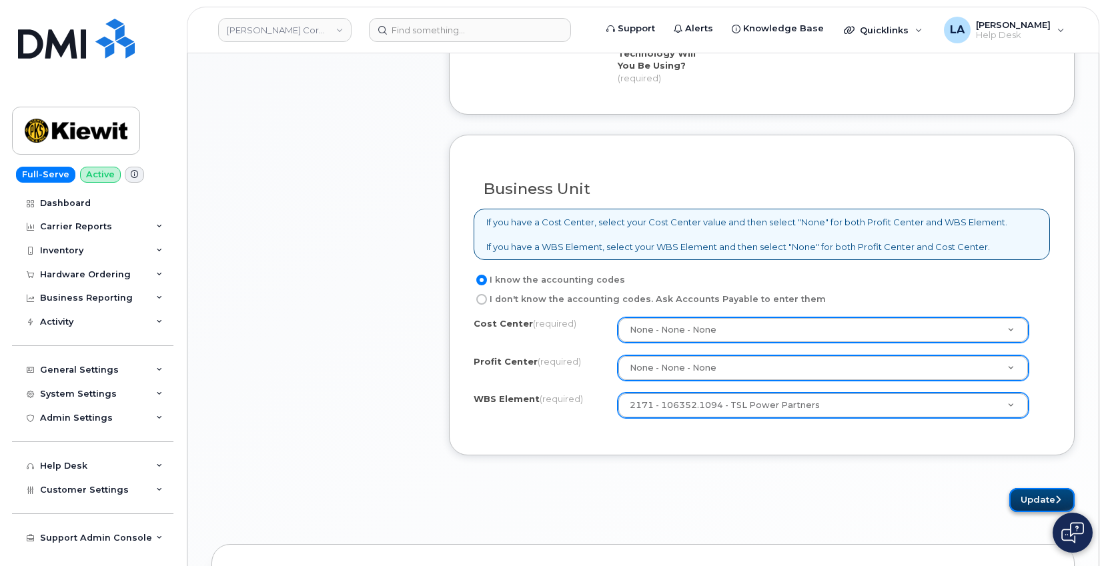
click at [1027, 488] on button "Update" at bounding box center [1041, 500] width 65 height 25
click at [482, 294] on input "I don't know the accounting codes. Ask Accounts Payable to enter them" at bounding box center [481, 299] width 11 height 11
radio input "true"
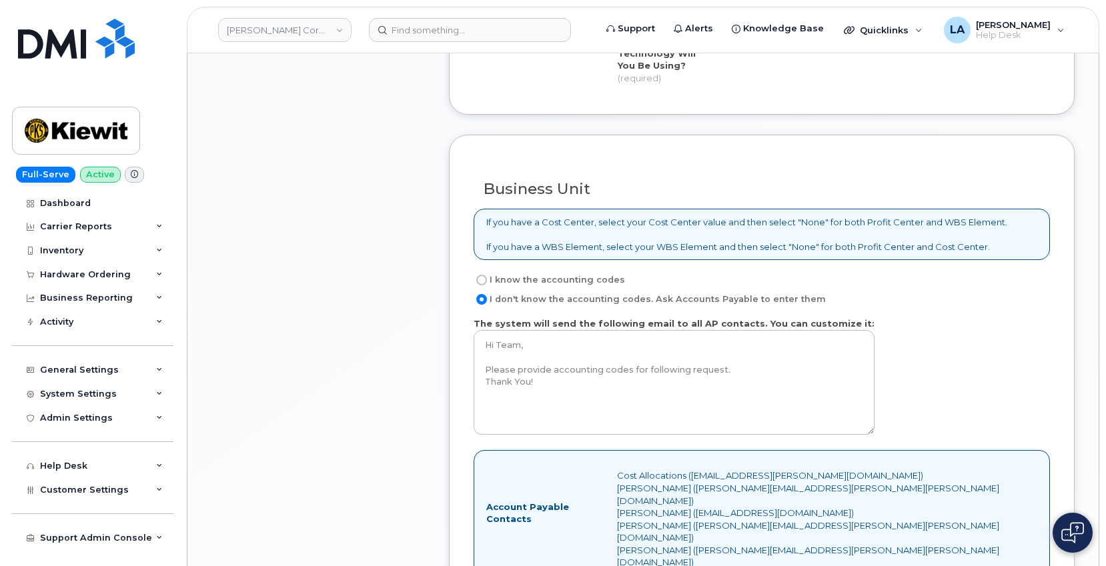
click at [481, 275] on input "I know the accounting codes" at bounding box center [481, 280] width 11 height 11
radio input "true"
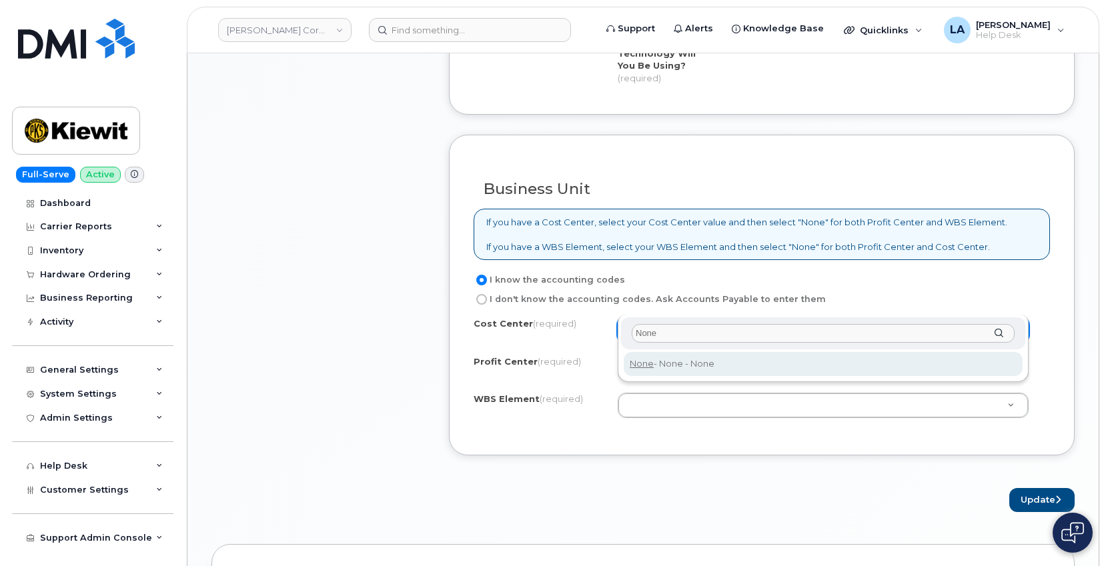
type input "None"
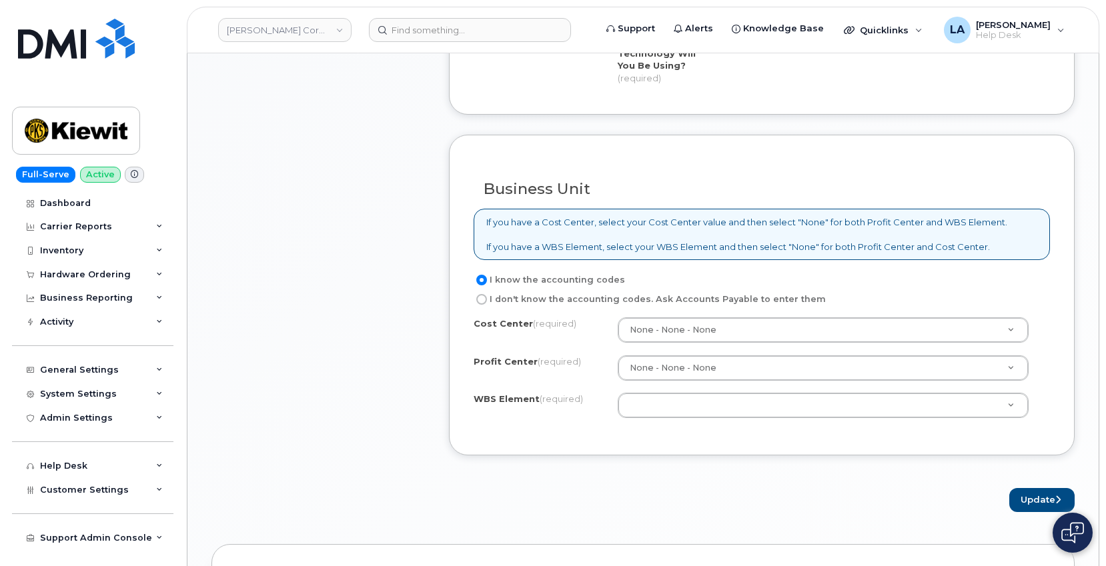
click at [716, 320] on div "Cost Center (required) None - None - None None Profit Center (required) None - …" at bounding box center [761, 373] width 576 height 113
click at [723, 318] on div "Cost Center (required) None - None - None None Profit Center (required) None - …" at bounding box center [761, 373] width 576 height 113
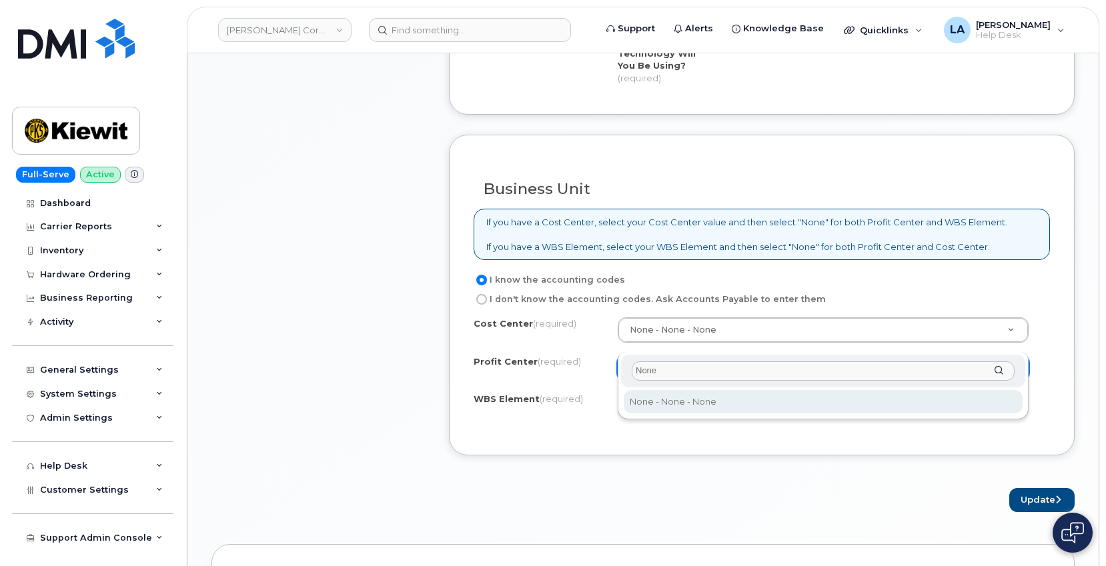
type input "None"
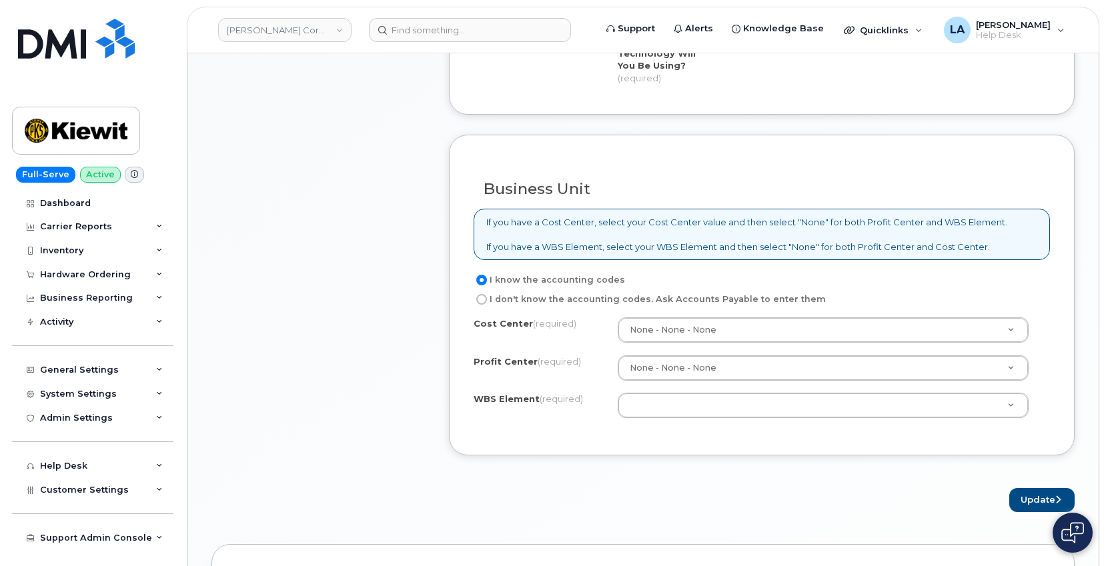
click at [717, 360] on div "Cost Center (required) None - None - None None Profit Center (required) None - …" at bounding box center [761, 373] width 576 height 113
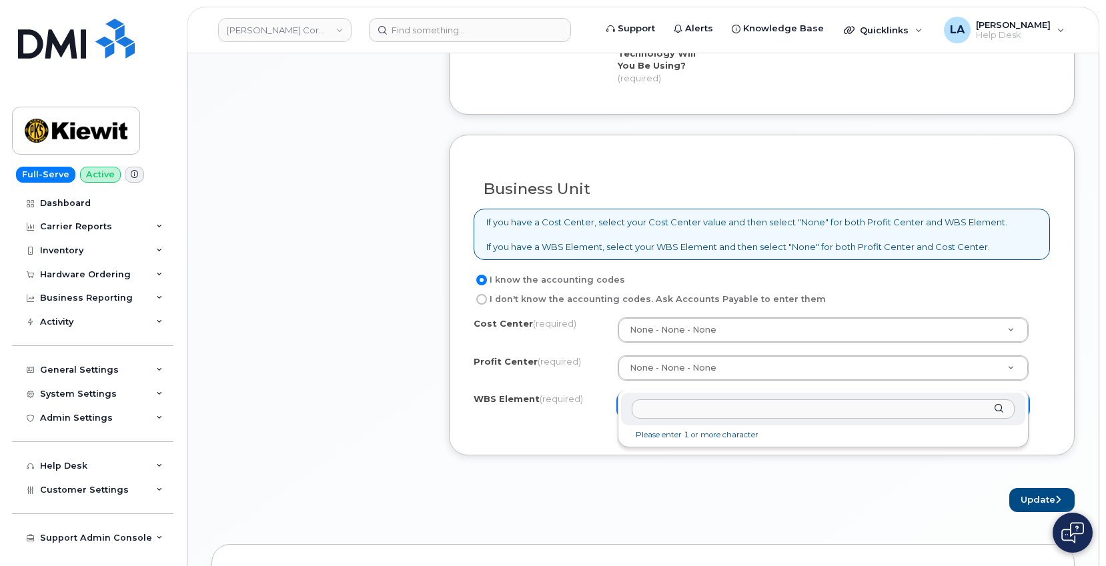
click at [689, 414] on input "text" at bounding box center [822, 408] width 383 height 19
type input "106352.1094"
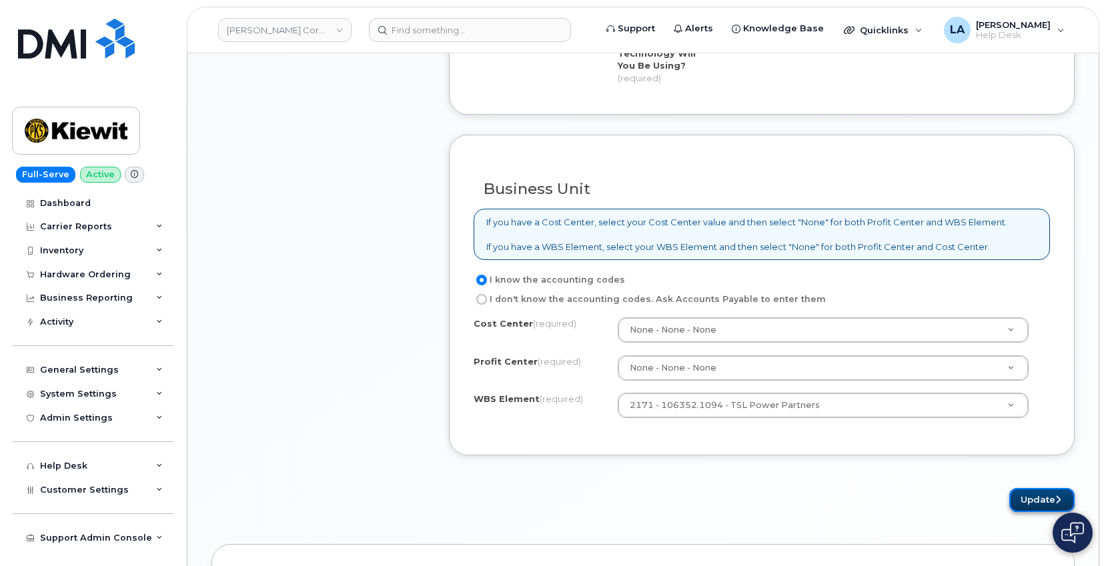
click at [1049, 488] on button "Update" at bounding box center [1041, 500] width 65 height 25
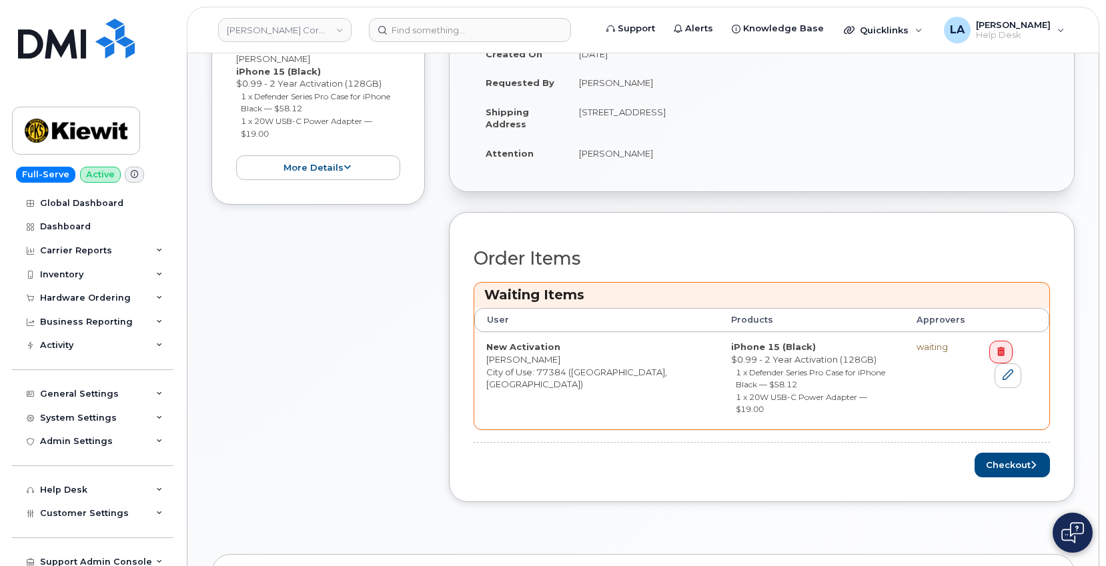
scroll to position [371, 0]
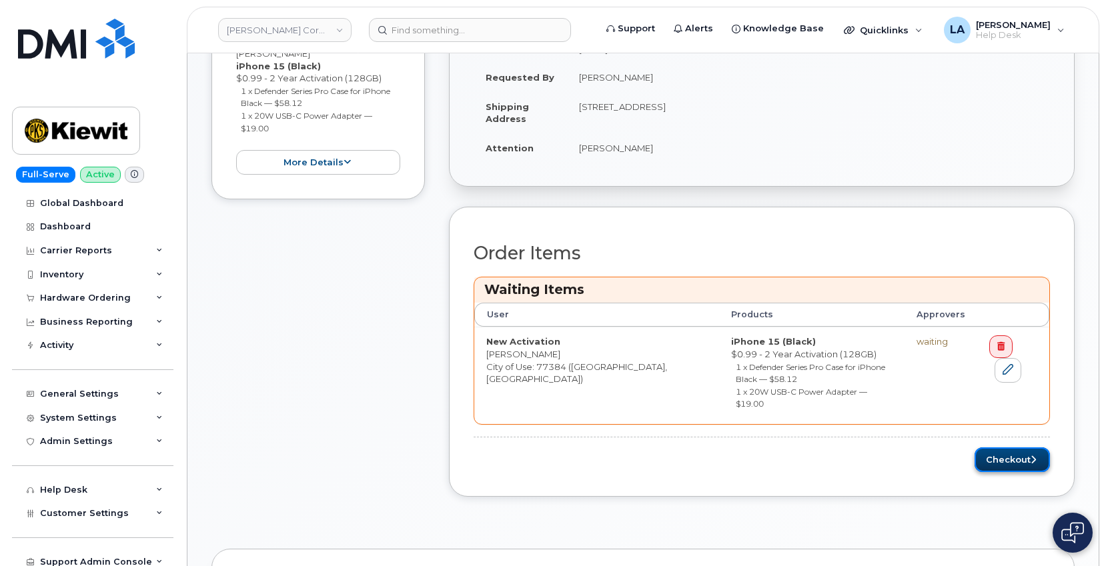
click at [1015, 447] on button "Checkout" at bounding box center [1011, 459] width 75 height 25
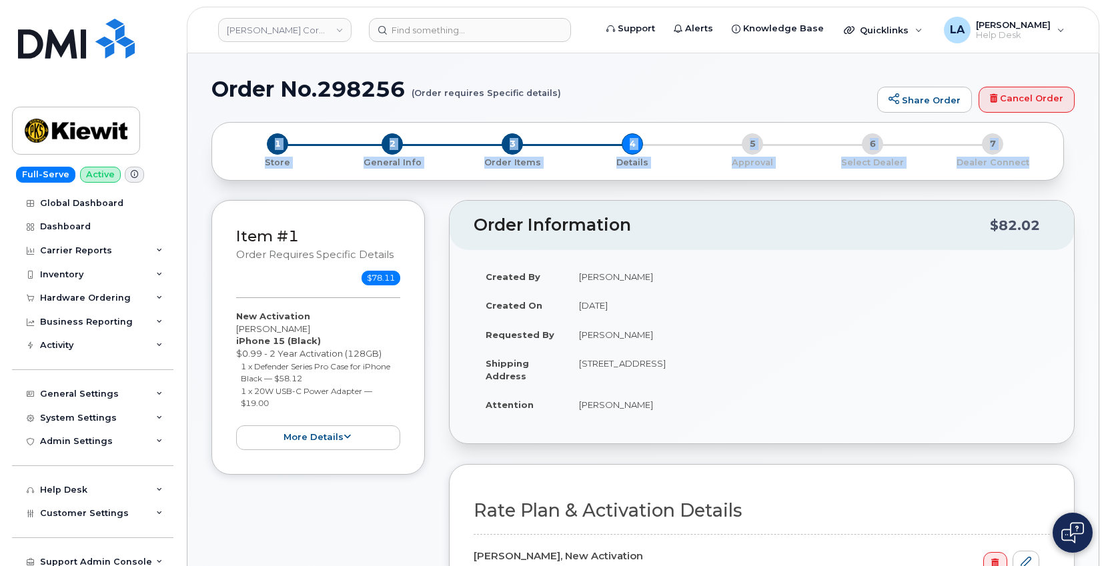
drag, startPoint x: 1105, startPoint y: 91, endPoint x: 1112, endPoint y: 177, distance: 86.3
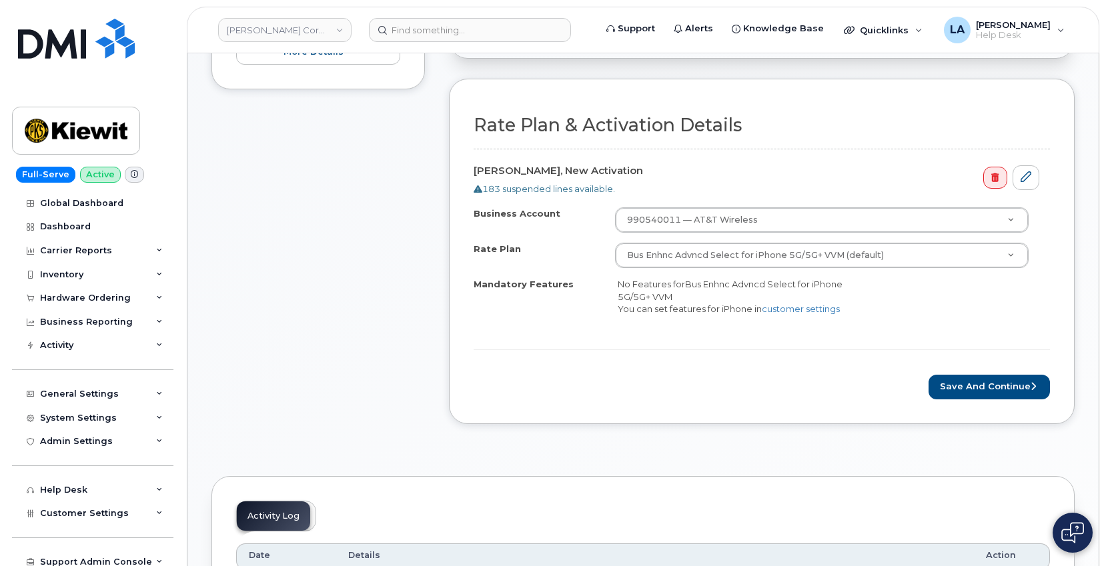
scroll to position [400, 0]
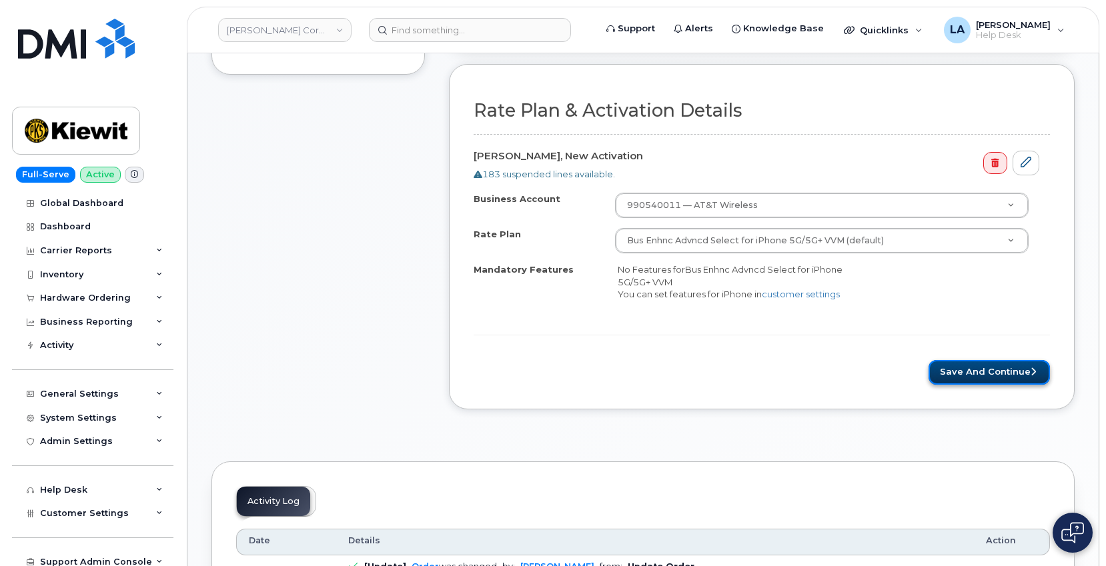
click at [981, 366] on button "Save and Continue" at bounding box center [988, 372] width 121 height 25
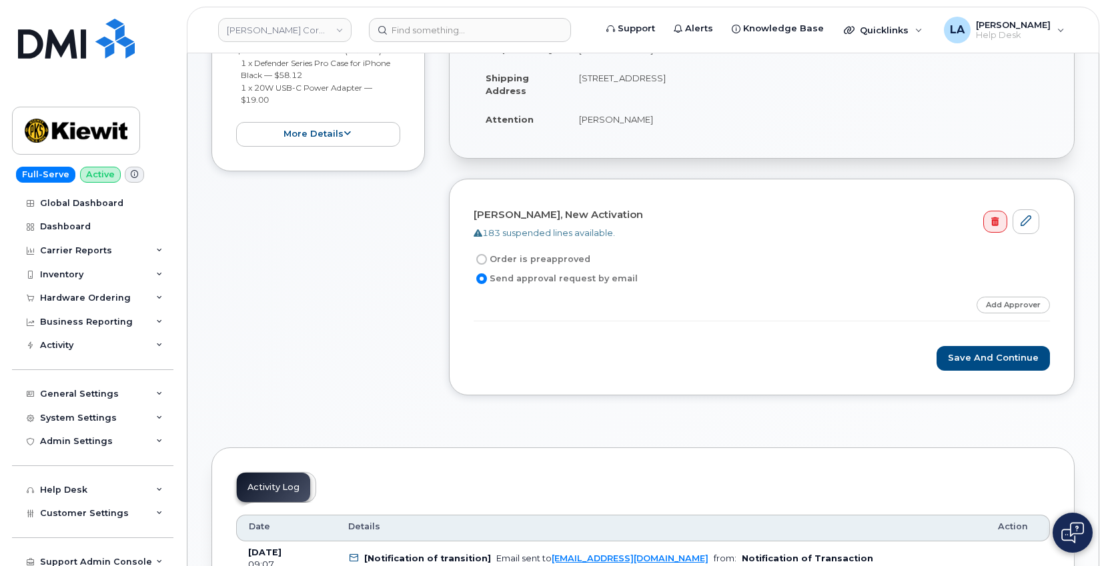
scroll to position [286, 0]
click at [997, 355] on button "Save and Continue" at bounding box center [992, 357] width 113 height 25
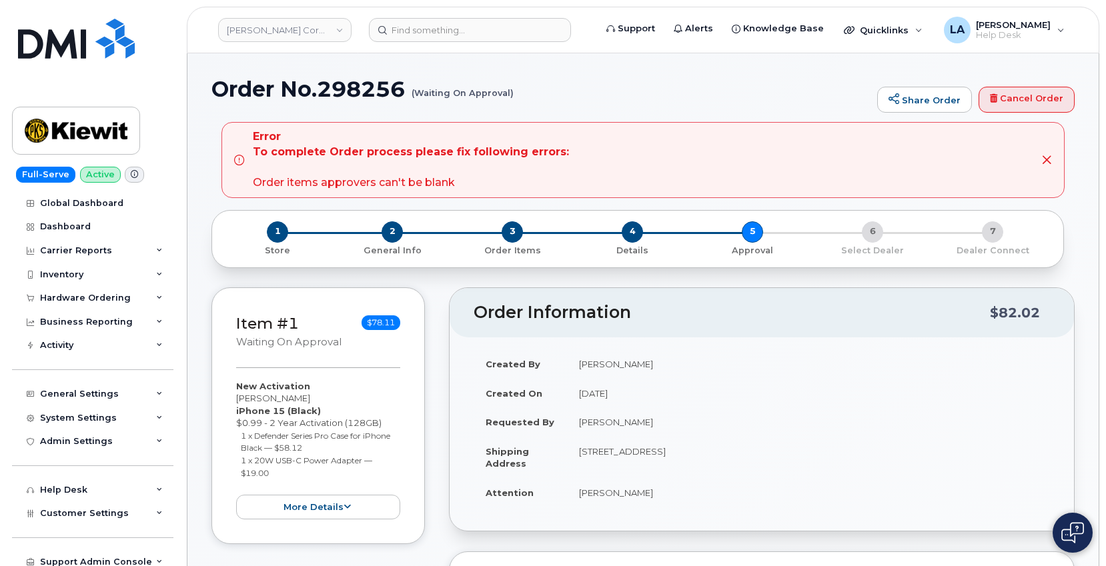
drag, startPoint x: 1104, startPoint y: 154, endPoint x: 1108, endPoint y: 192, distance: 38.2
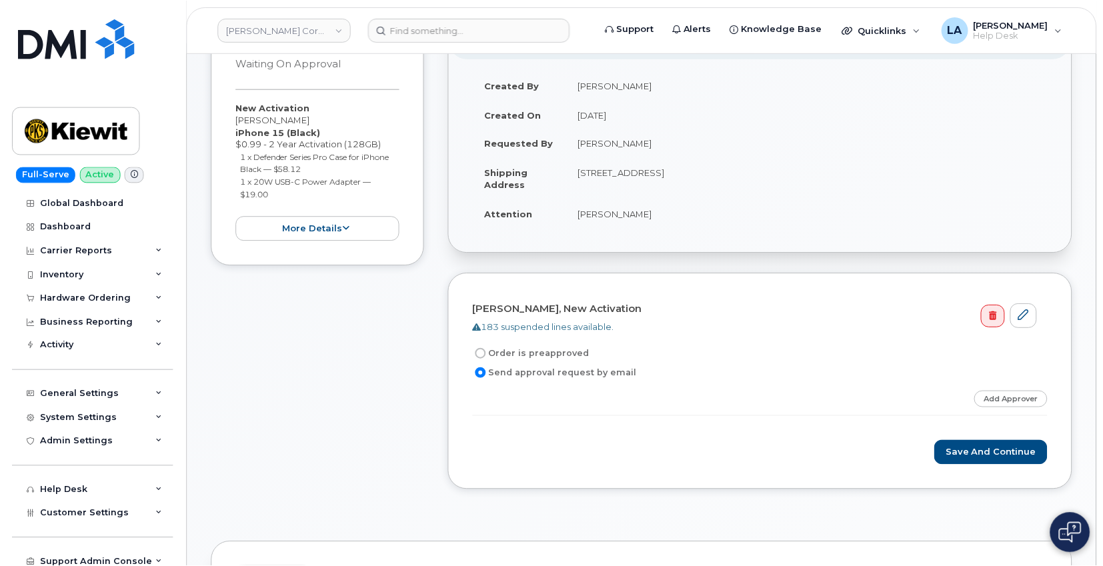
scroll to position [301, 0]
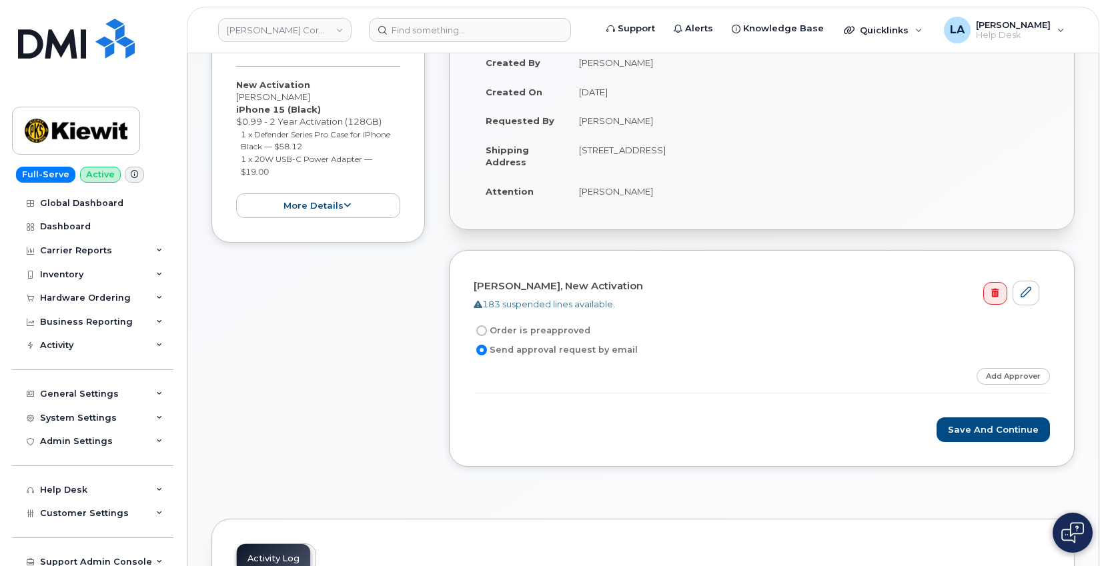
drag, startPoint x: 1105, startPoint y: 217, endPoint x: 1104, endPoint y: 146, distance: 71.3
click at [365, 209] on button "more details" at bounding box center [318, 205] width 164 height 25
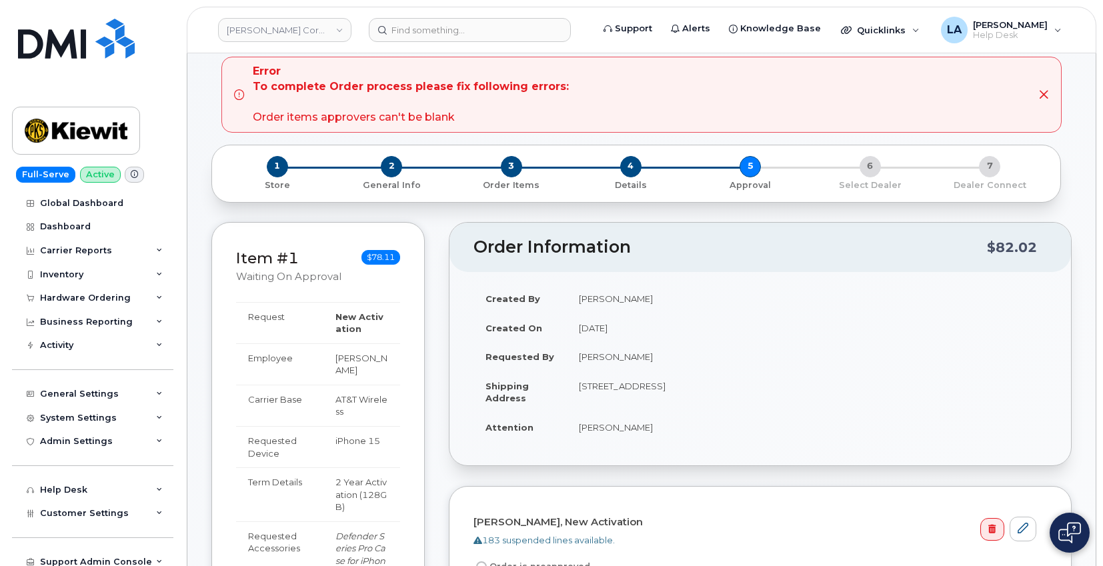
scroll to position [0, 0]
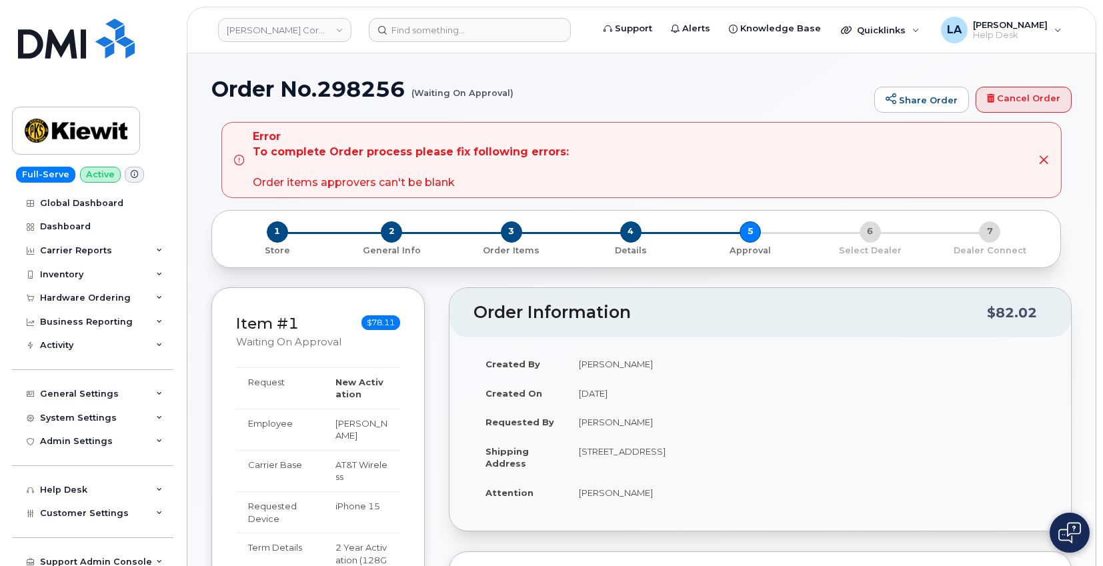
drag, startPoint x: 1061, startPoint y: 381, endPoint x: 1101, endPoint y: 325, distance: 68.4
click at [1061, 381] on div "Created By Luke Schroeder Created On August 14, 2025 Requested By Monette Potra…" at bounding box center [759, 433] width 621 height 193
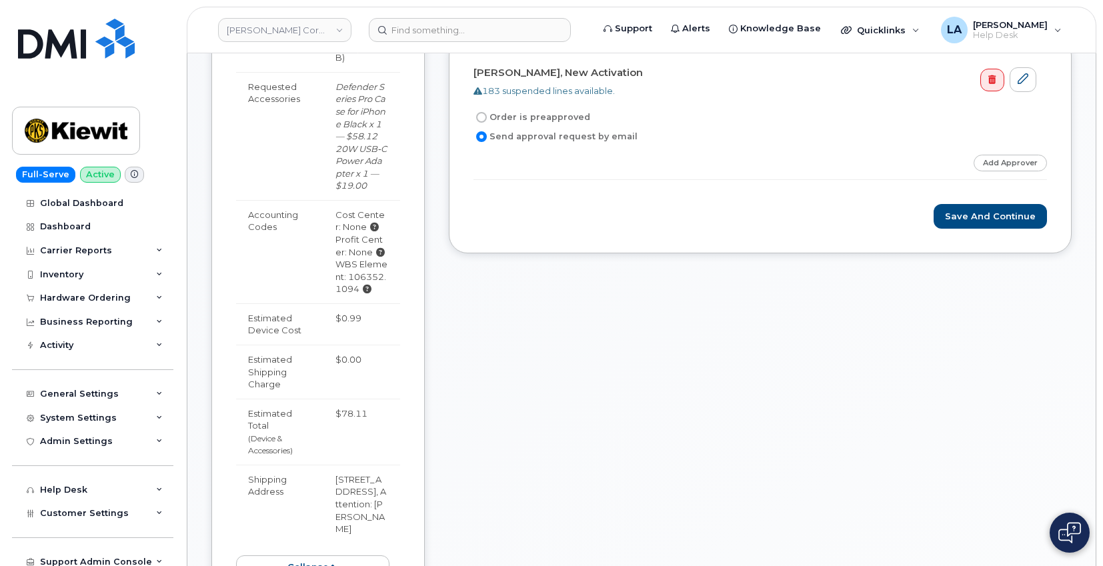
scroll to position [466, 0]
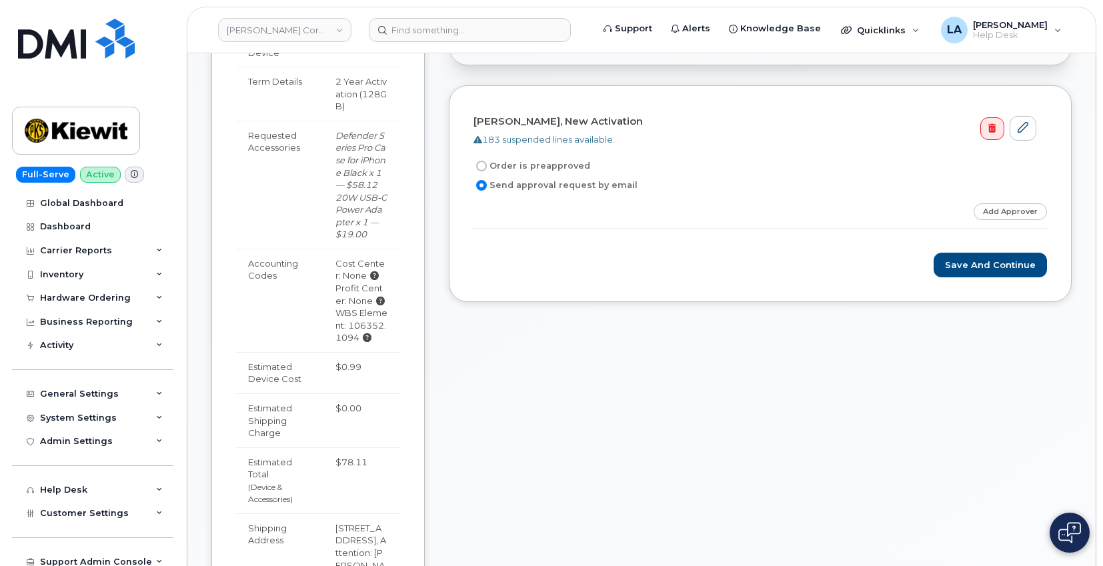
click at [478, 167] on input "Order is preapproved" at bounding box center [481, 166] width 11 height 11
radio input "true"
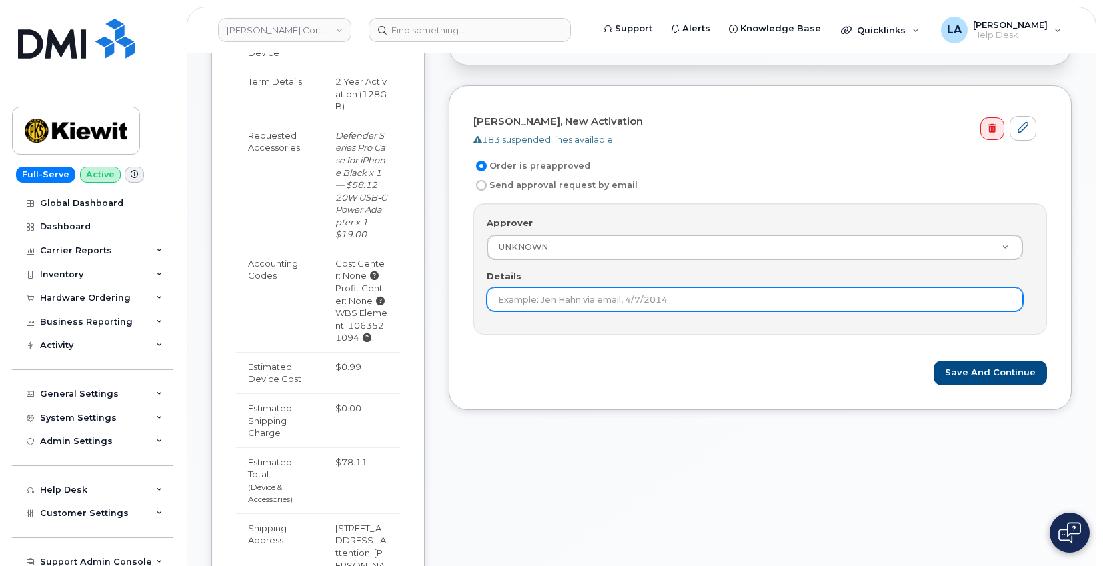
click at [664, 297] on input "Details" at bounding box center [755, 299] width 536 height 24
type input "This order is pre-approved as it is within approved cost range."
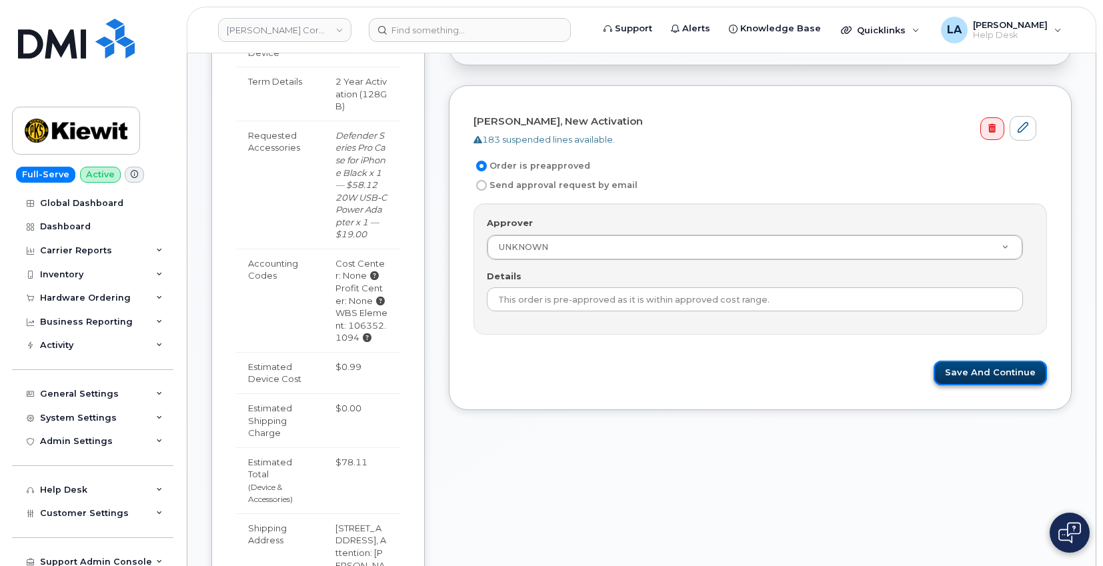
click at [967, 370] on button "Save and Continue" at bounding box center [989, 373] width 113 height 25
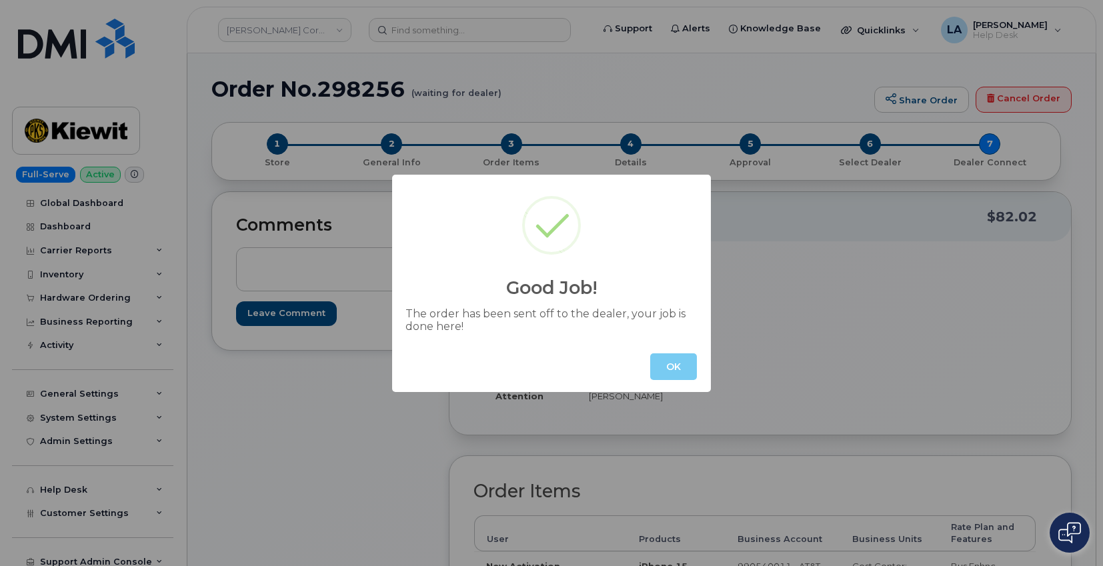
click at [667, 361] on button "OK" at bounding box center [673, 366] width 47 height 27
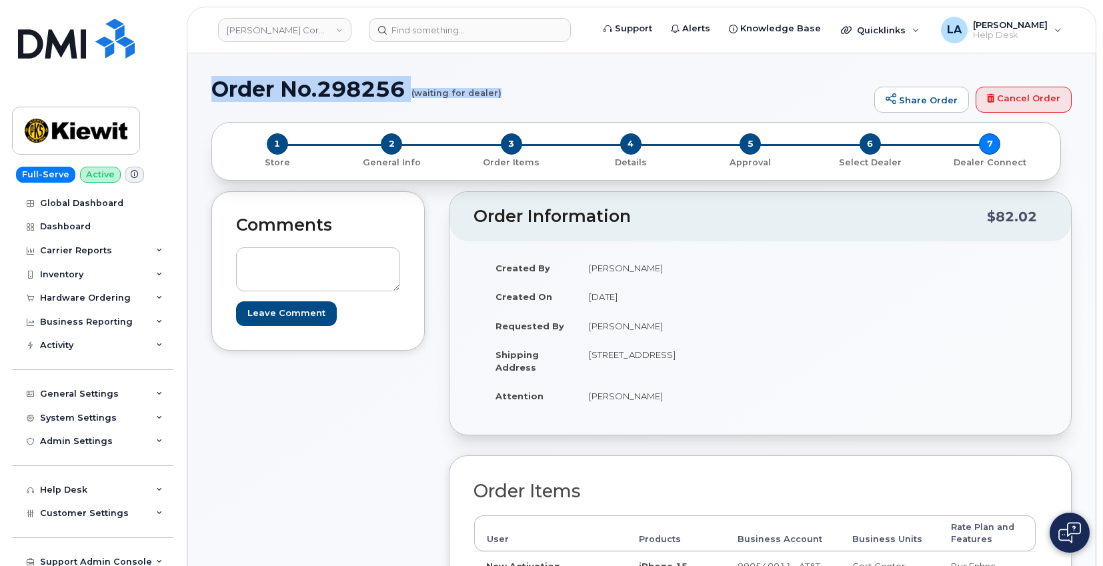
drag, startPoint x: 207, startPoint y: 89, endPoint x: 516, endPoint y: 111, distance: 309.5
copy h1 "Order No.298256 (waiting for dealer)"
